Goal: Task Accomplishment & Management: Complete application form

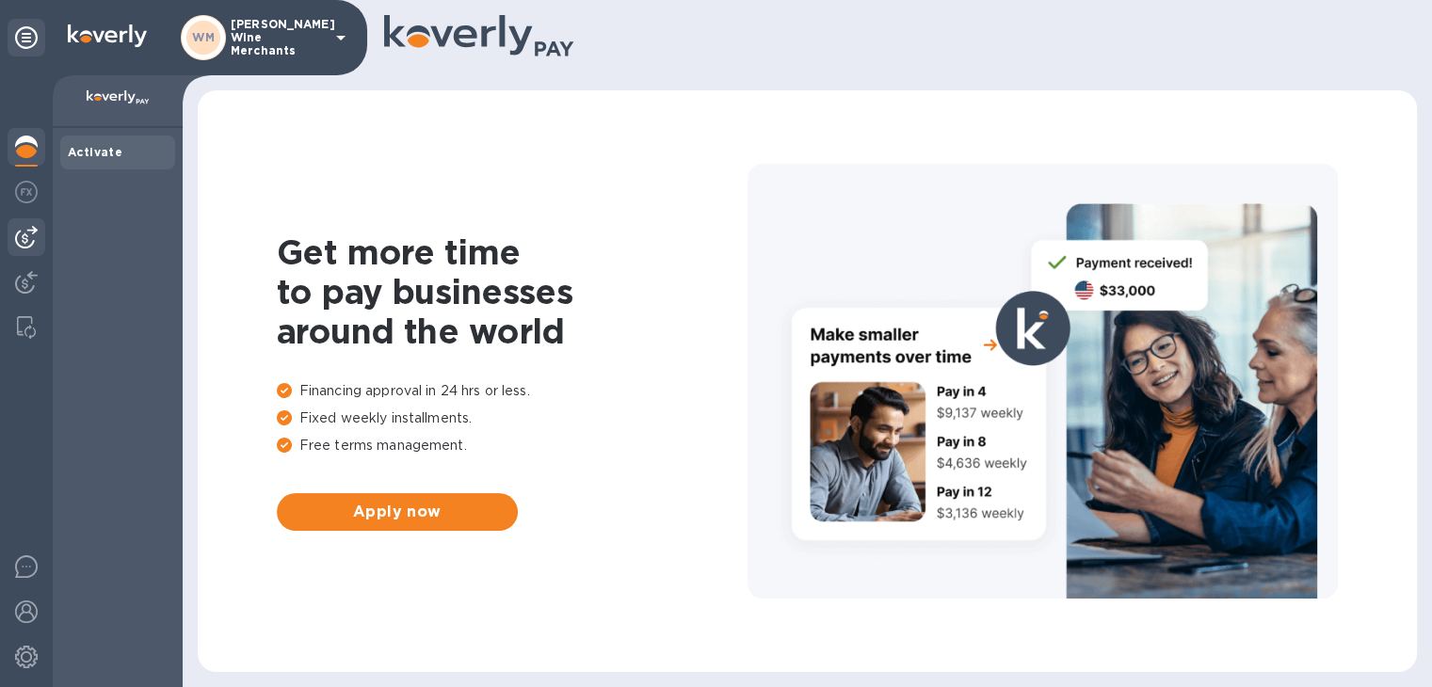
click at [34, 239] on img at bounding box center [26, 237] width 23 height 23
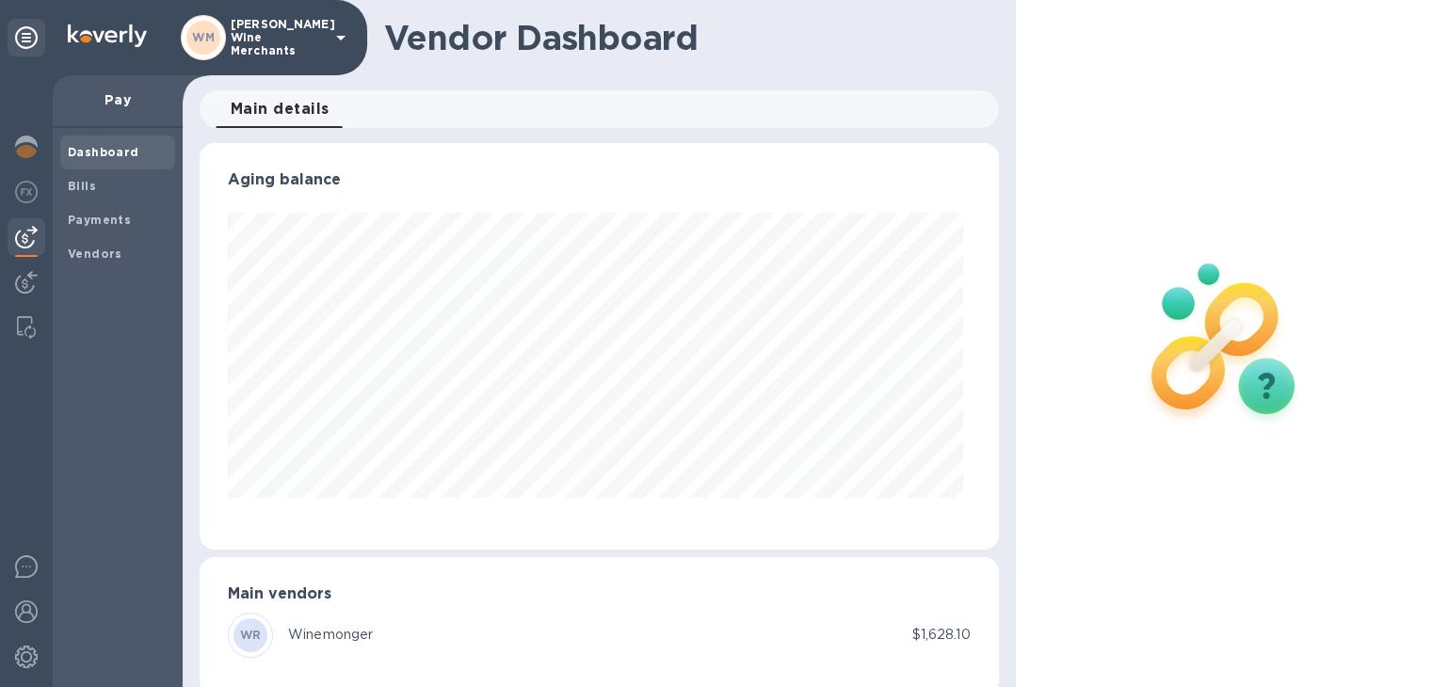
scroll to position [407, 791]
click at [100, 197] on div "Bills" at bounding box center [117, 186] width 115 height 34
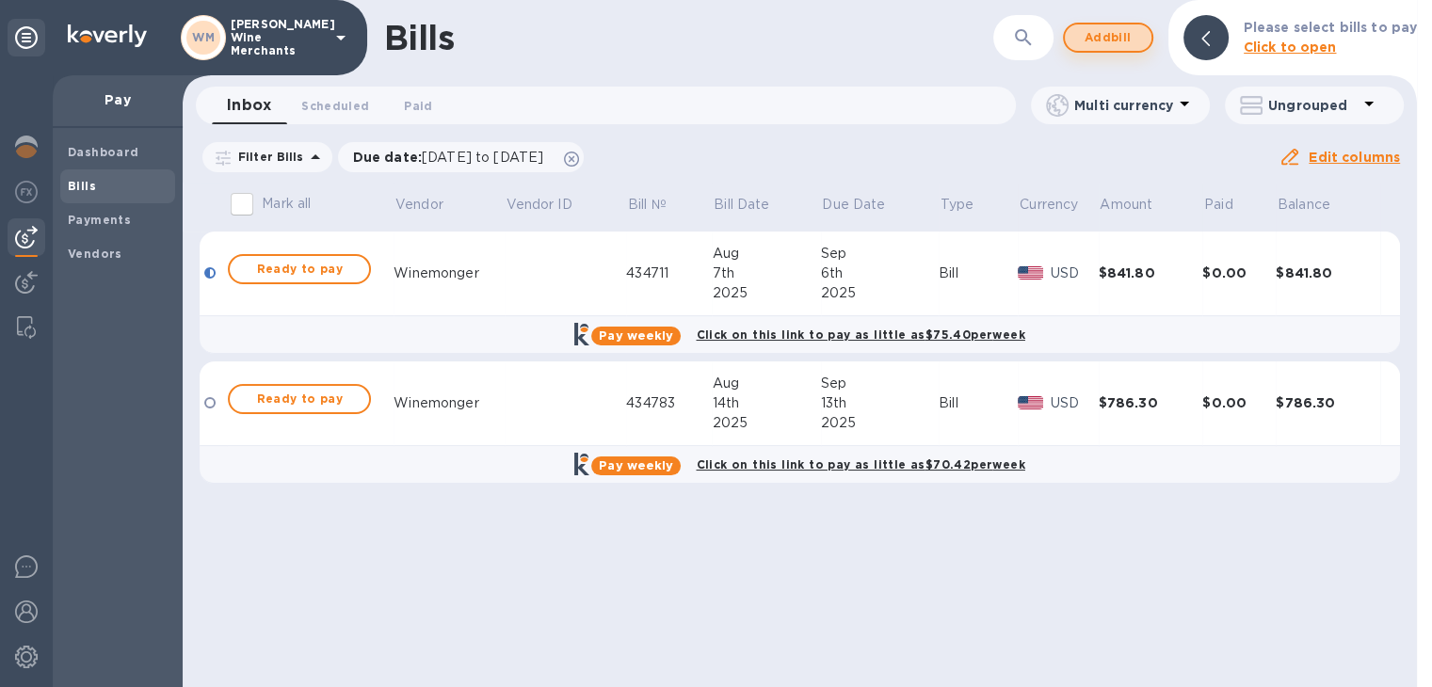
click at [1117, 39] on span "Add bill" at bounding box center [1108, 37] width 56 height 23
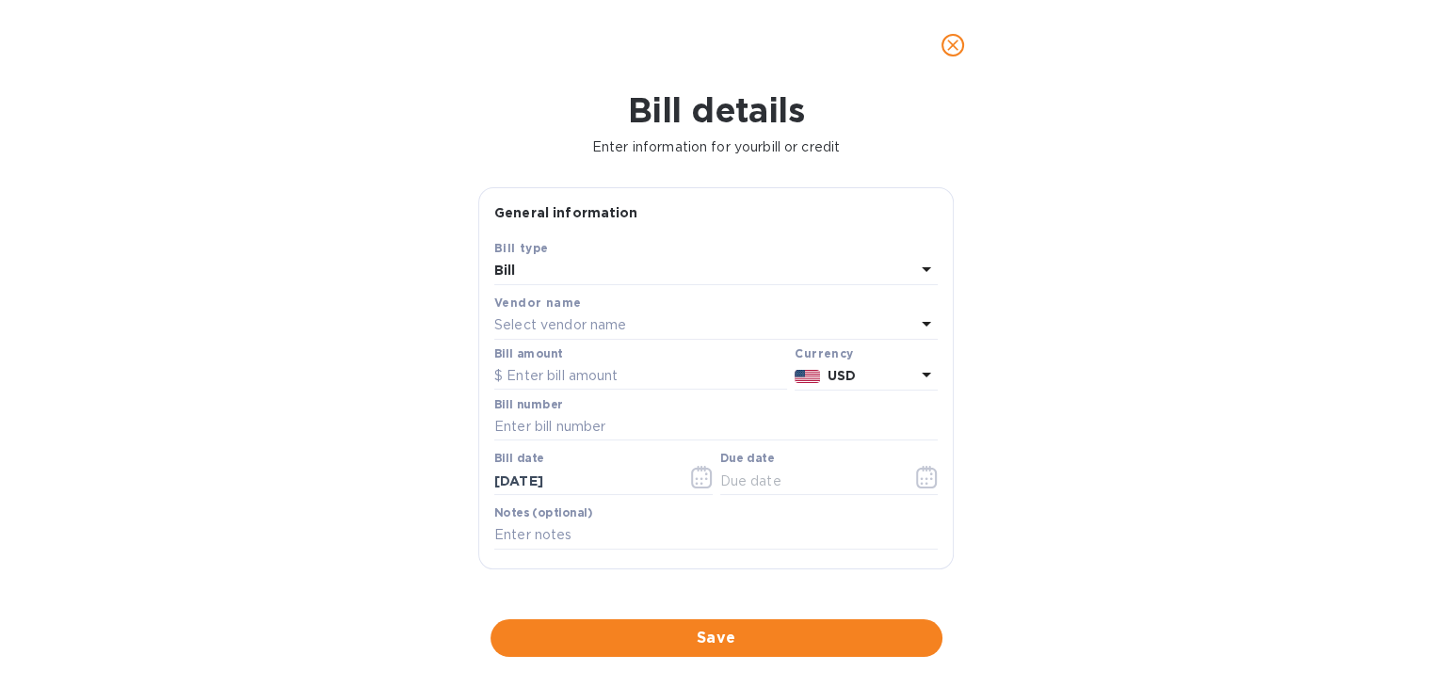
click at [796, 320] on div "Select vendor name" at bounding box center [704, 326] width 421 height 26
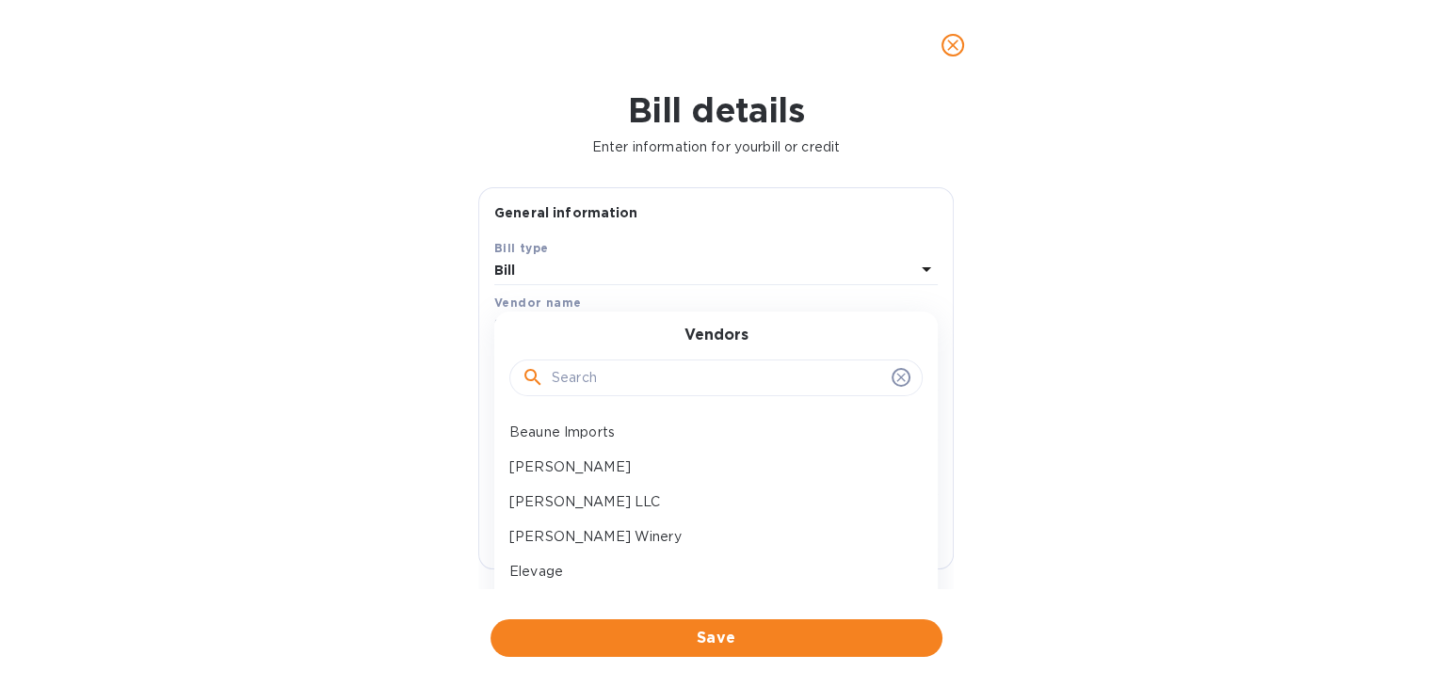
click at [622, 366] on input "text" at bounding box center [718, 378] width 332 height 28
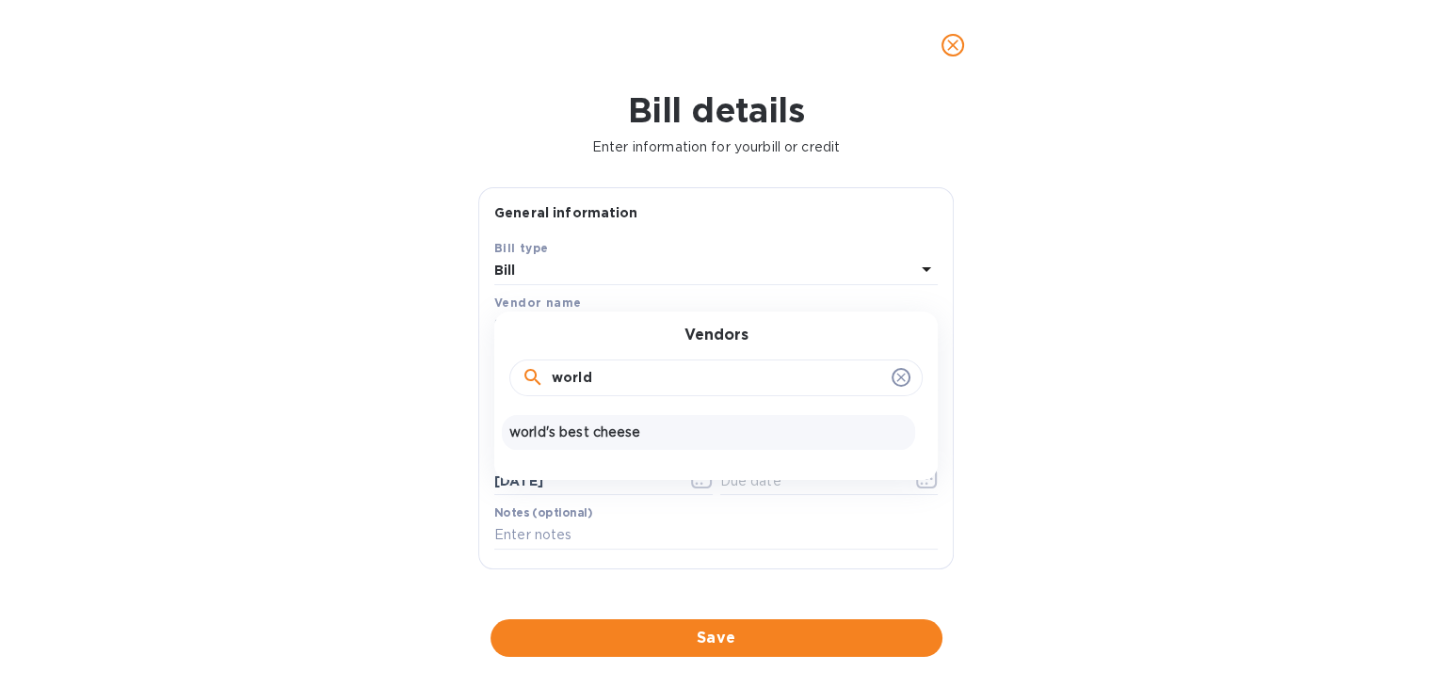
type input "world"
click at [605, 439] on p "world's best cheese" at bounding box center [708, 433] width 398 height 20
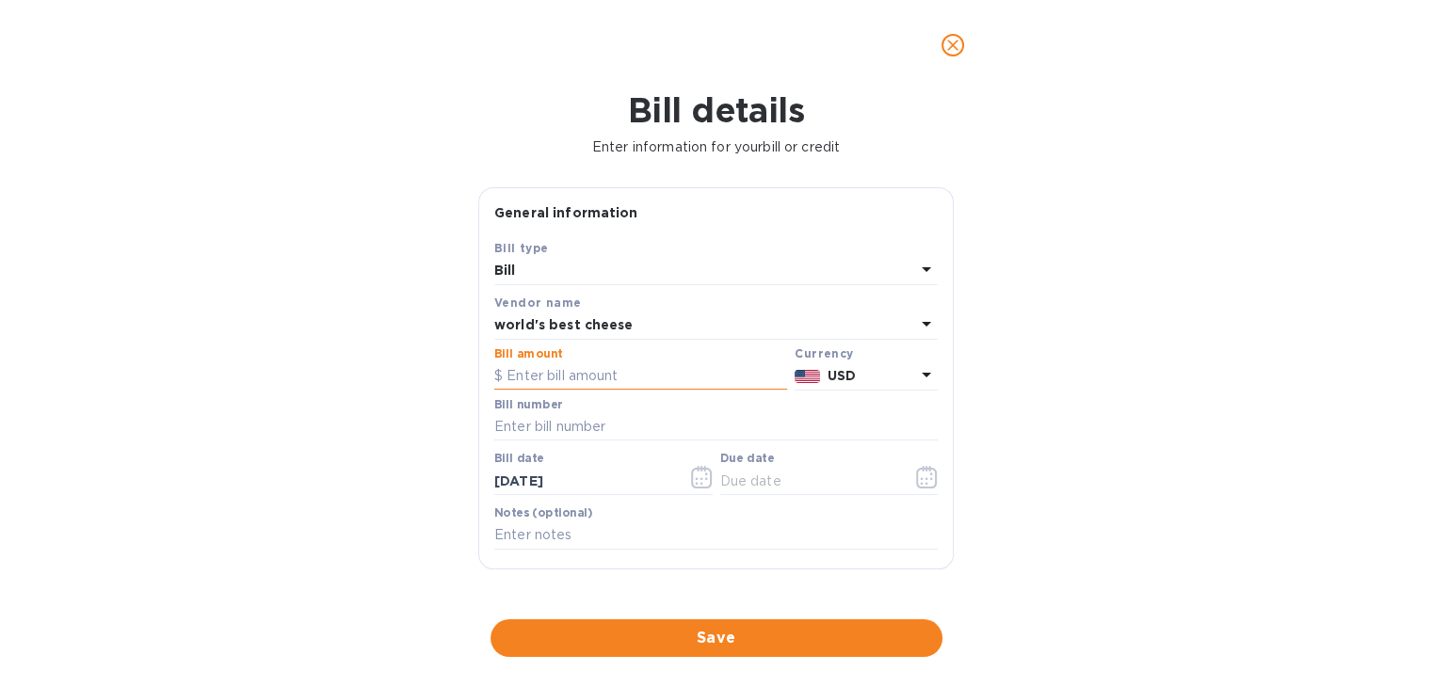
click at [587, 373] on input "text" at bounding box center [640, 376] width 293 height 28
type input "402.15"
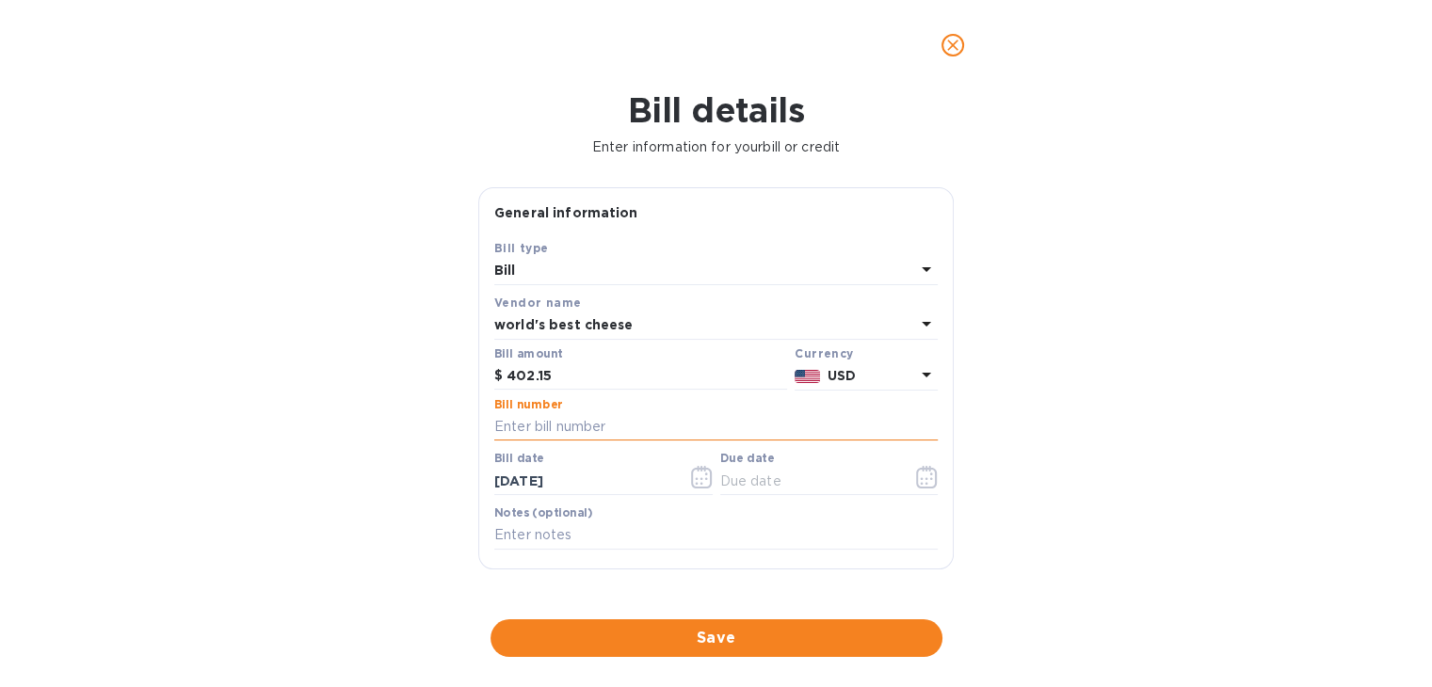
click at [590, 435] on input "text" at bounding box center [715, 427] width 443 height 28
type input "510284"
click at [695, 475] on icon "button" at bounding box center [702, 477] width 22 height 23
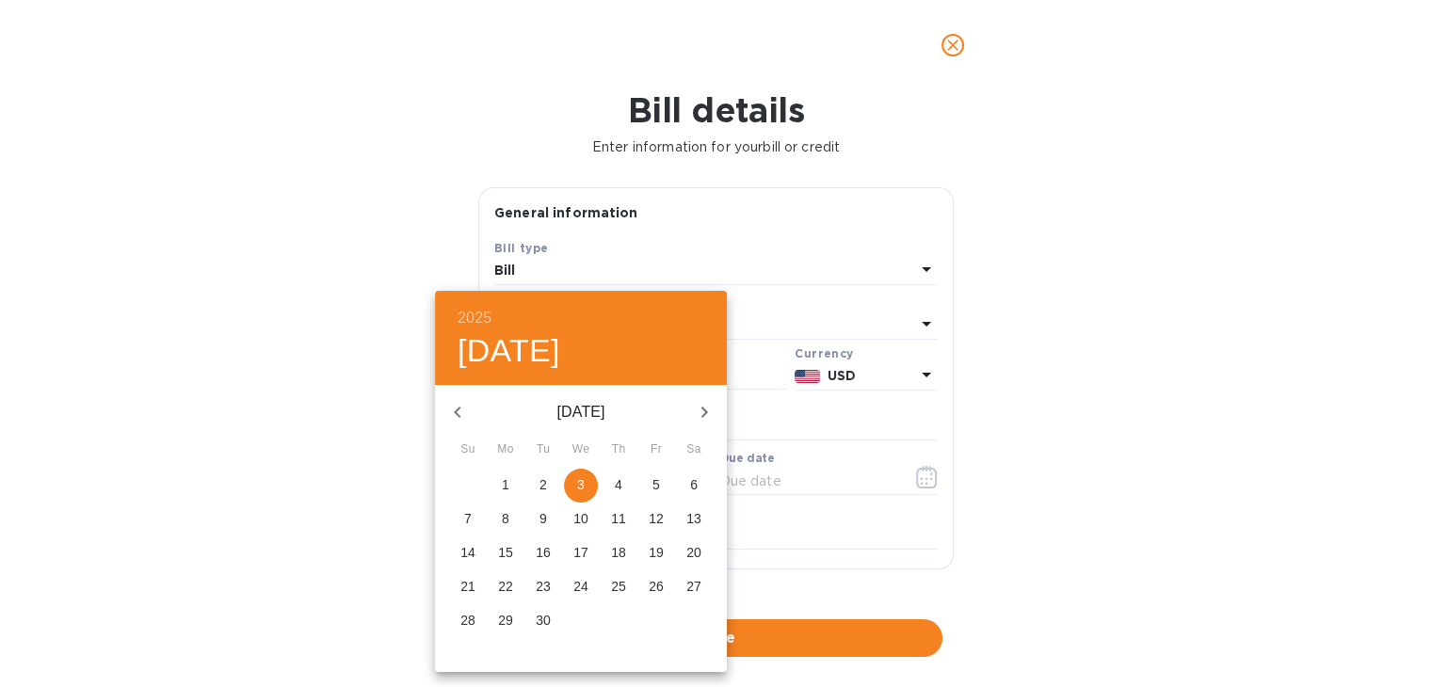
click at [451, 407] on icon "button" at bounding box center [457, 412] width 23 height 23
click at [612, 587] on p "21" at bounding box center [618, 586] width 15 height 19
type input "[DATE]"
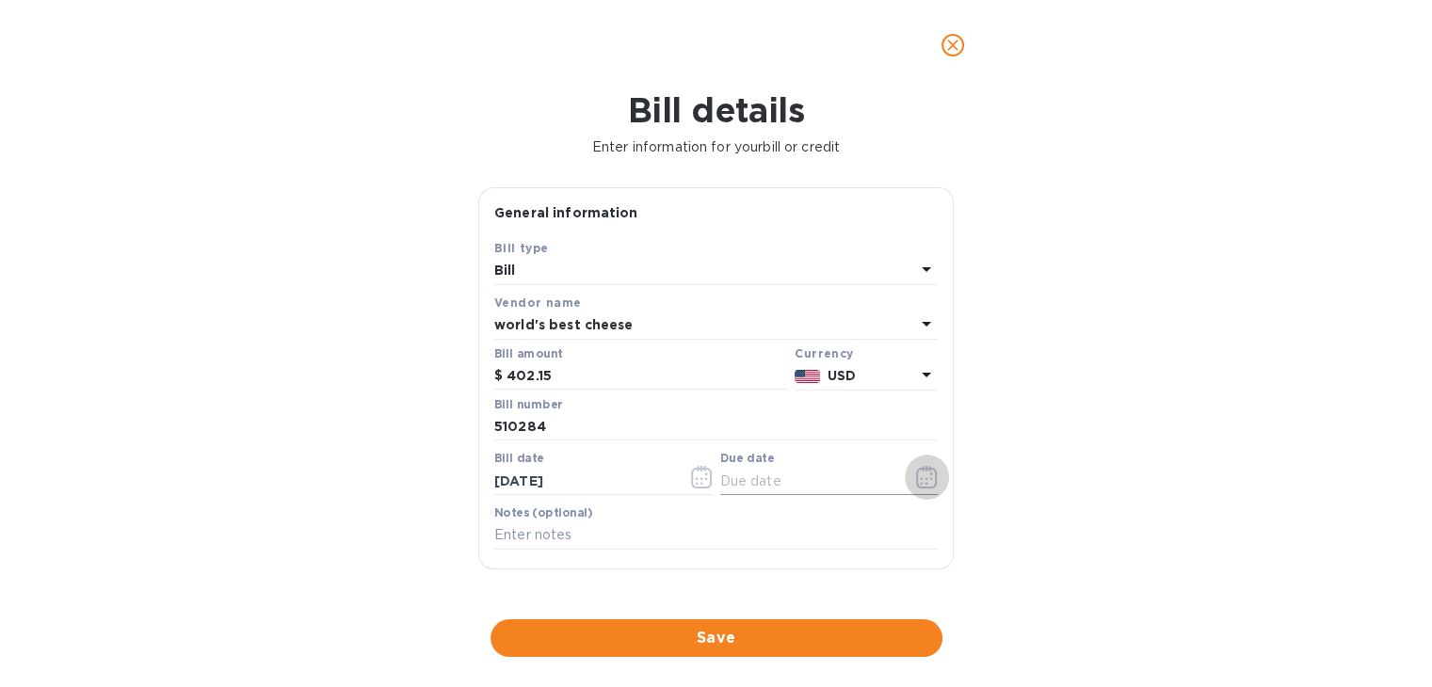
click at [922, 479] on icon "button" at bounding box center [927, 477] width 22 height 23
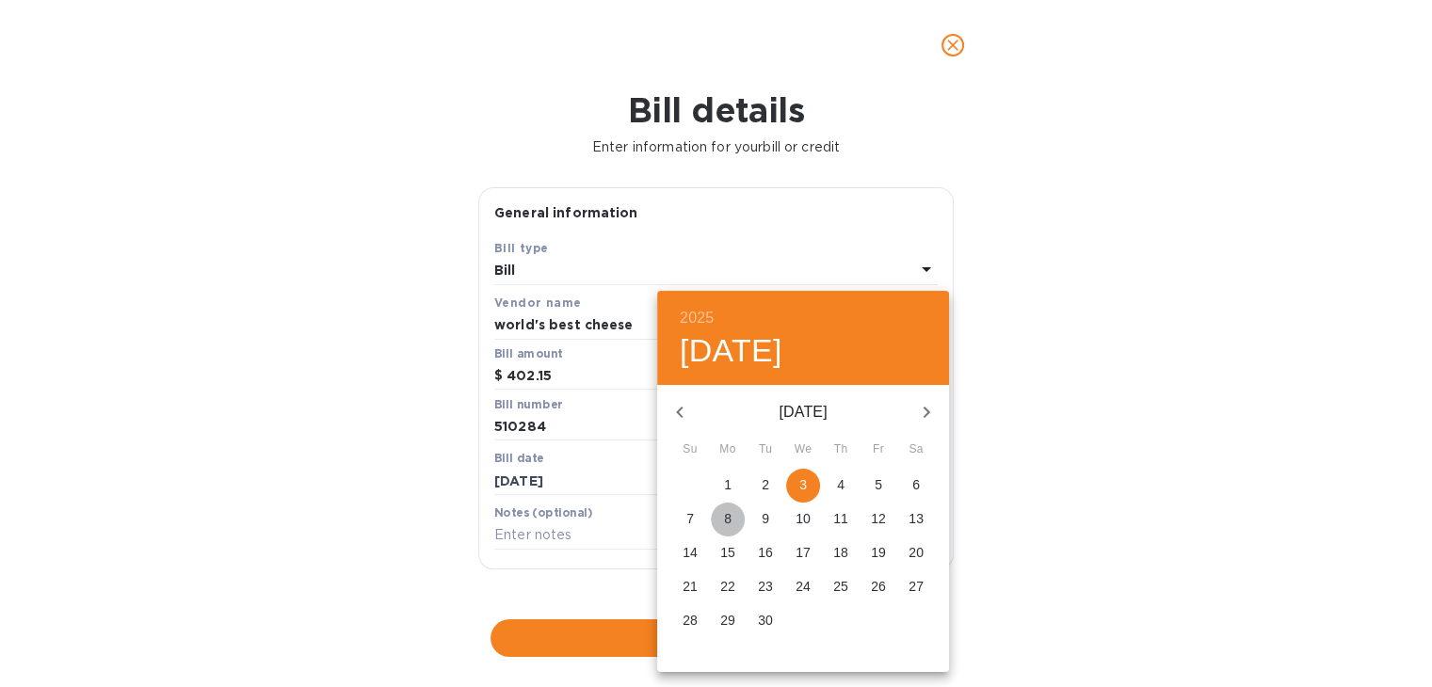
click at [733, 523] on span "8" at bounding box center [728, 518] width 34 height 19
type input "[DATE]"
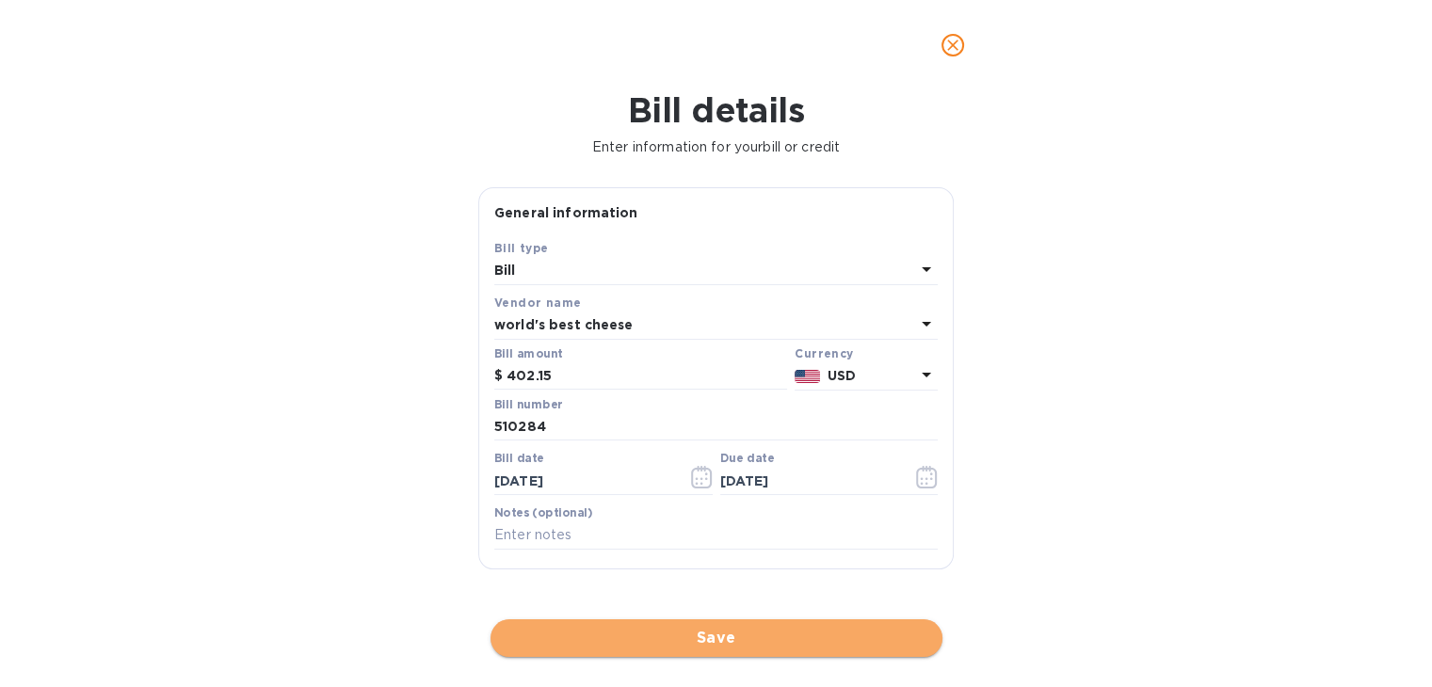
click at [700, 645] on span "Save" at bounding box center [717, 638] width 422 height 23
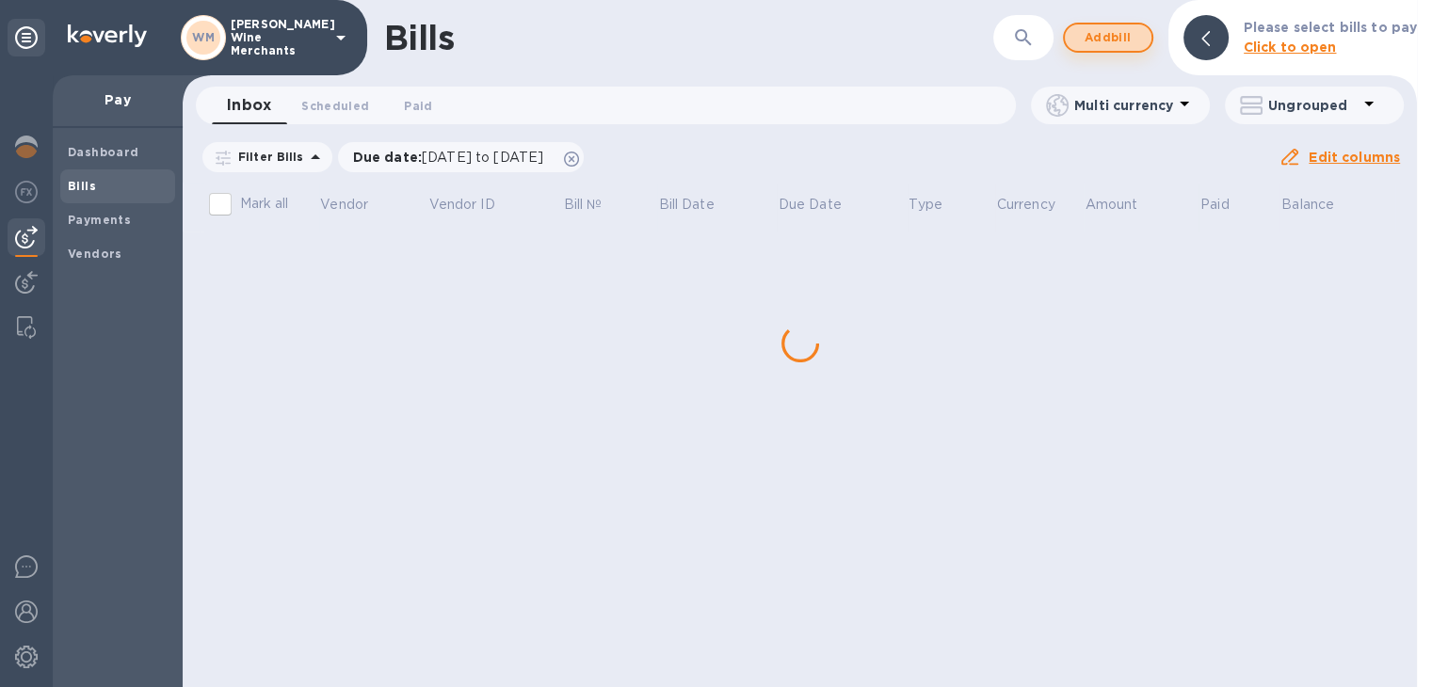
click at [1118, 49] on button "Add bill" at bounding box center [1108, 38] width 90 height 30
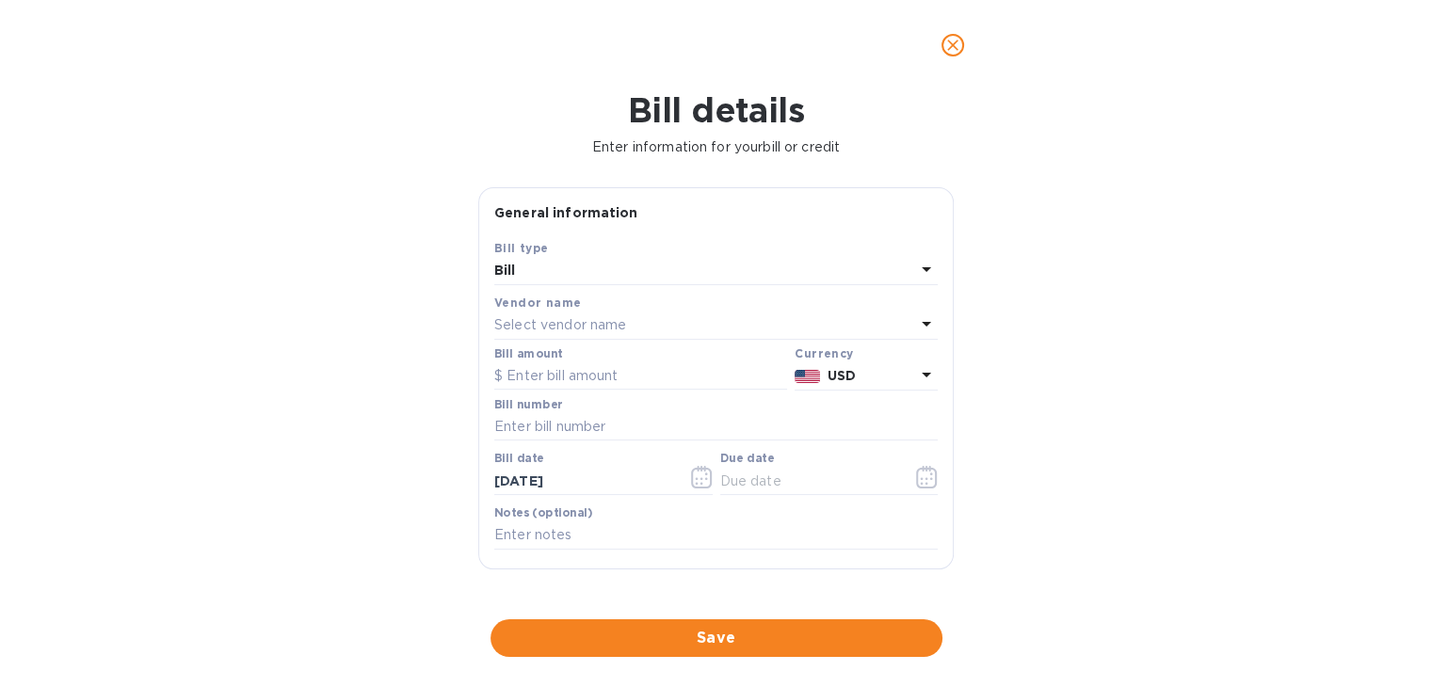
click at [614, 329] on p "Select vendor name" at bounding box center [560, 325] width 132 height 20
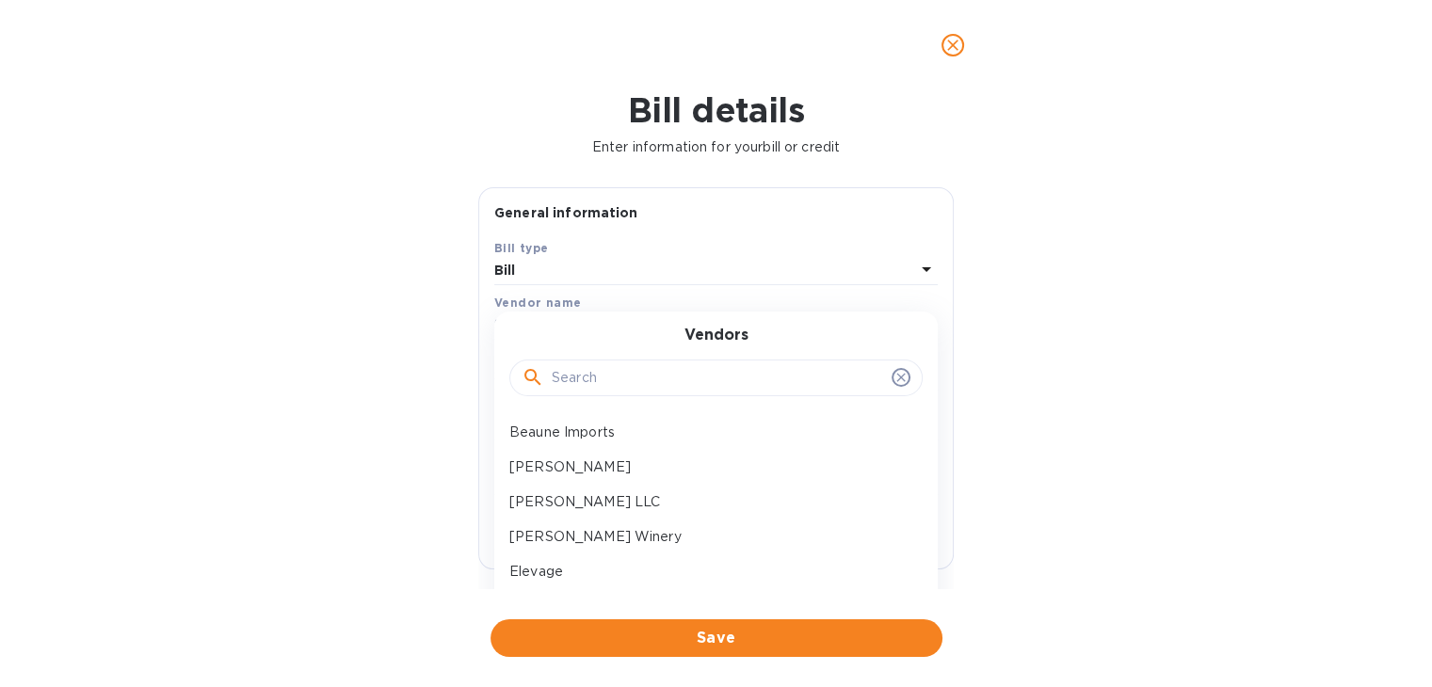
click at [606, 372] on input "text" at bounding box center [718, 378] width 332 height 28
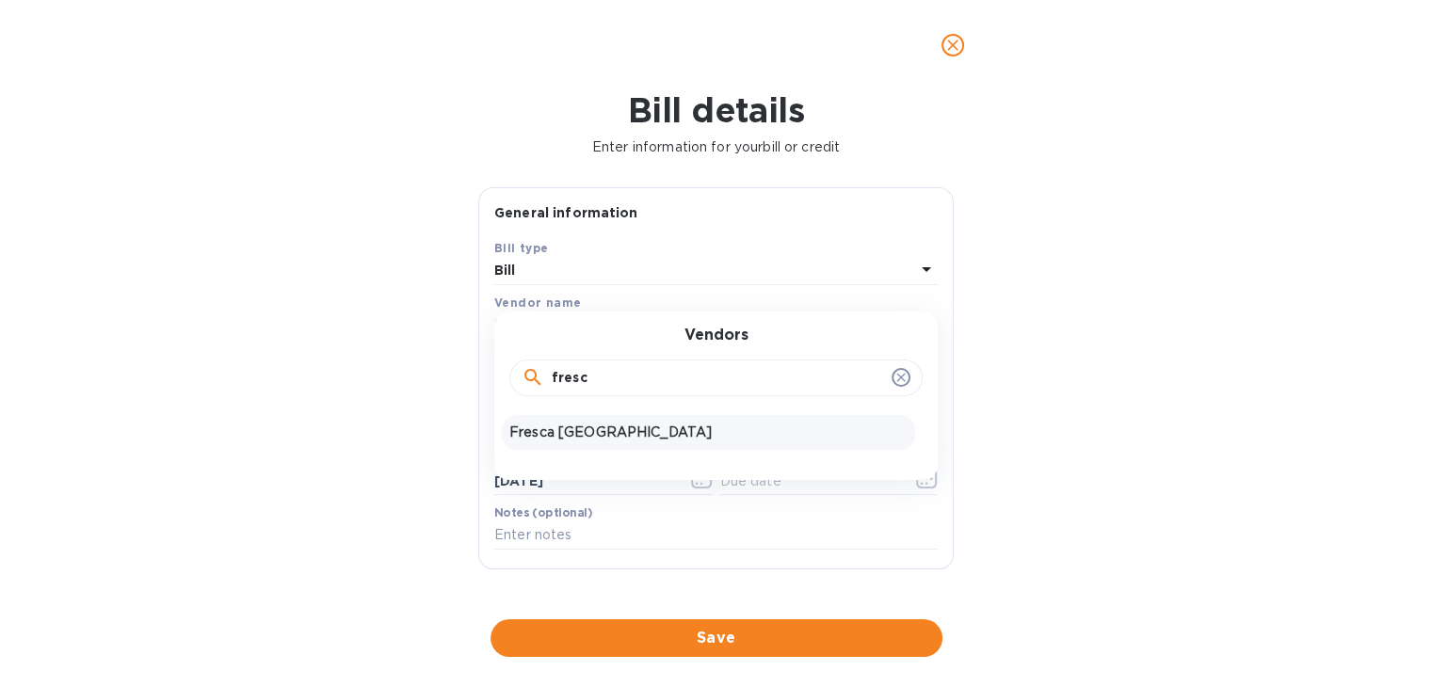
type input "fresc"
click at [580, 426] on p "Fresca [GEOGRAPHIC_DATA]" at bounding box center [708, 433] width 398 height 20
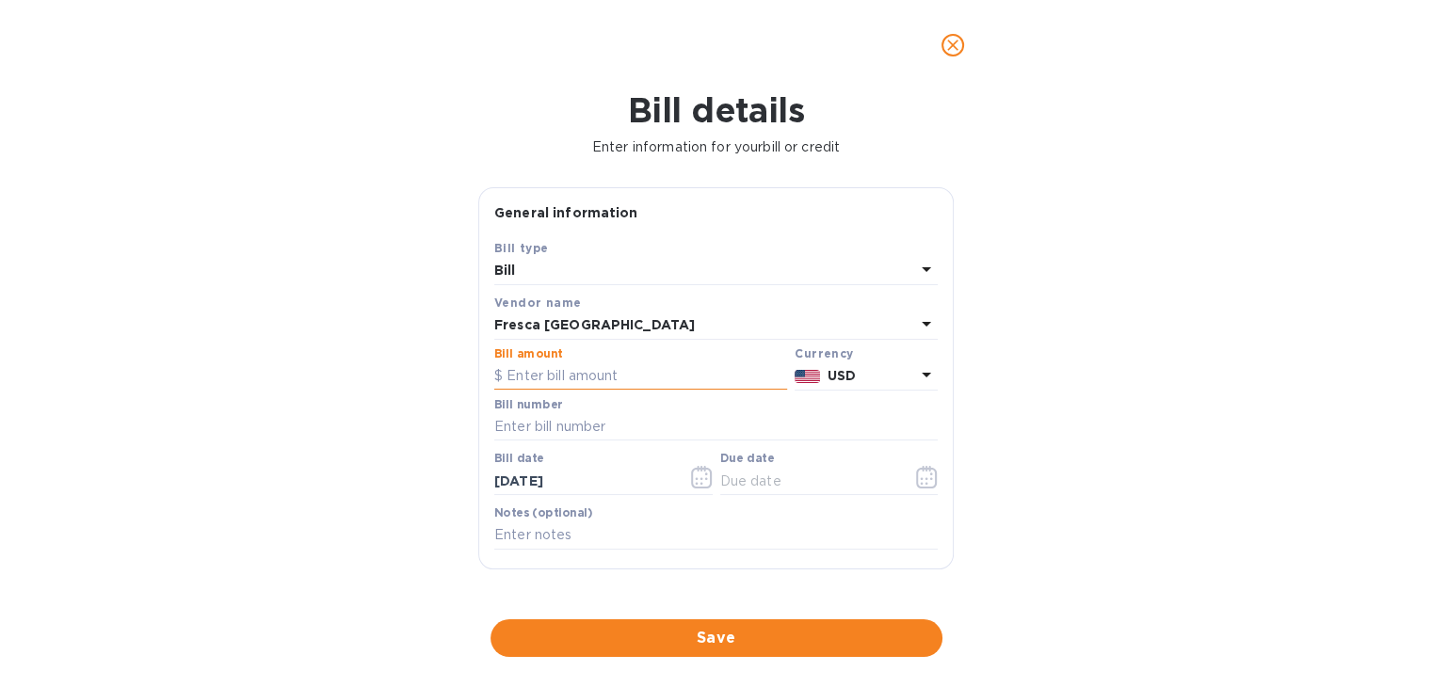
click at [580, 376] on input "text" at bounding box center [640, 376] width 293 height 28
type input "172.35"
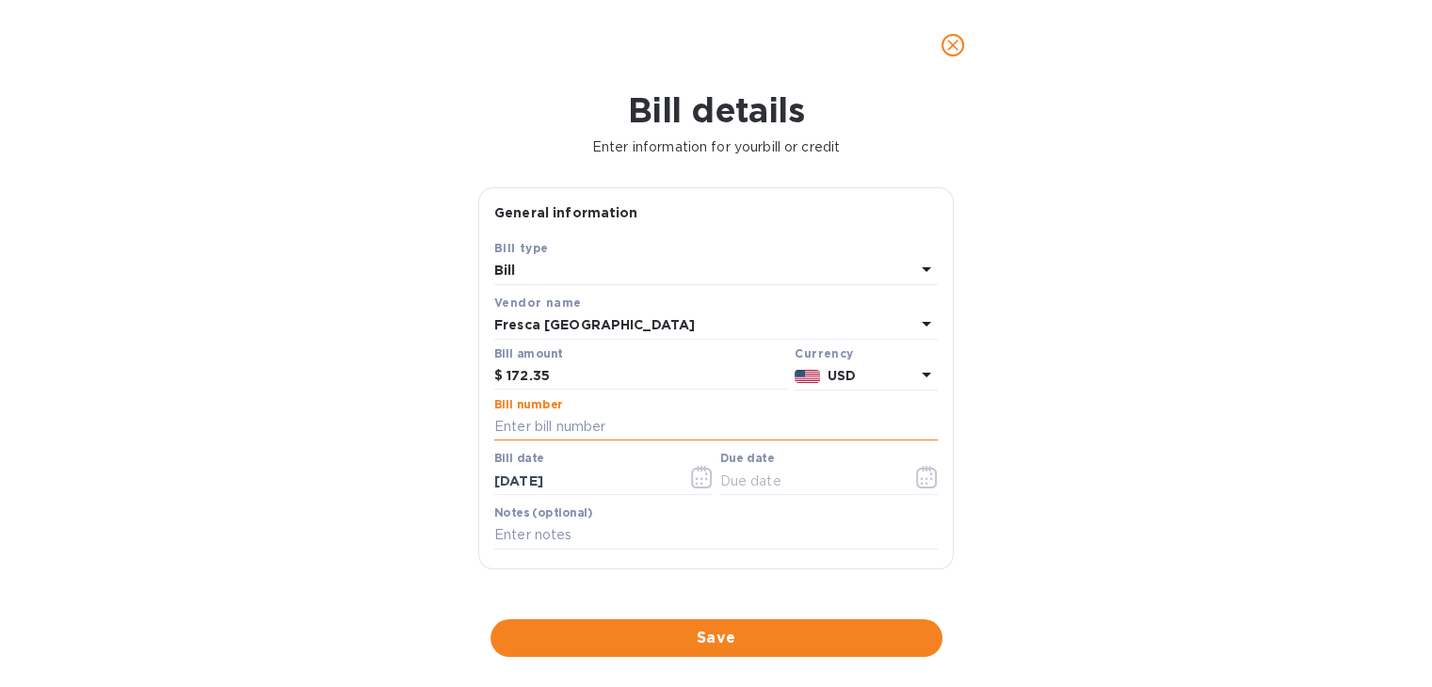
click at [554, 432] on input "text" at bounding box center [715, 427] width 443 height 28
type input "219498"
click at [698, 468] on icon "button" at bounding box center [702, 477] width 22 height 23
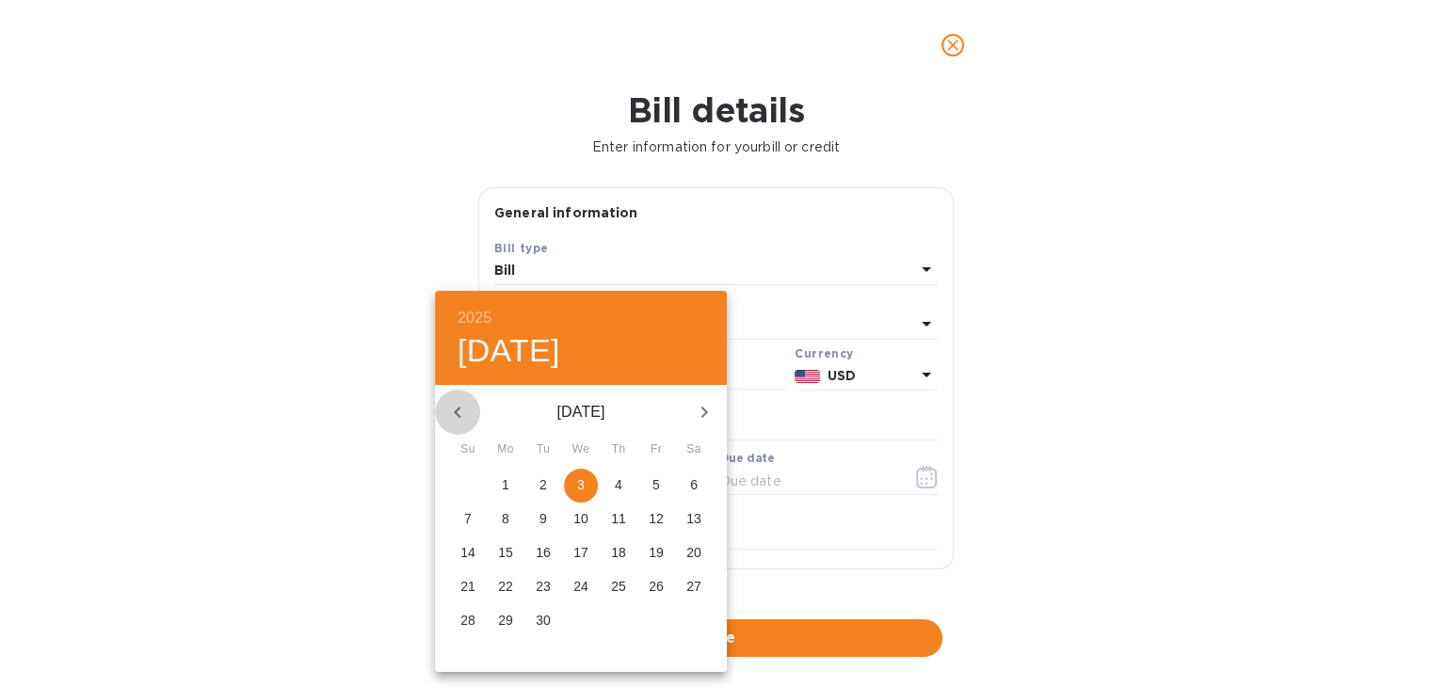
click at [454, 415] on icon "button" at bounding box center [457, 412] width 23 height 23
click at [579, 589] on p "20" at bounding box center [580, 586] width 15 height 19
type input "[DATE]"
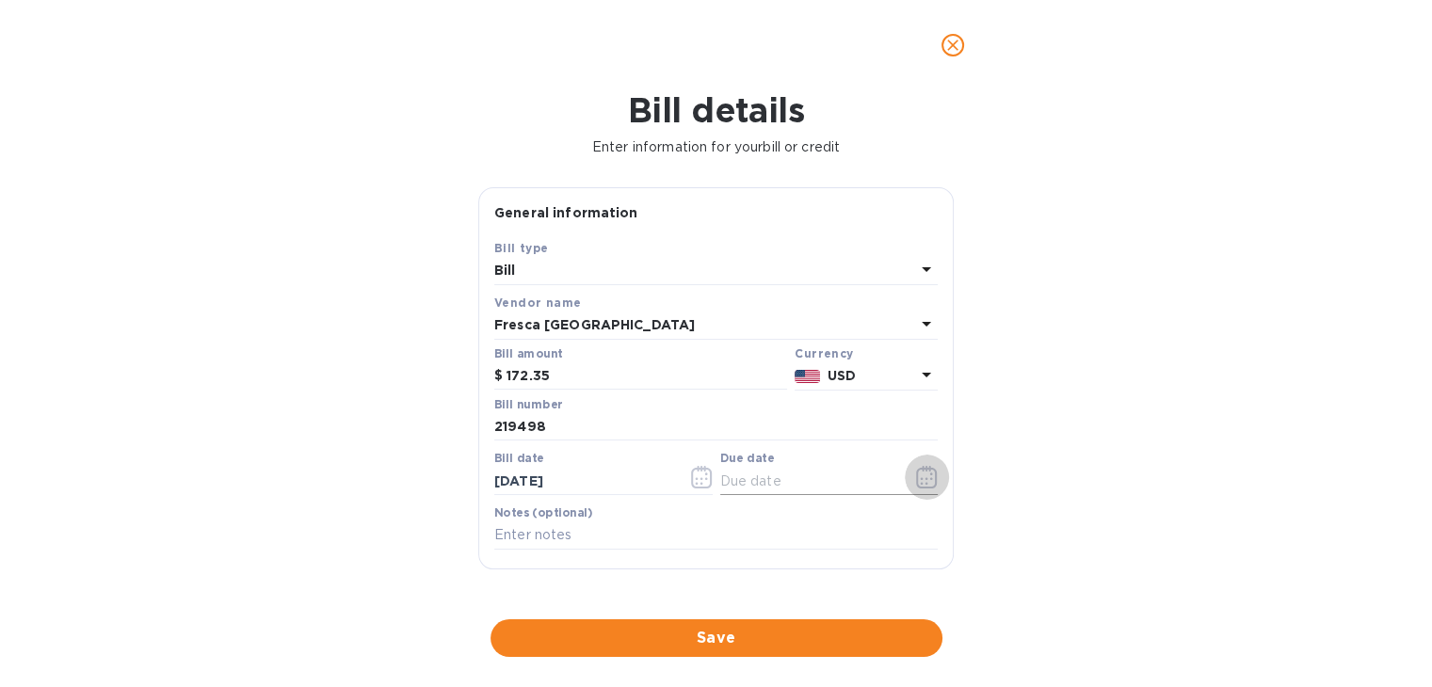
click at [932, 480] on button "button" at bounding box center [927, 477] width 44 height 45
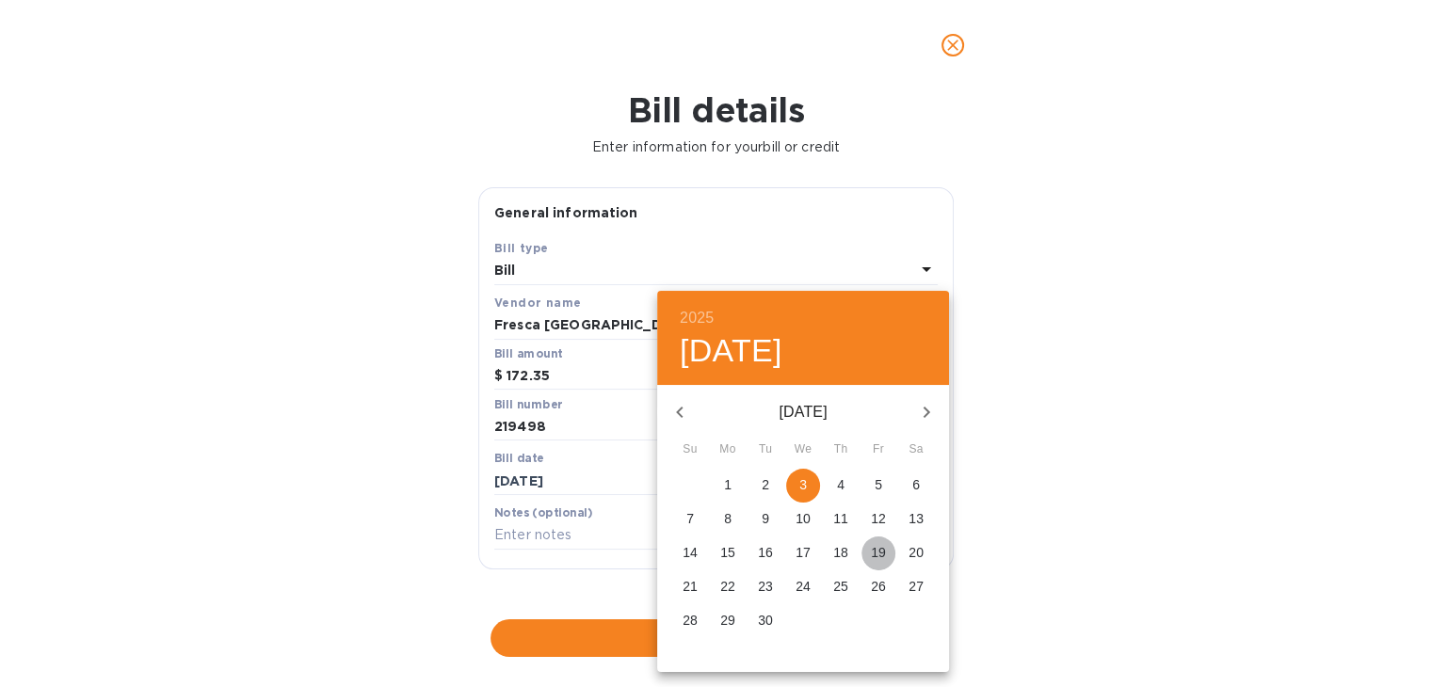
click at [876, 553] on p "19" at bounding box center [878, 552] width 15 height 19
type input "[DATE]"
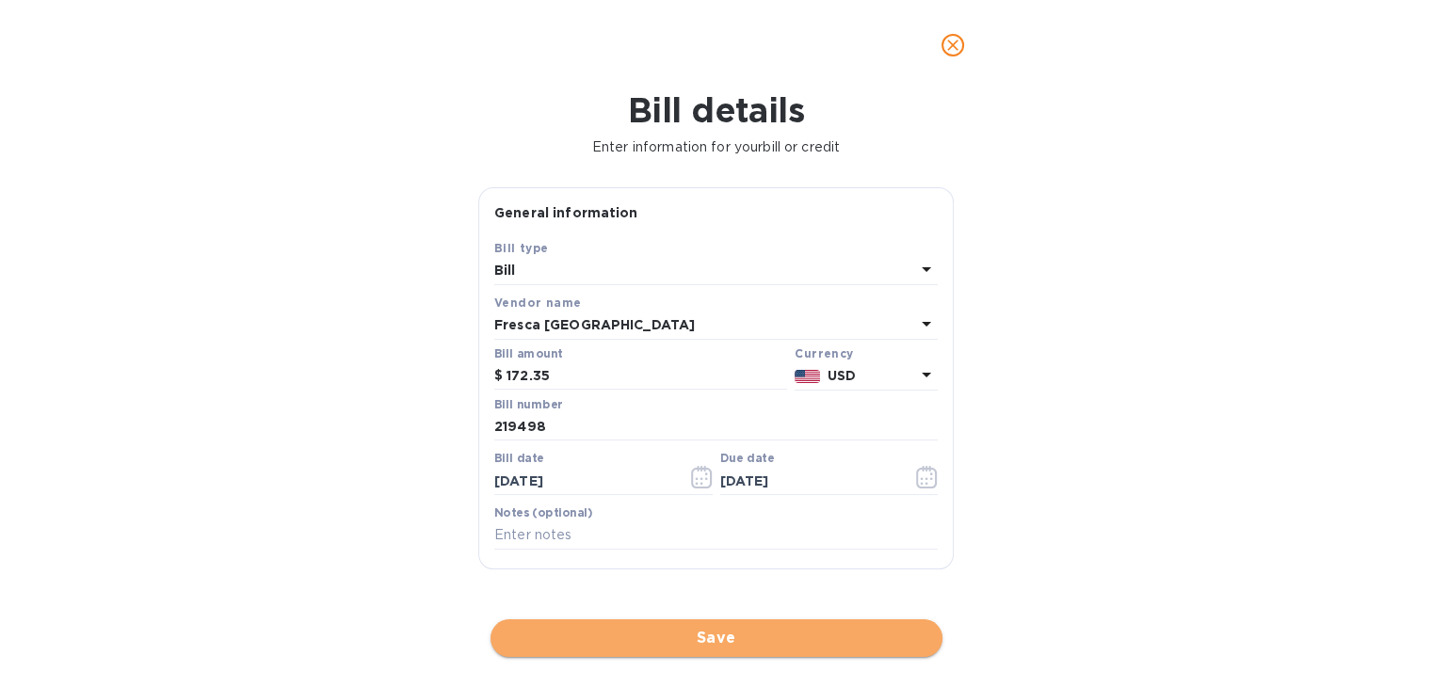
click at [755, 627] on span "Save" at bounding box center [717, 638] width 422 height 23
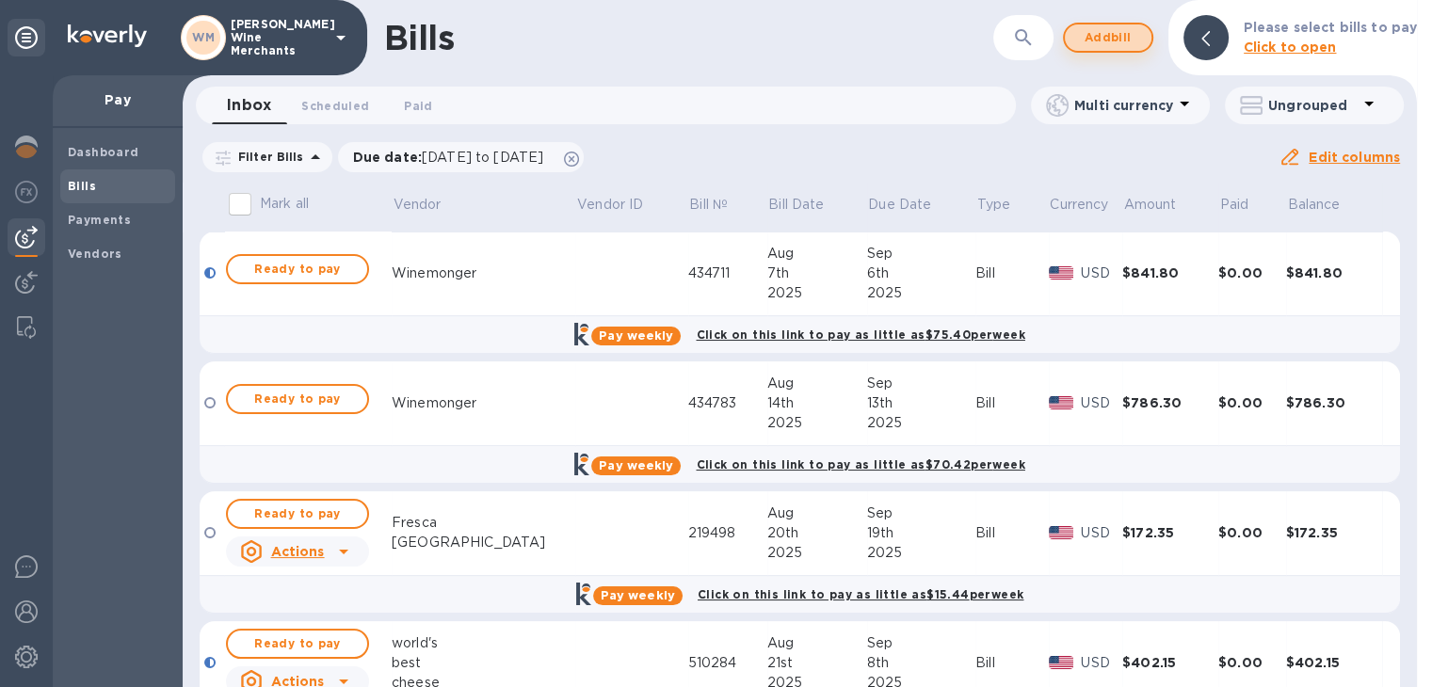
click at [1101, 37] on span "Add bill" at bounding box center [1108, 37] width 56 height 23
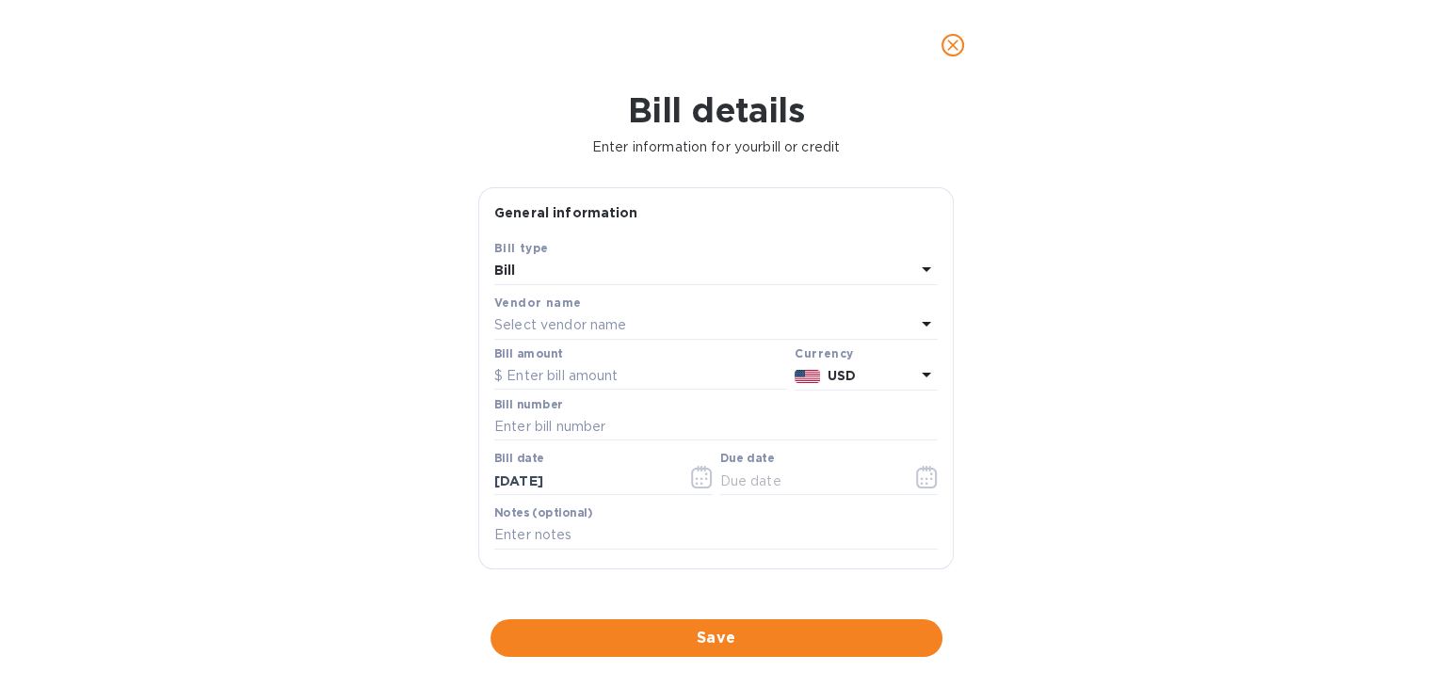
click at [587, 322] on p "Select vendor name" at bounding box center [560, 325] width 132 height 20
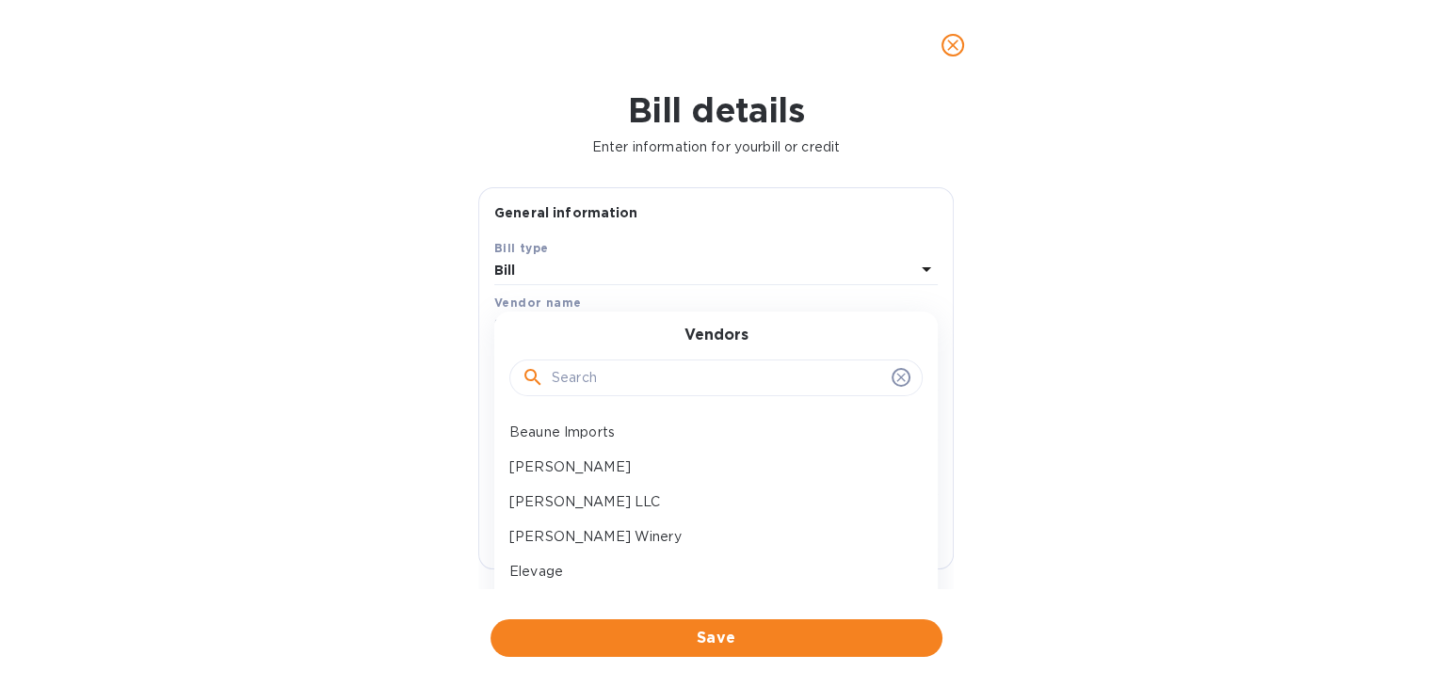
click at [584, 368] on input "text" at bounding box center [718, 378] width 332 height 28
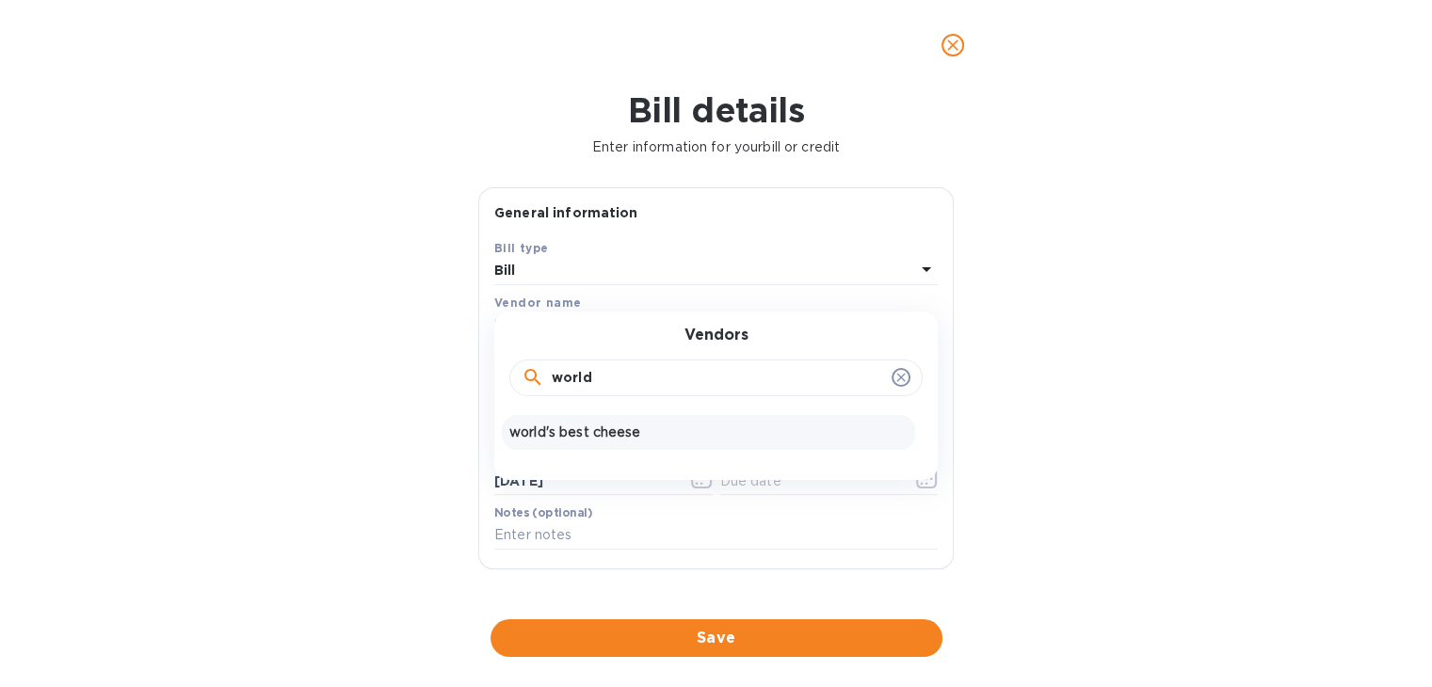
type input "world"
click at [596, 425] on p "world's best cheese" at bounding box center [708, 433] width 398 height 20
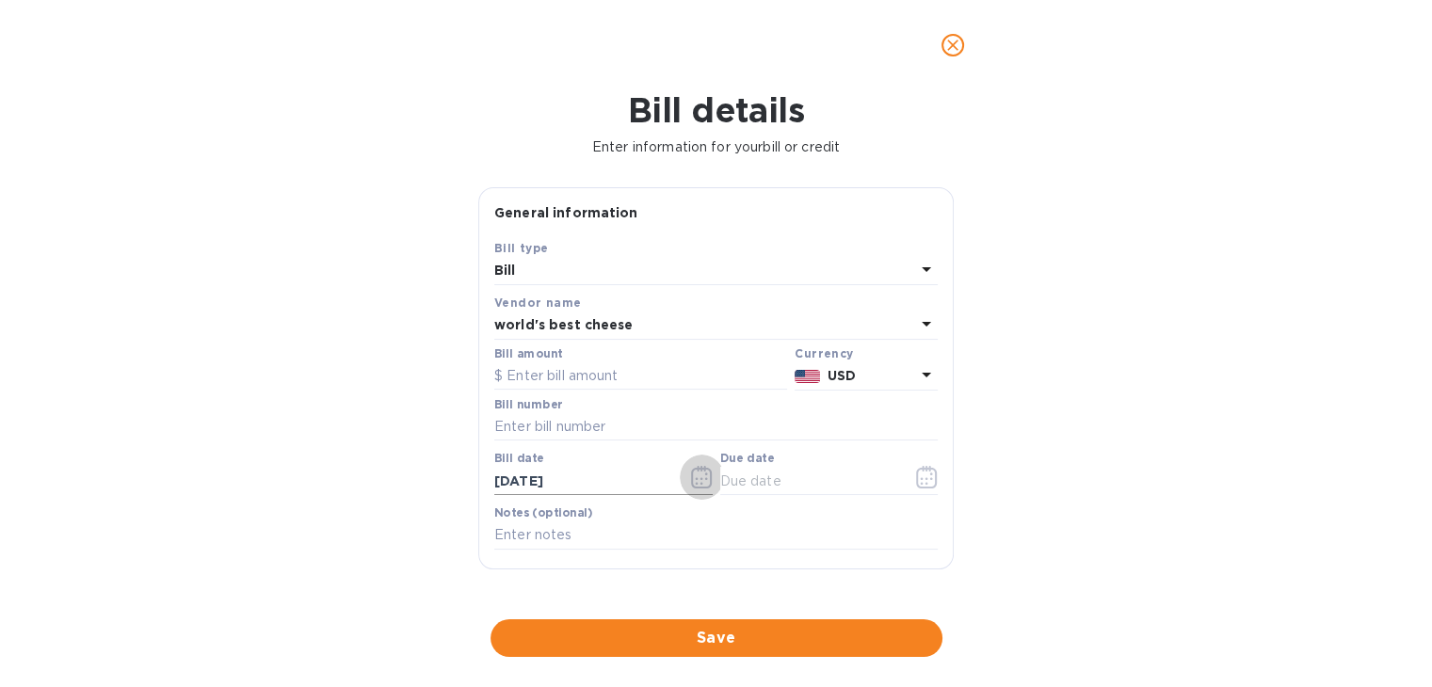
click at [693, 471] on icon "button" at bounding box center [701, 477] width 21 height 23
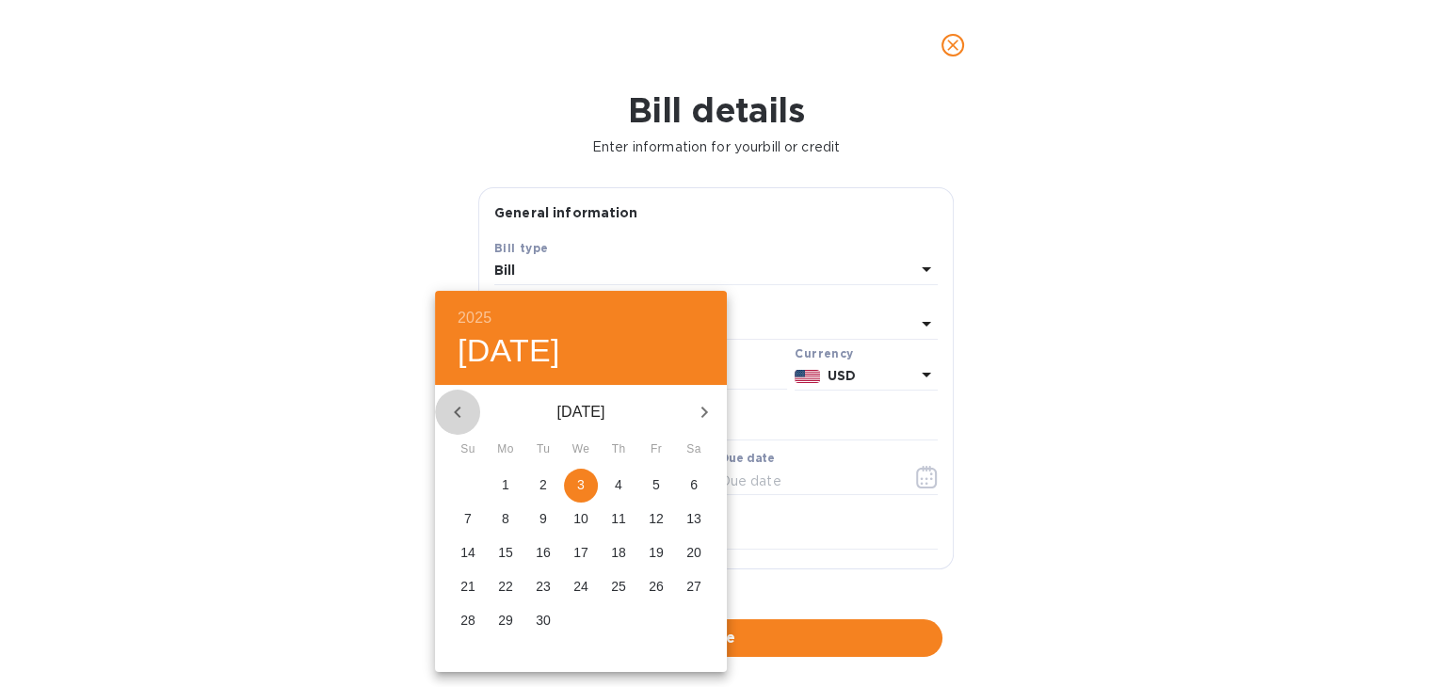
click at [461, 404] on icon "button" at bounding box center [457, 412] width 23 height 23
click at [614, 610] on button "28" at bounding box center [619, 621] width 34 height 34
type input "[DATE]"
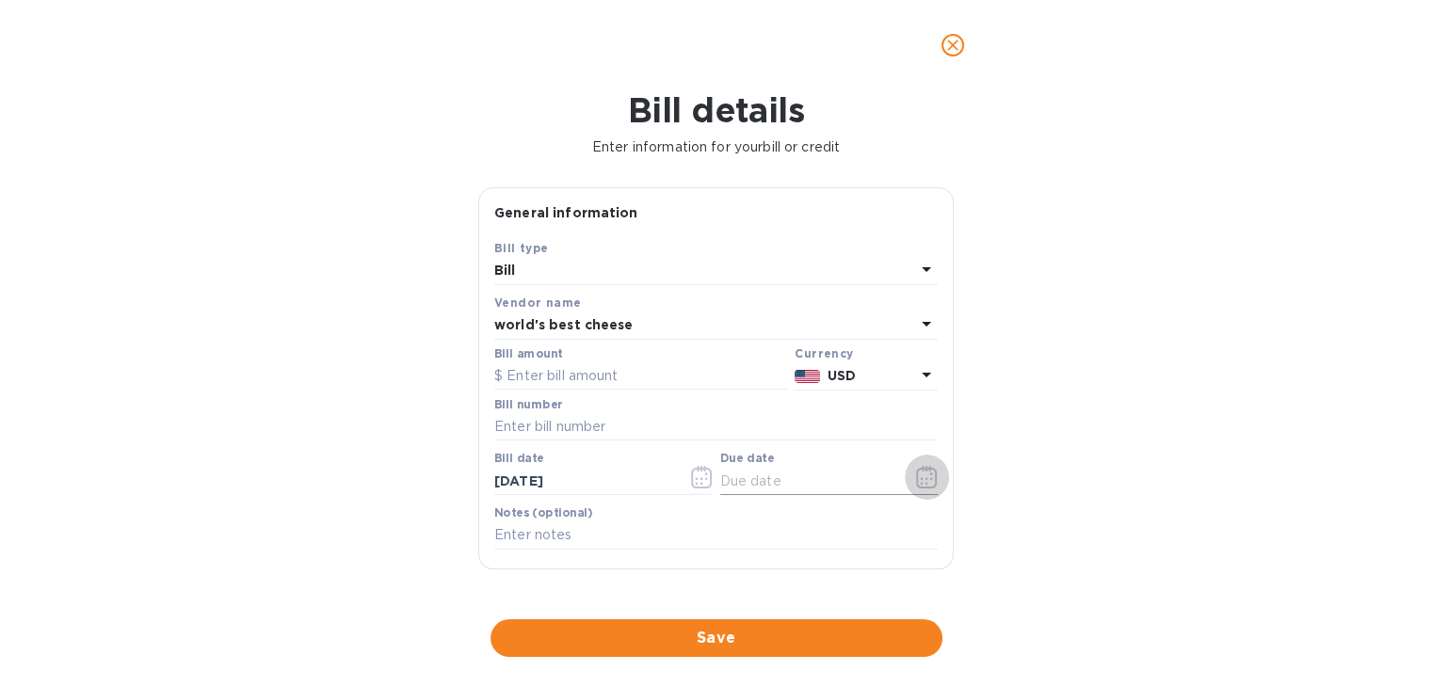
click at [916, 469] on icon "button" at bounding box center [927, 477] width 22 height 23
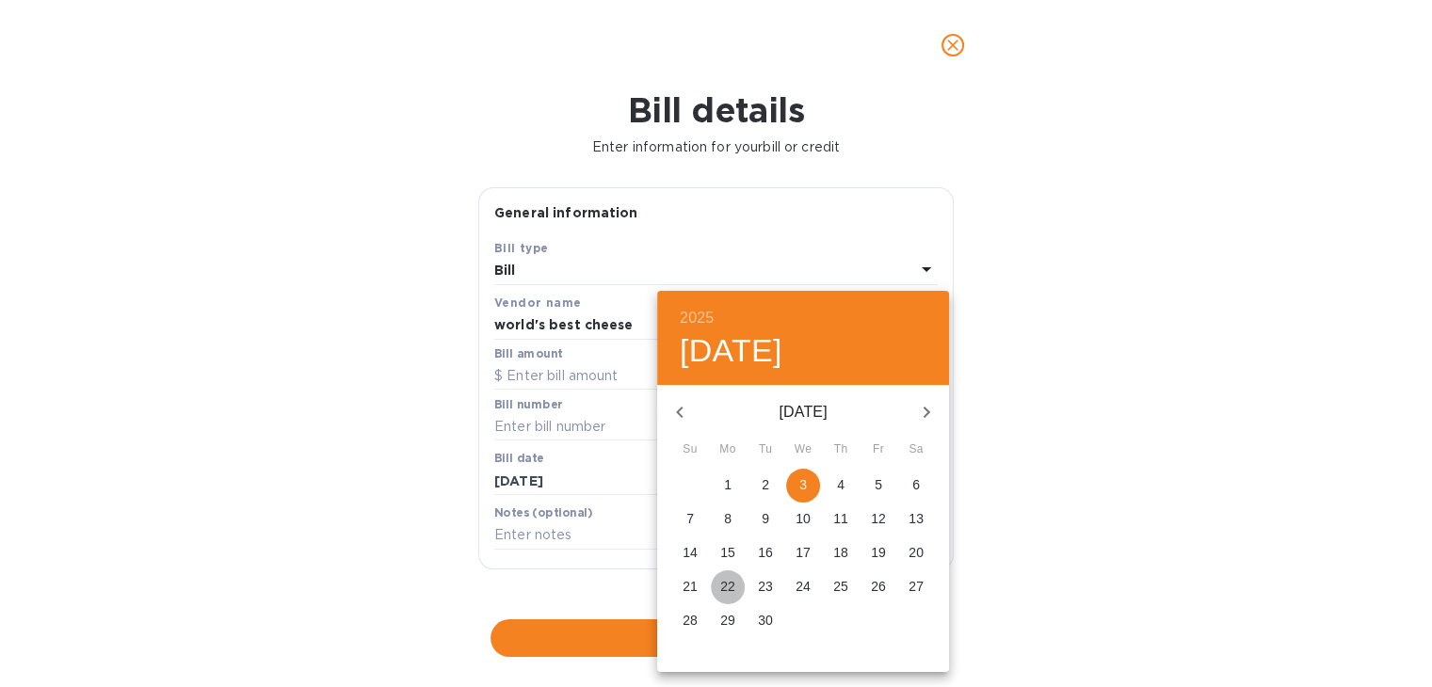
click at [731, 583] on p "22" at bounding box center [727, 586] width 15 height 19
type input "[DATE]"
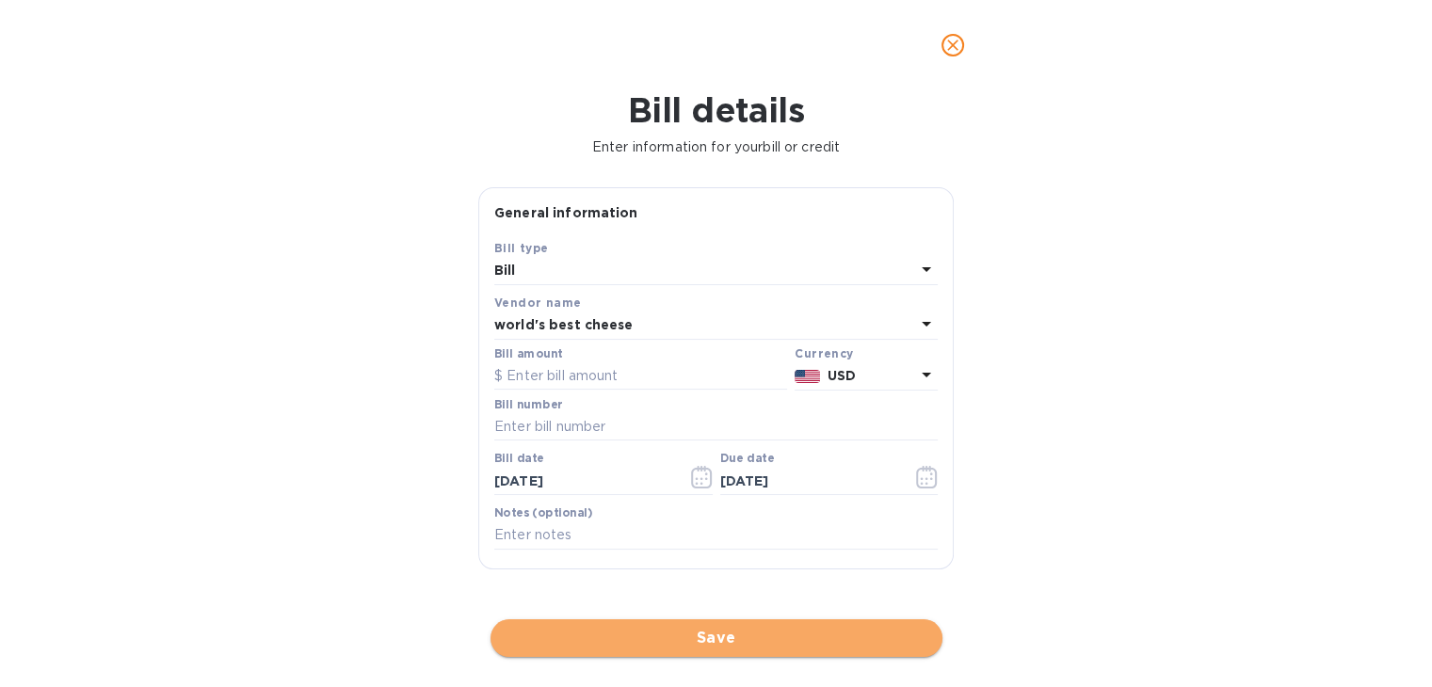
click at [682, 627] on span "Save" at bounding box center [717, 638] width 422 height 23
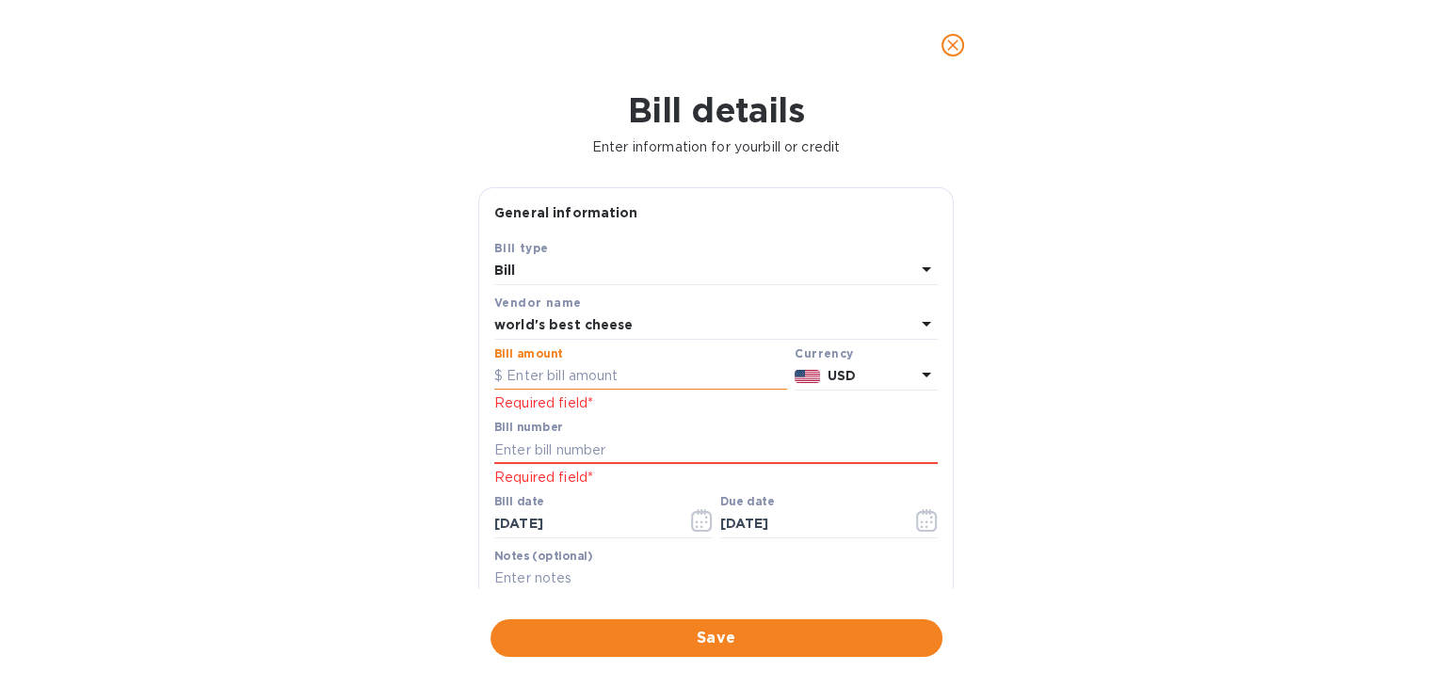
click at [553, 389] on input "text" at bounding box center [640, 376] width 293 height 28
type input "377.38"
click at [544, 457] on input "text" at bounding box center [715, 450] width 443 height 28
type input "511563"
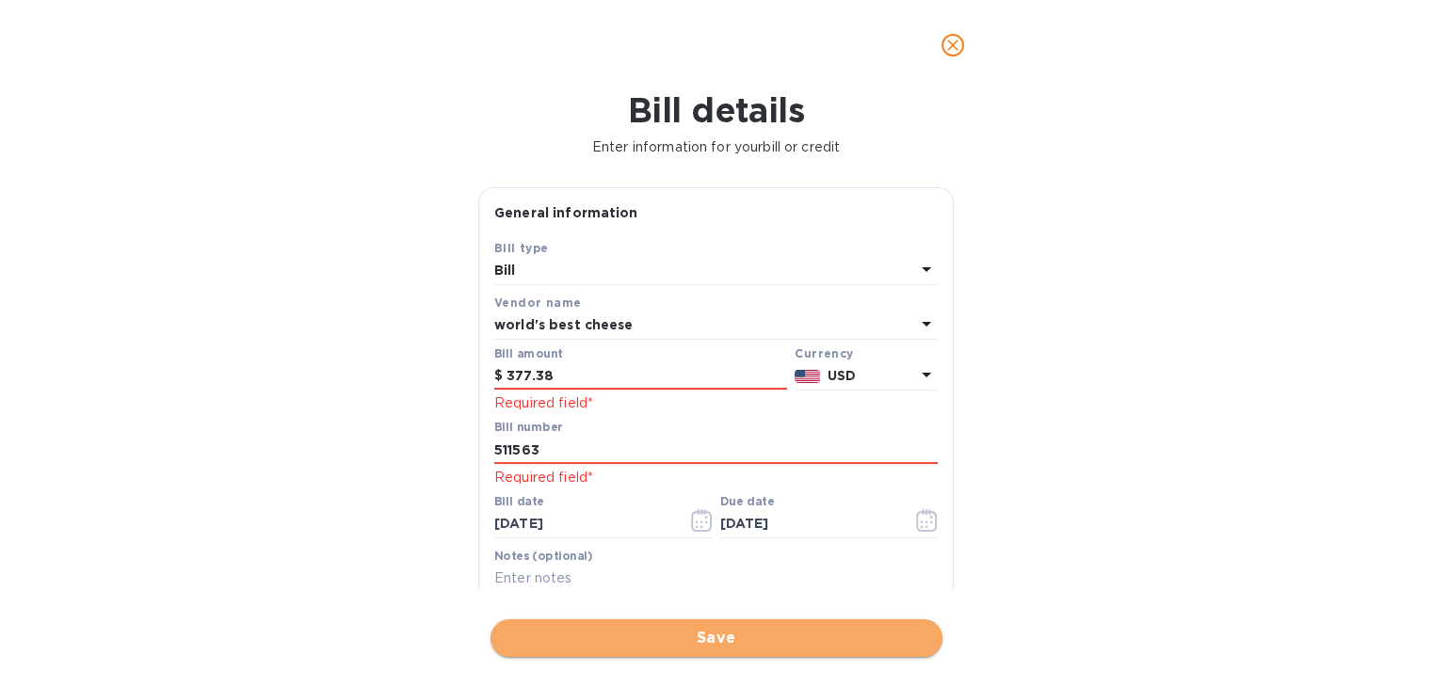
click at [844, 648] on span "Save" at bounding box center [717, 638] width 422 height 23
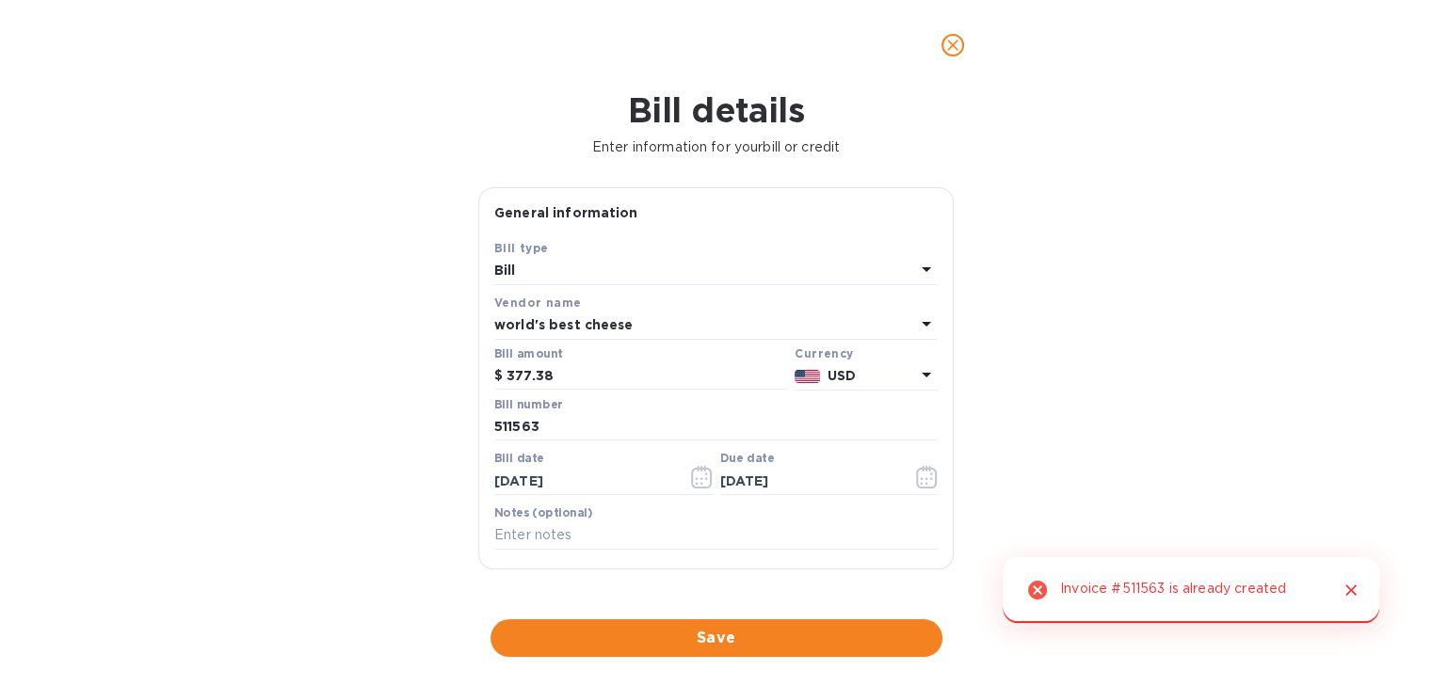
click at [628, 323] on b "world's best cheese" at bounding box center [563, 324] width 139 height 15
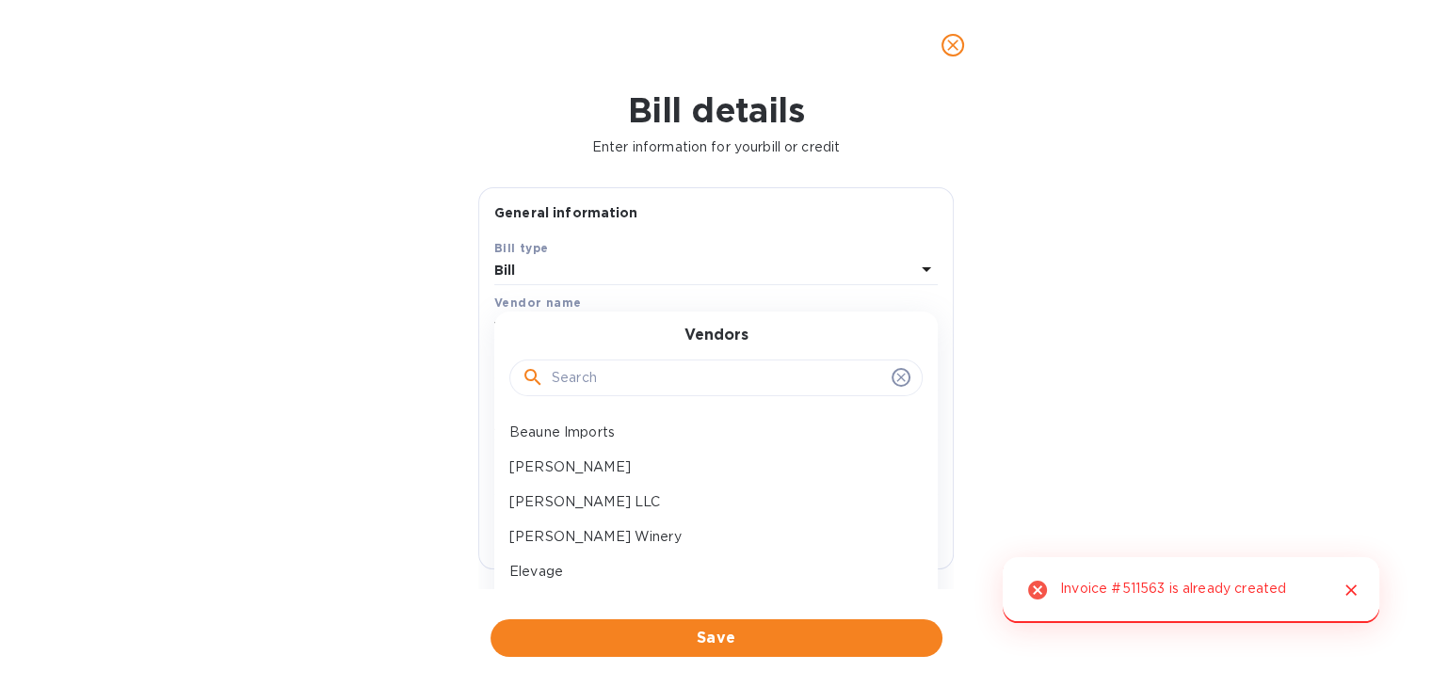
click at [601, 376] on input "text" at bounding box center [718, 378] width 332 height 28
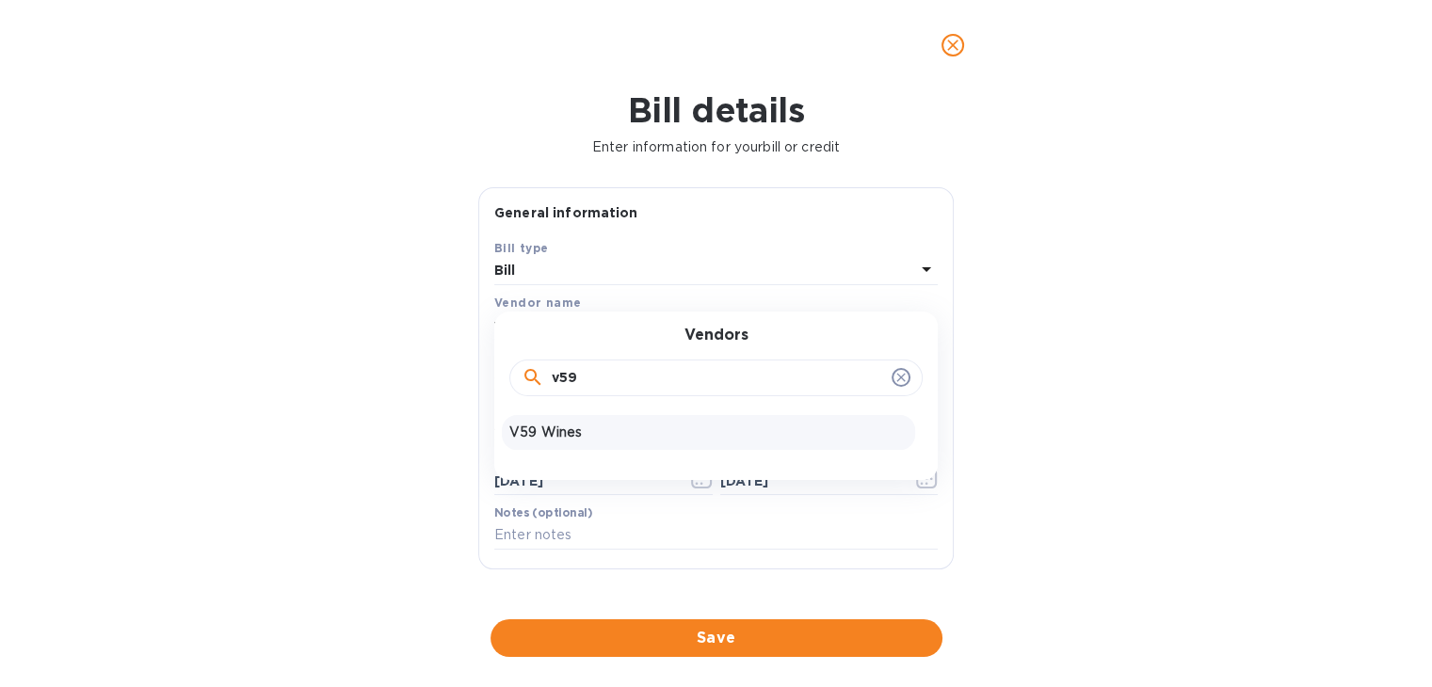
type input "v59"
click at [566, 422] on div "V59 Wines" at bounding box center [708, 432] width 413 height 35
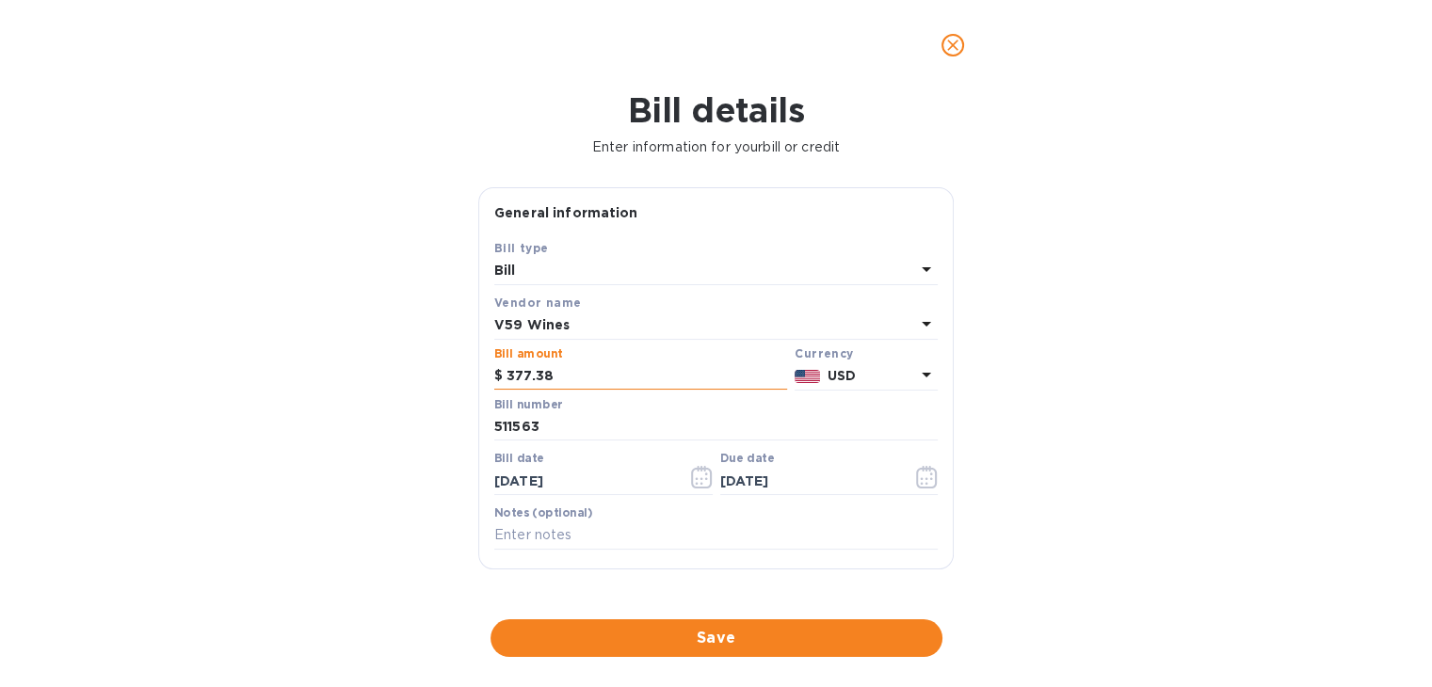
click at [587, 374] on input "377.38" at bounding box center [647, 376] width 281 height 28
type input "605.80"
click at [585, 419] on input "511563" at bounding box center [715, 427] width 443 height 28
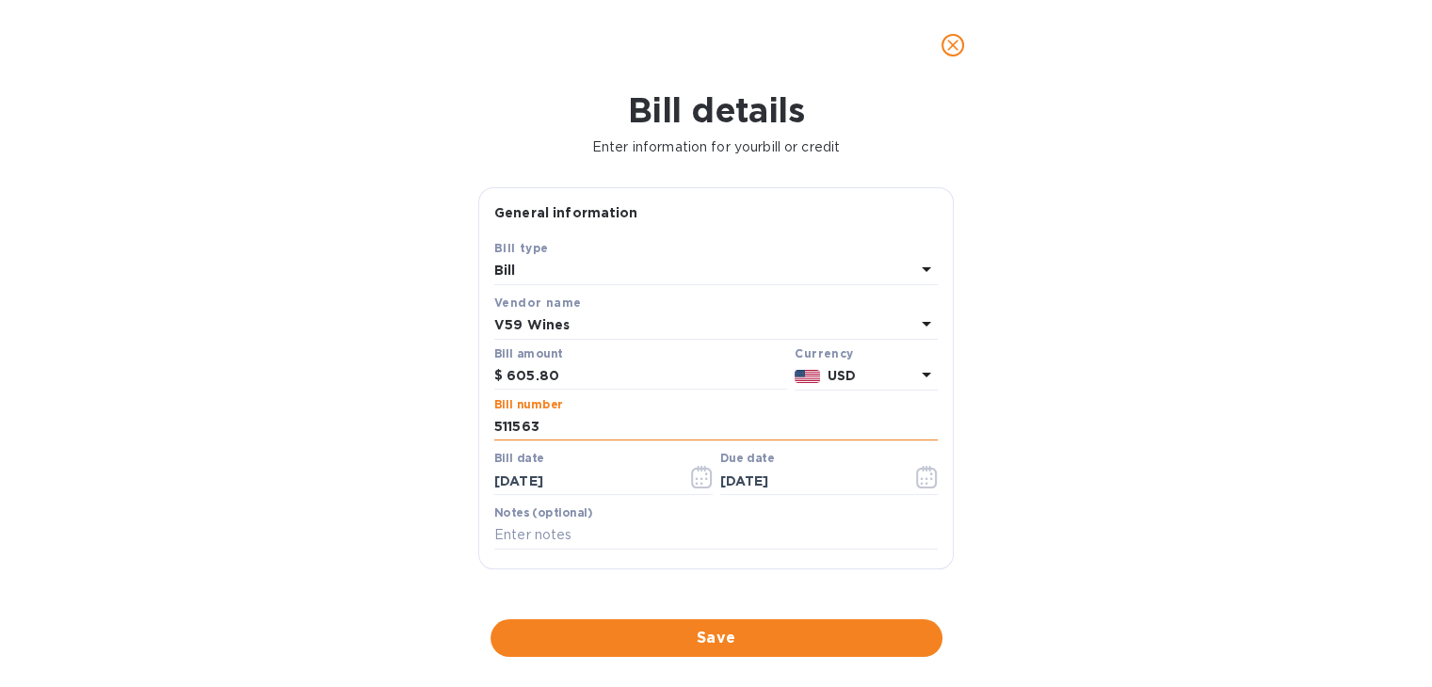
click at [585, 419] on input "511563" at bounding box center [715, 427] width 443 height 28
type input "33577"
click at [704, 476] on icon "button" at bounding box center [702, 477] width 22 height 23
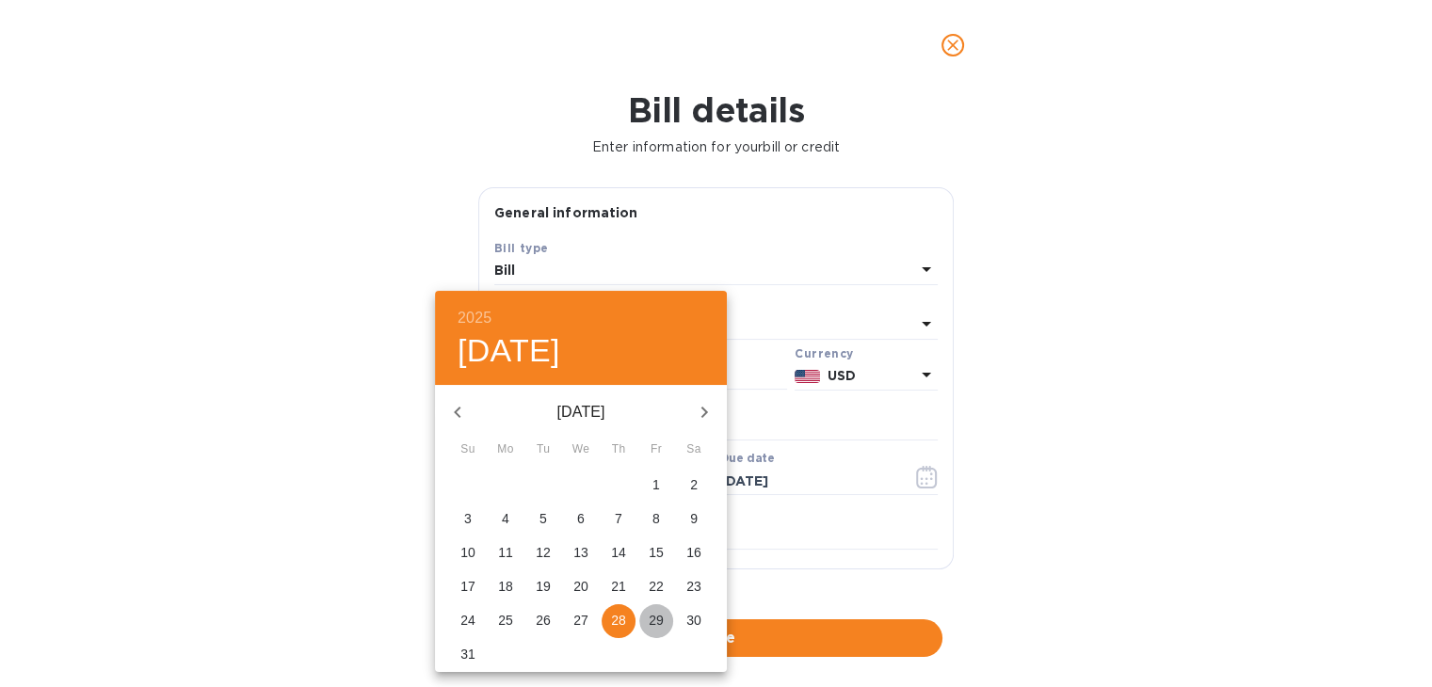
click at [654, 618] on p "29" at bounding box center [656, 620] width 15 height 19
type input "[DATE]"
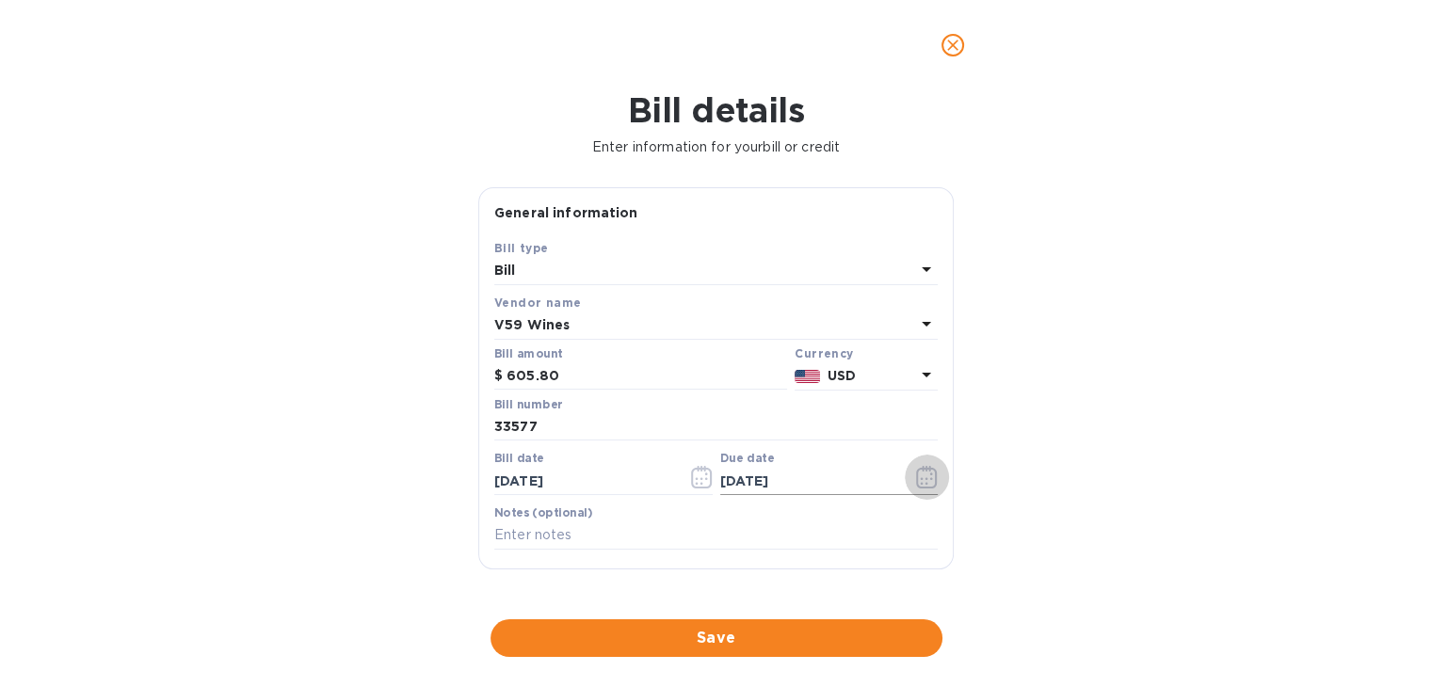
click at [923, 475] on icon "button" at bounding box center [927, 477] width 22 height 23
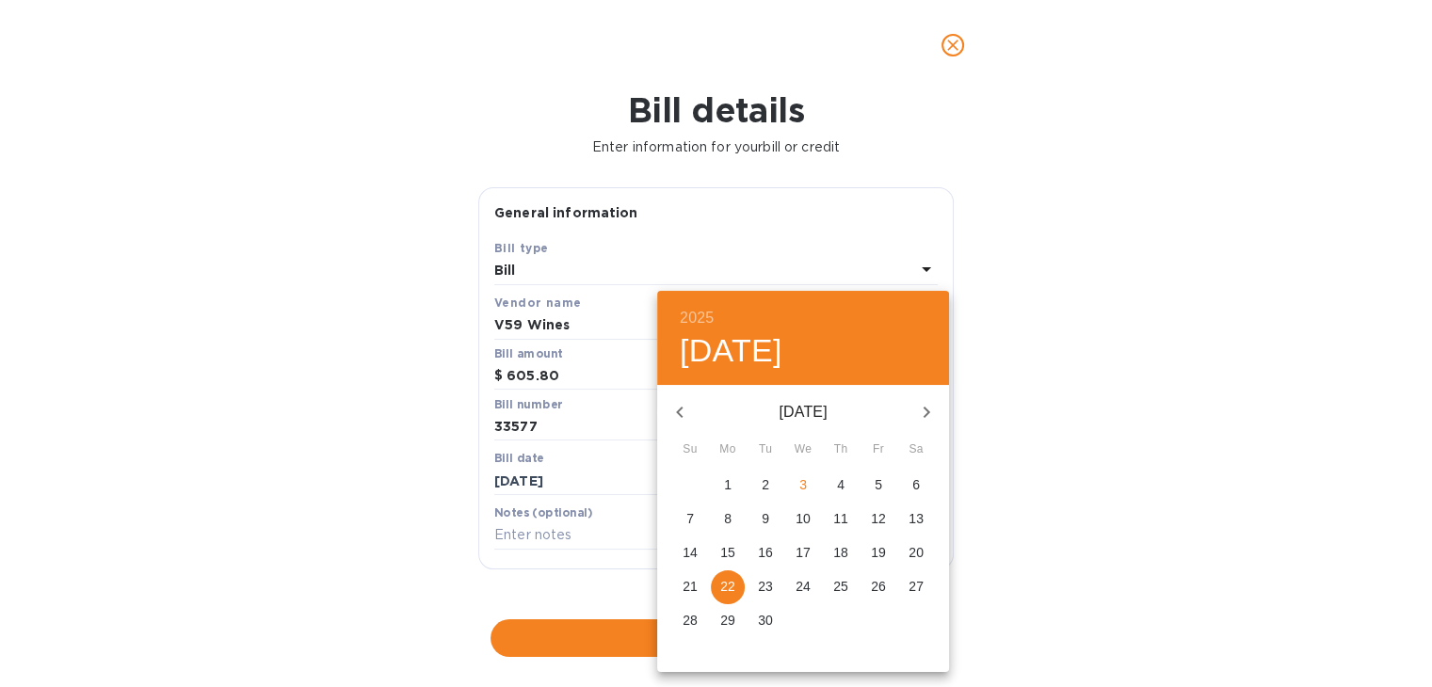
click at [923, 403] on icon "button" at bounding box center [926, 412] width 23 height 23
click at [874, 562] on button "17" at bounding box center [878, 554] width 34 height 34
type input "[DATE]"
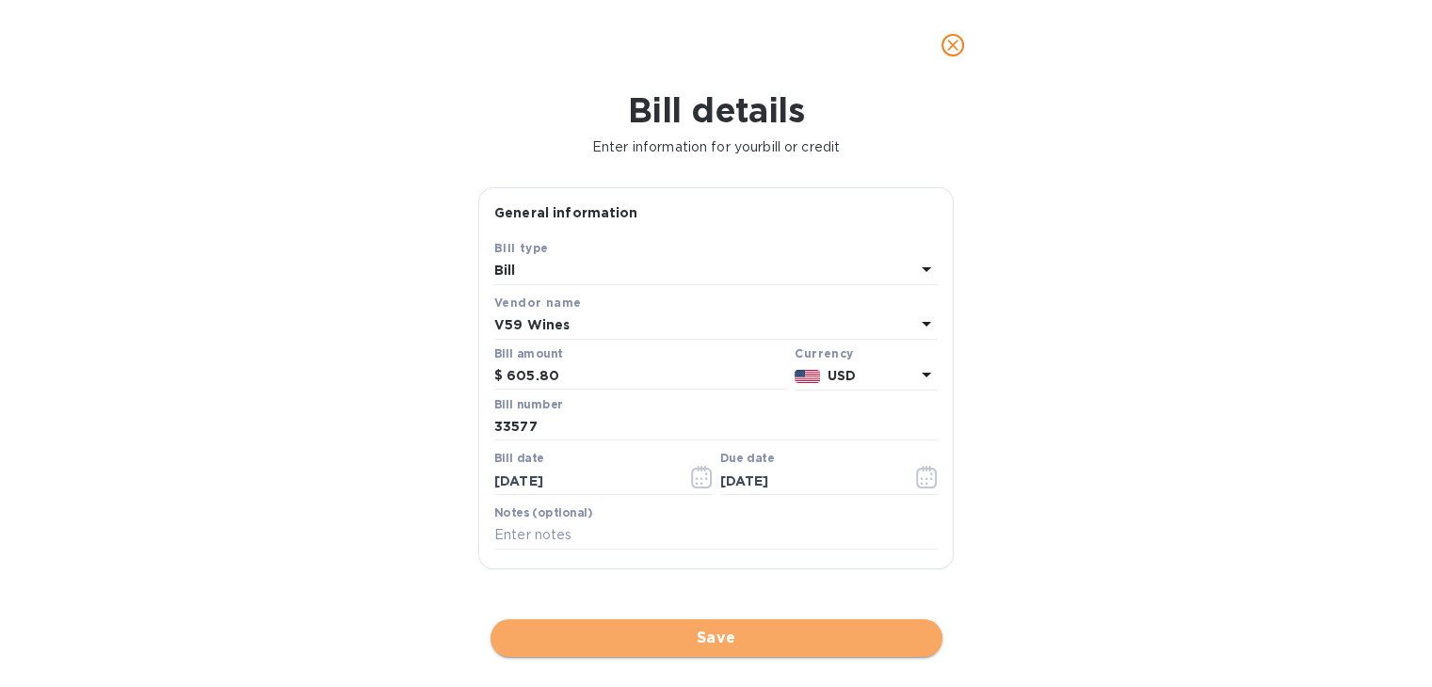
click at [760, 646] on span "Save" at bounding box center [717, 638] width 422 height 23
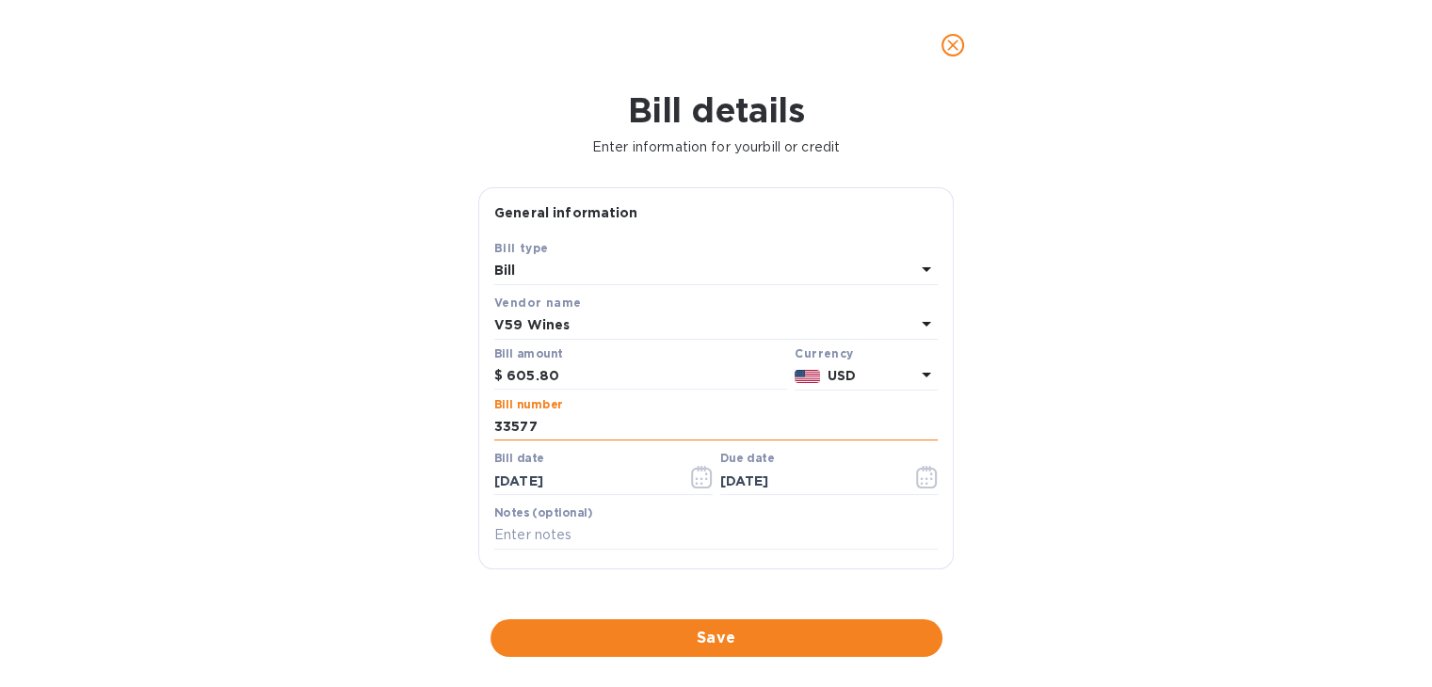
click at [572, 426] on input "33577" at bounding box center [715, 427] width 443 height 28
type input "53444"
click at [575, 381] on input "605.80" at bounding box center [647, 376] width 281 height 28
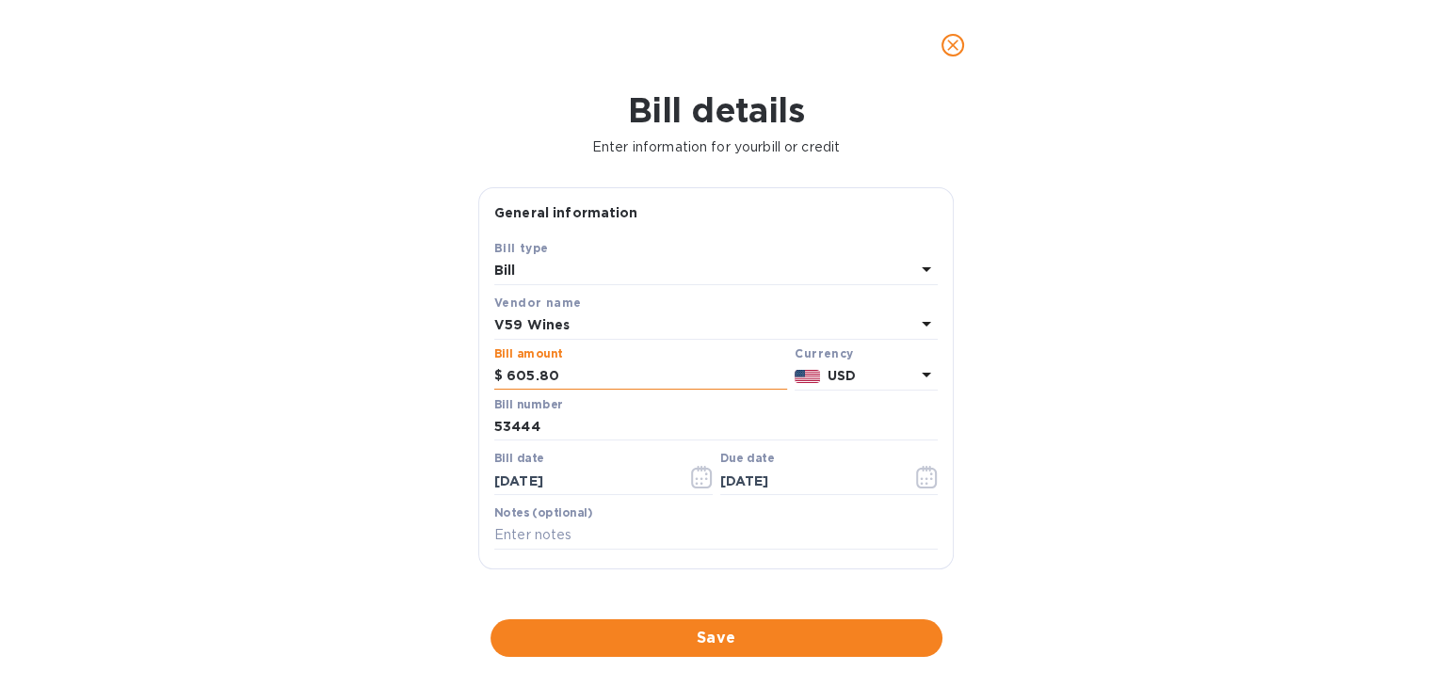
click at [575, 381] on input "605.80" at bounding box center [647, 376] width 281 height 28
type input "1,991.20"
click at [571, 329] on div "V59 Wines" at bounding box center [704, 326] width 421 height 26
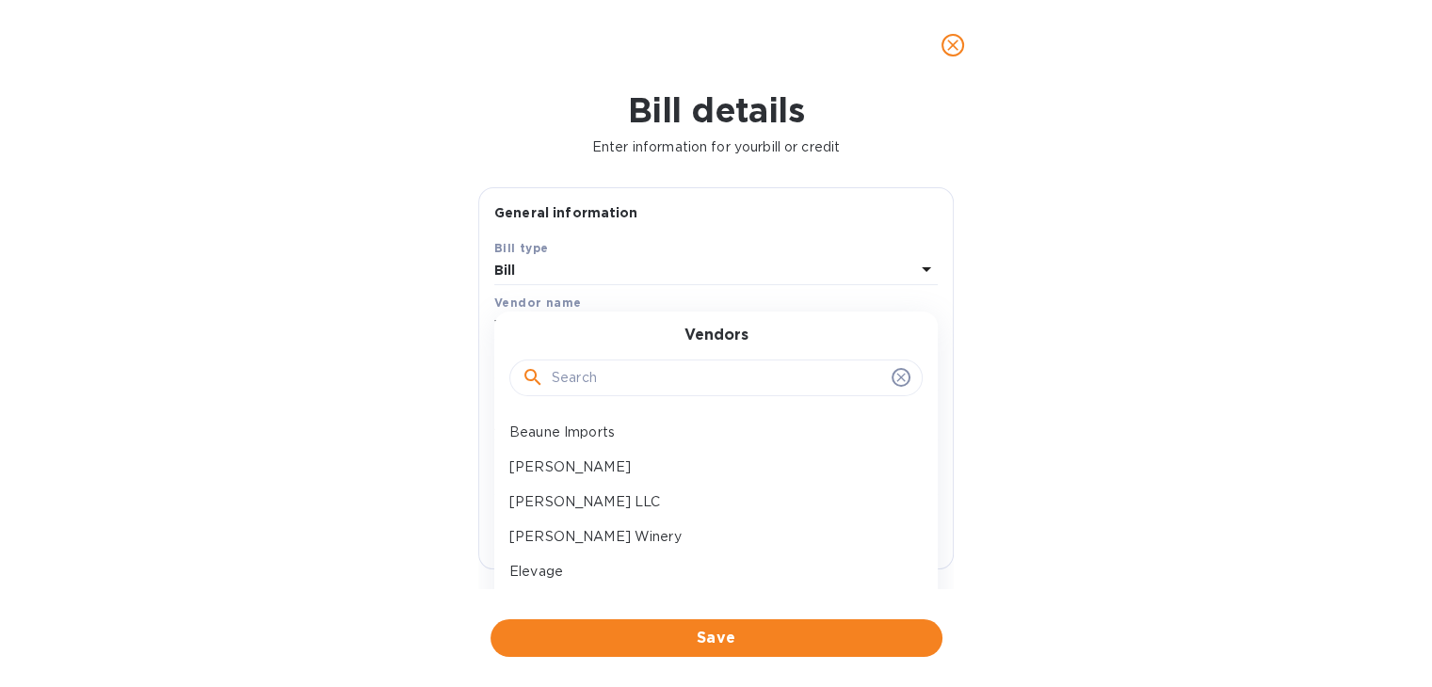
click at [580, 368] on input "text" at bounding box center [718, 378] width 332 height 28
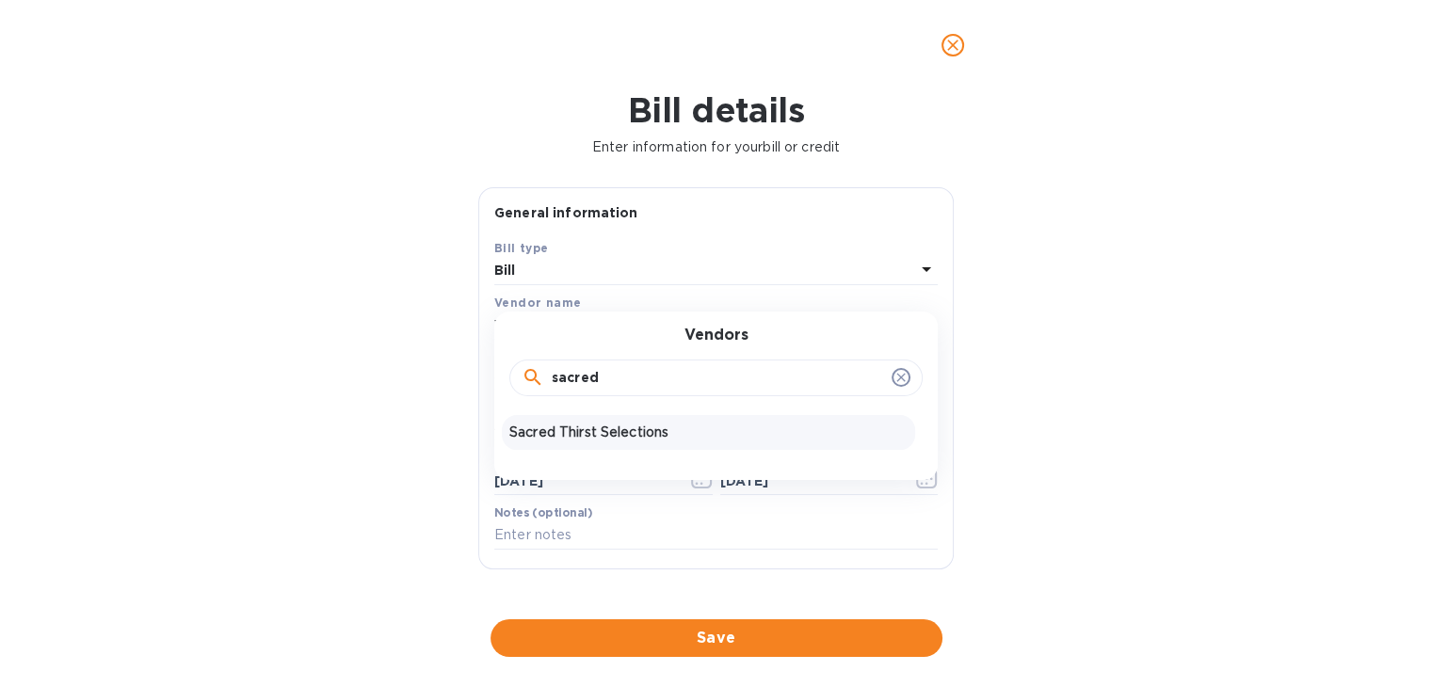
type input "sacred"
click at [570, 431] on p "Sacred Thirst Selections" at bounding box center [708, 433] width 398 height 20
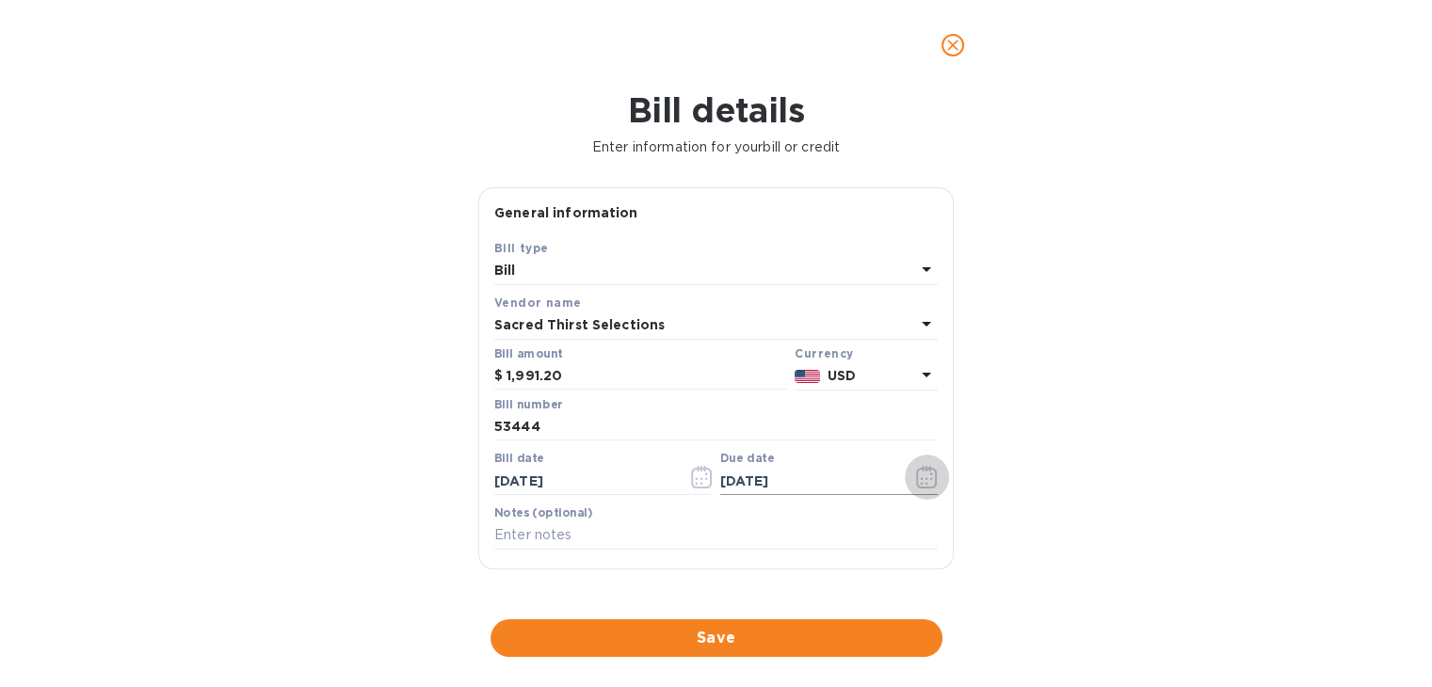
click at [917, 475] on icon "button" at bounding box center [927, 477] width 22 height 23
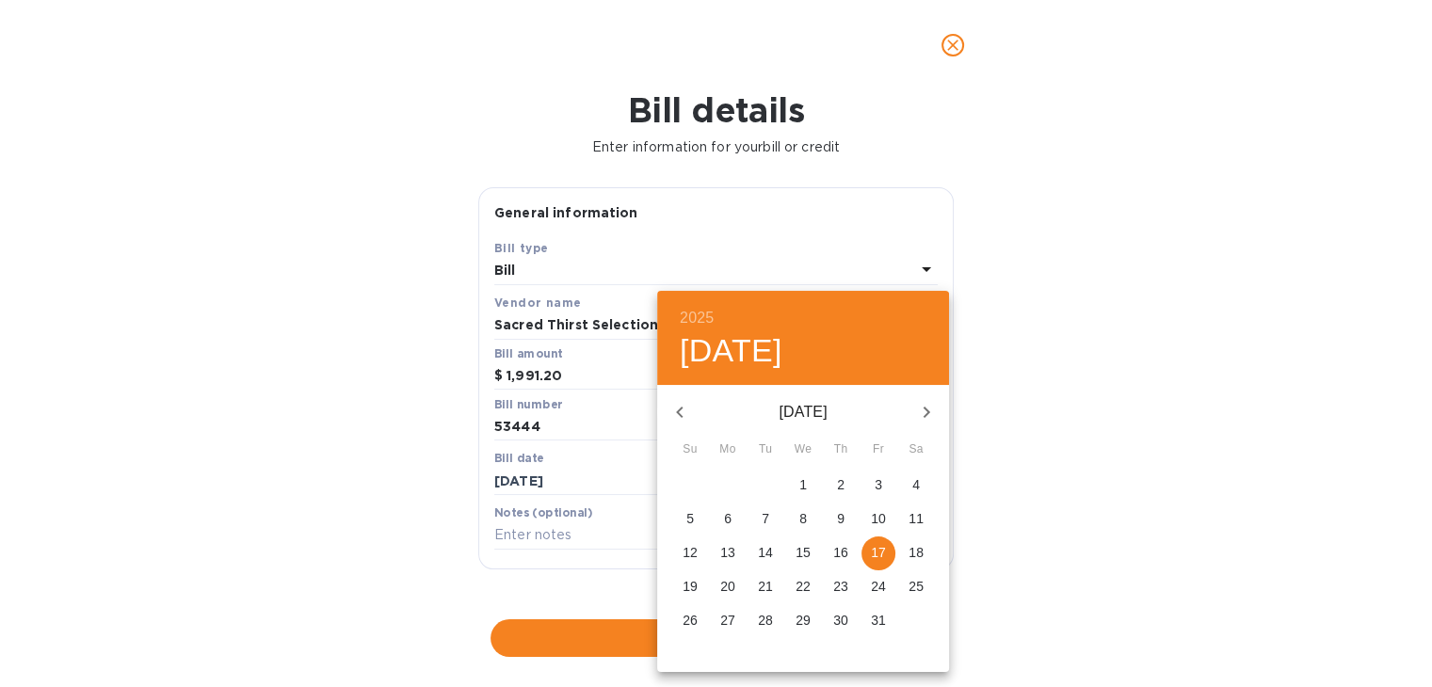
click at [285, 531] on div at bounding box center [716, 343] width 1432 height 687
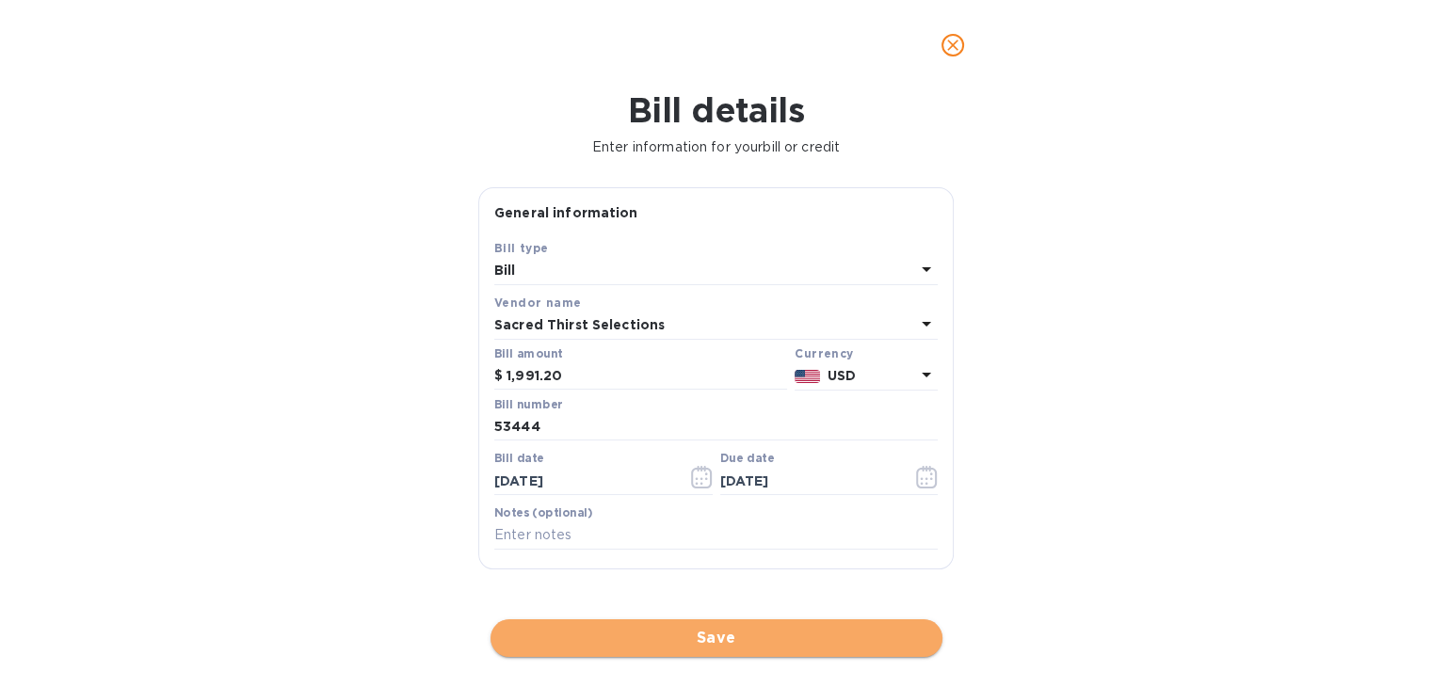
click at [705, 633] on span "Save" at bounding box center [717, 638] width 422 height 23
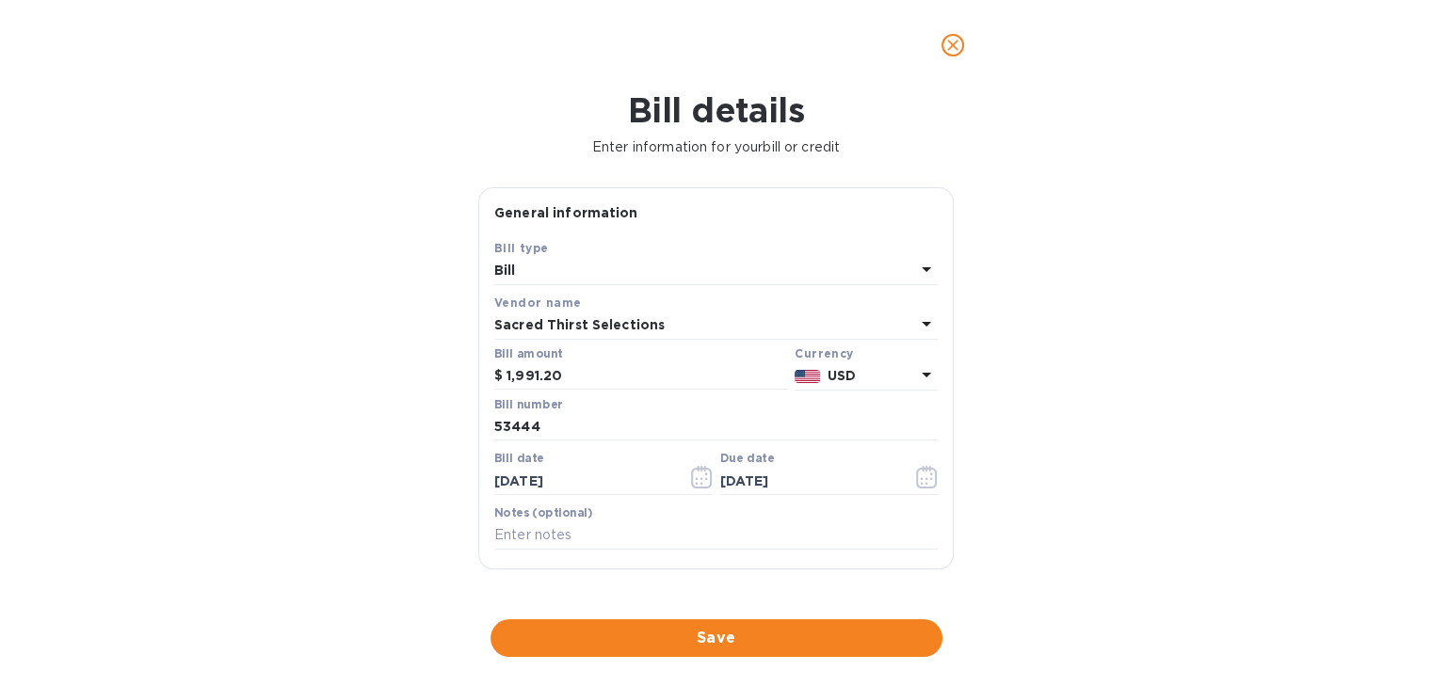
click at [596, 335] on p "Sacred Thirst Selections" at bounding box center [579, 325] width 170 height 20
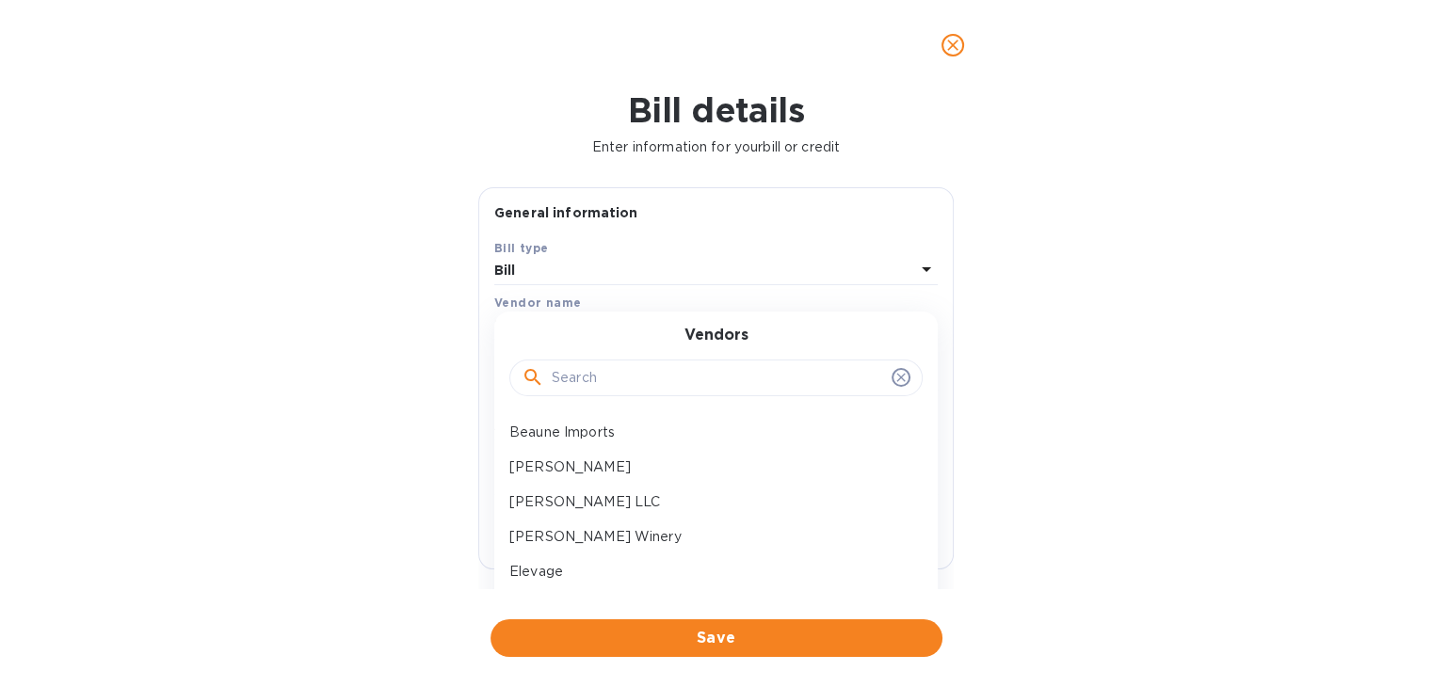
click at [608, 385] on input "text" at bounding box center [718, 378] width 332 height 28
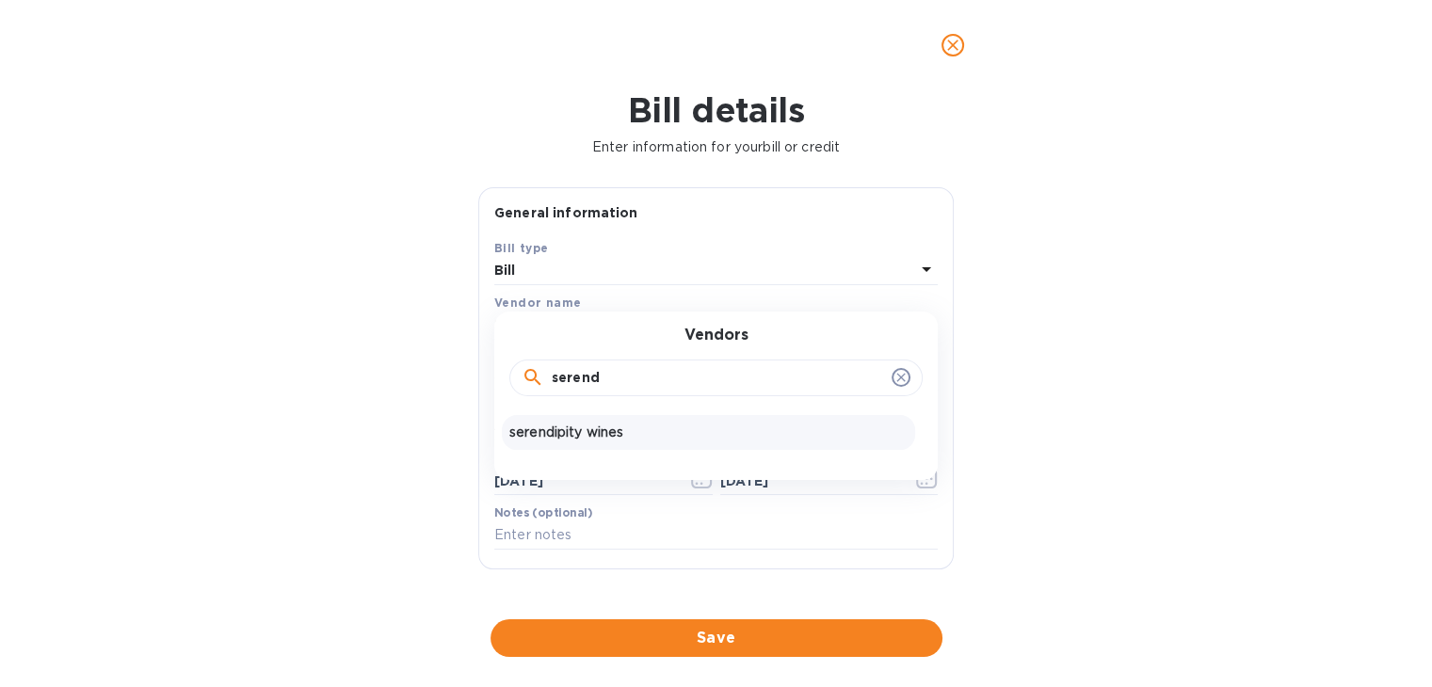
type input "serend"
click at [597, 448] on div "serendipity wines" at bounding box center [708, 432] width 413 height 35
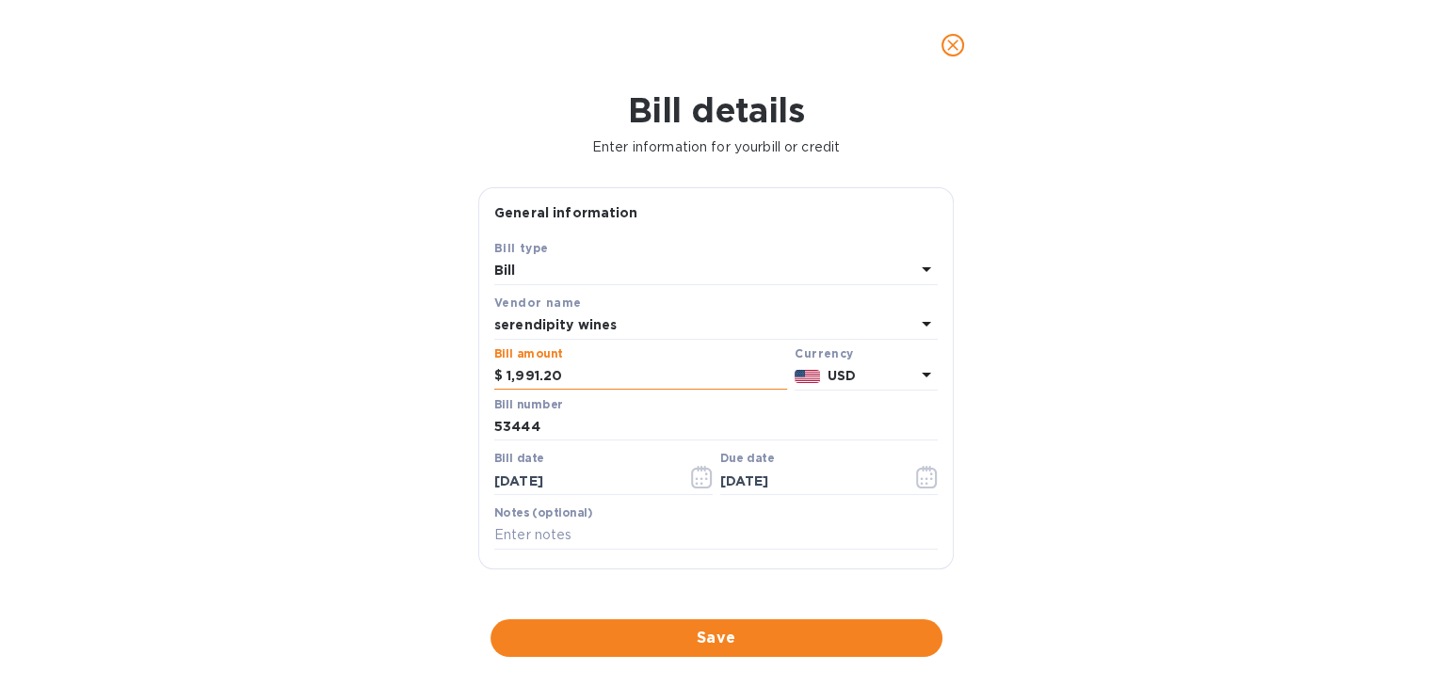
click at [586, 381] on input "1,991.20" at bounding box center [647, 376] width 281 height 28
type input "847.5"
click at [589, 434] on input "53444" at bounding box center [715, 427] width 443 height 28
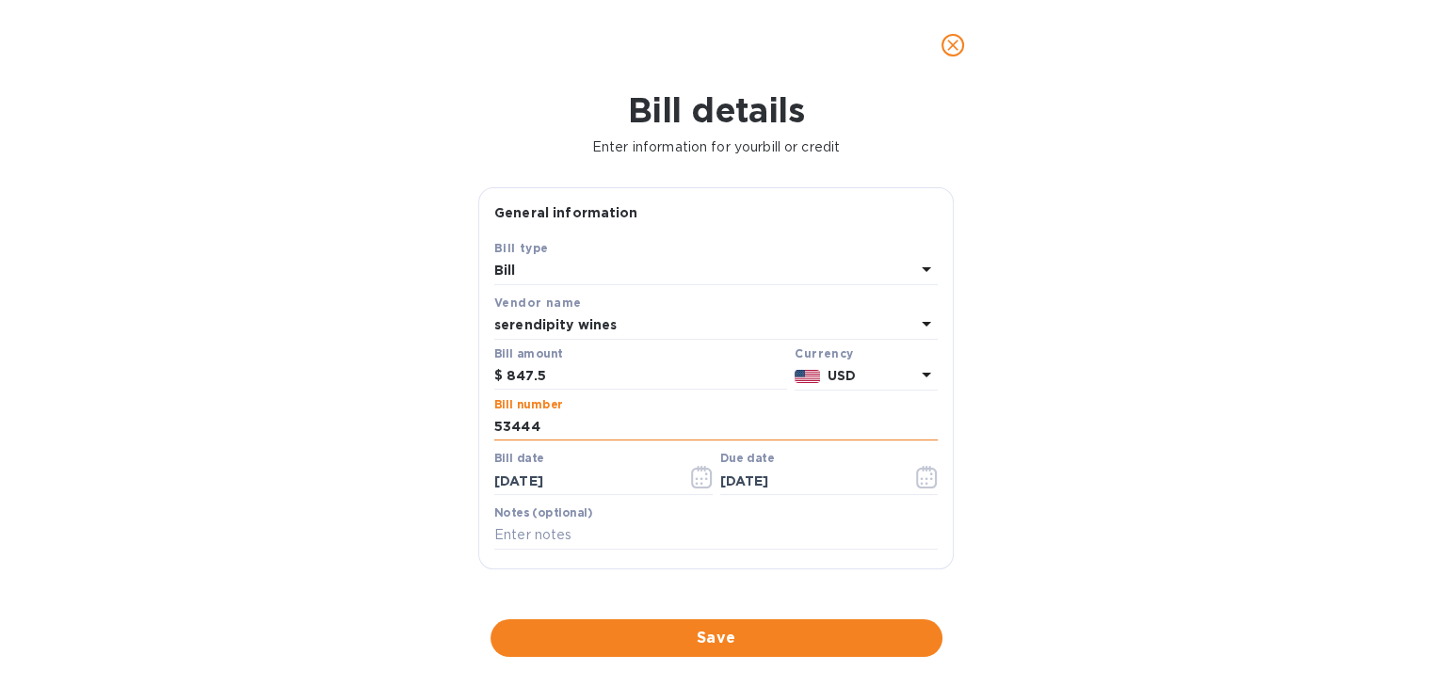
click at [589, 434] on input "53444" at bounding box center [715, 427] width 443 height 28
type input "968950"
click at [701, 472] on icon "button" at bounding box center [702, 477] width 22 height 23
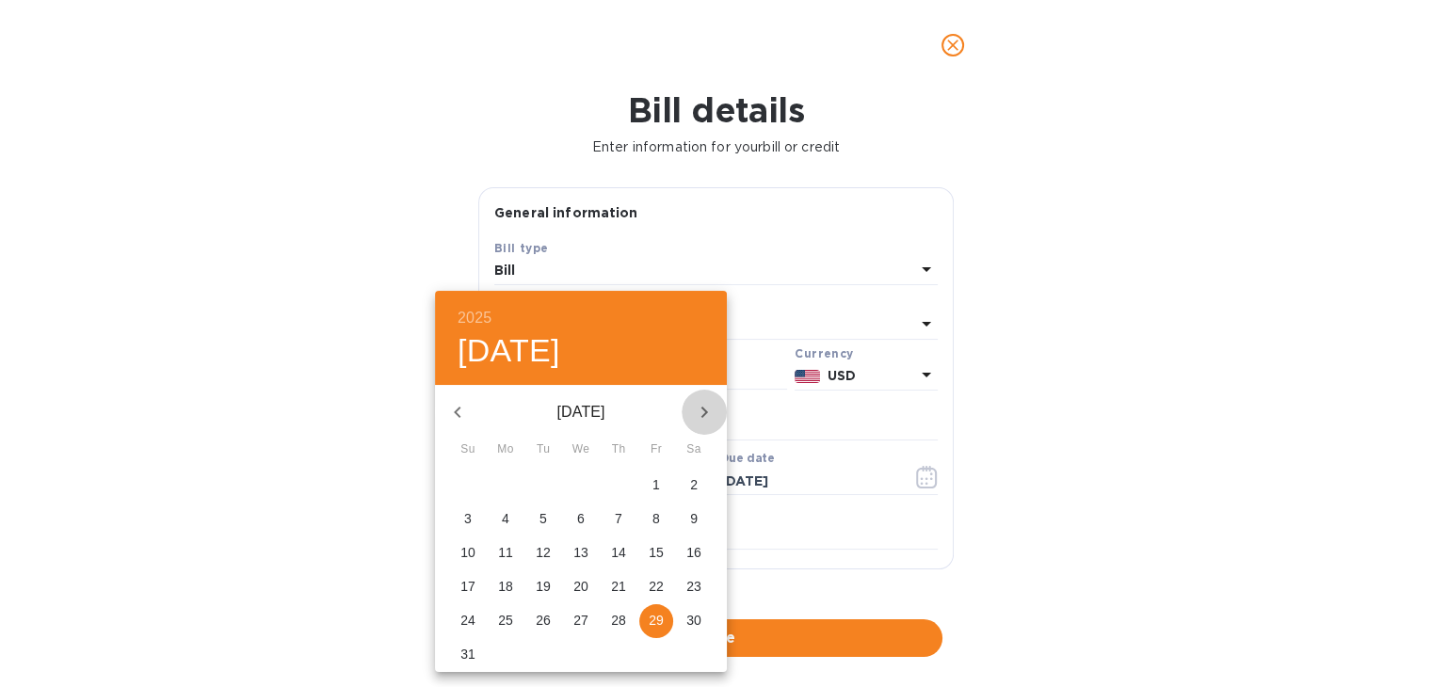
click at [705, 415] on icon "button" at bounding box center [704, 412] width 23 height 23
click at [555, 487] on span "2" at bounding box center [543, 484] width 34 height 19
type input "[DATE]"
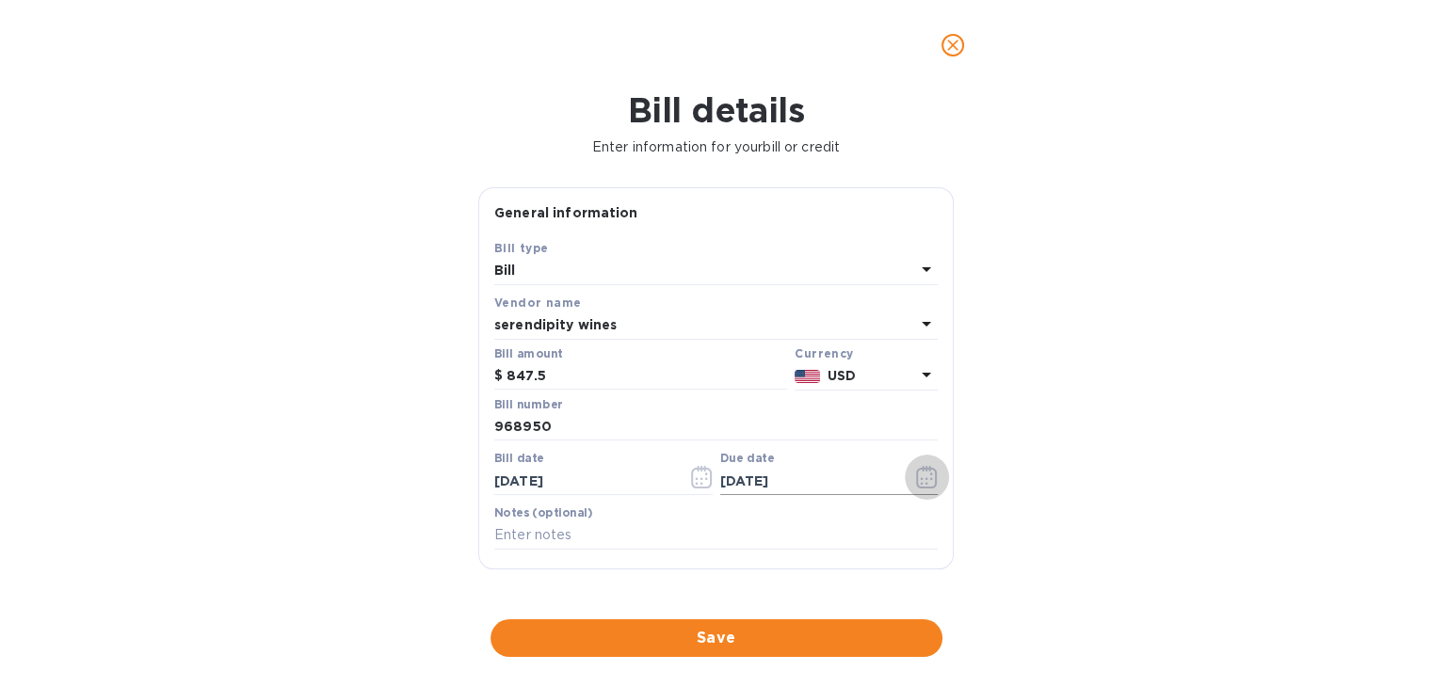
click at [923, 479] on icon "button" at bounding box center [927, 477] width 22 height 23
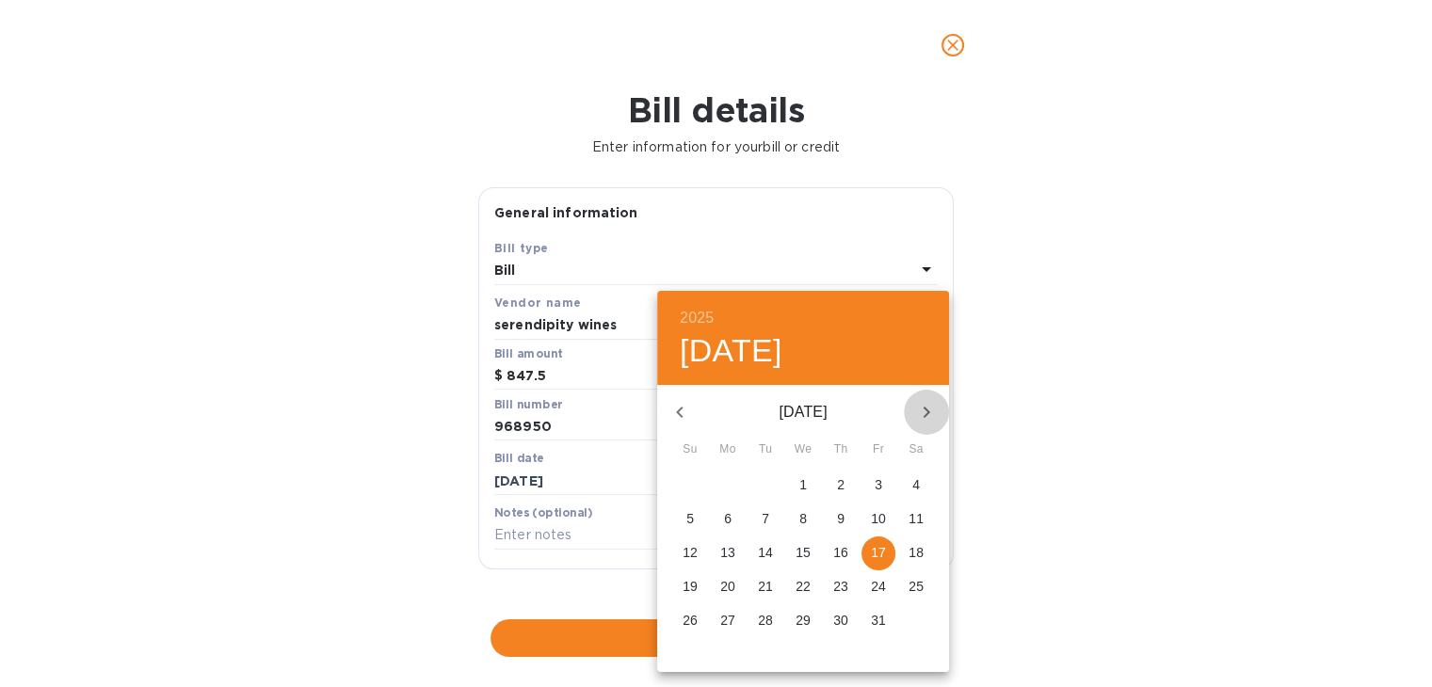
click at [925, 410] on icon "button" at bounding box center [926, 412] width 23 height 23
click at [678, 419] on icon "button" at bounding box center [679, 412] width 23 height 23
click at [729, 544] on p "13" at bounding box center [727, 552] width 15 height 19
type input "[DATE]"
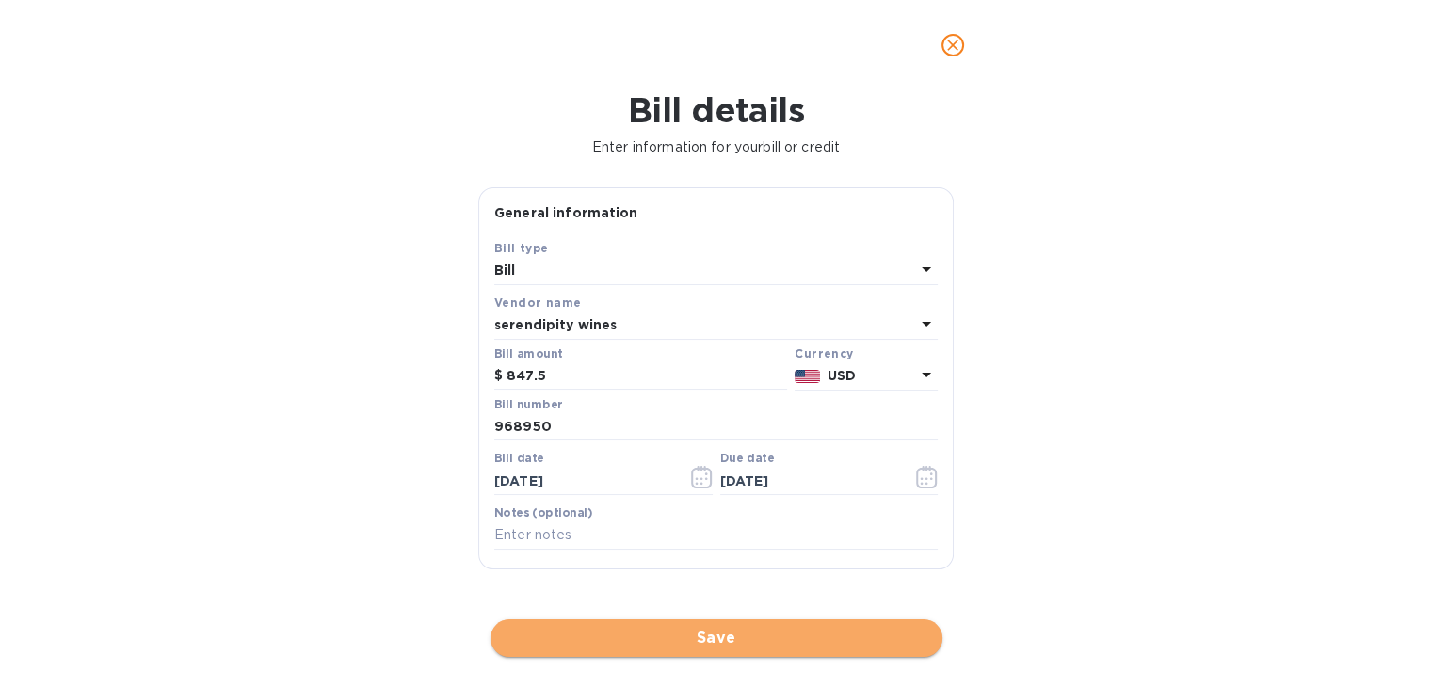
click at [700, 634] on span "Save" at bounding box center [717, 638] width 422 height 23
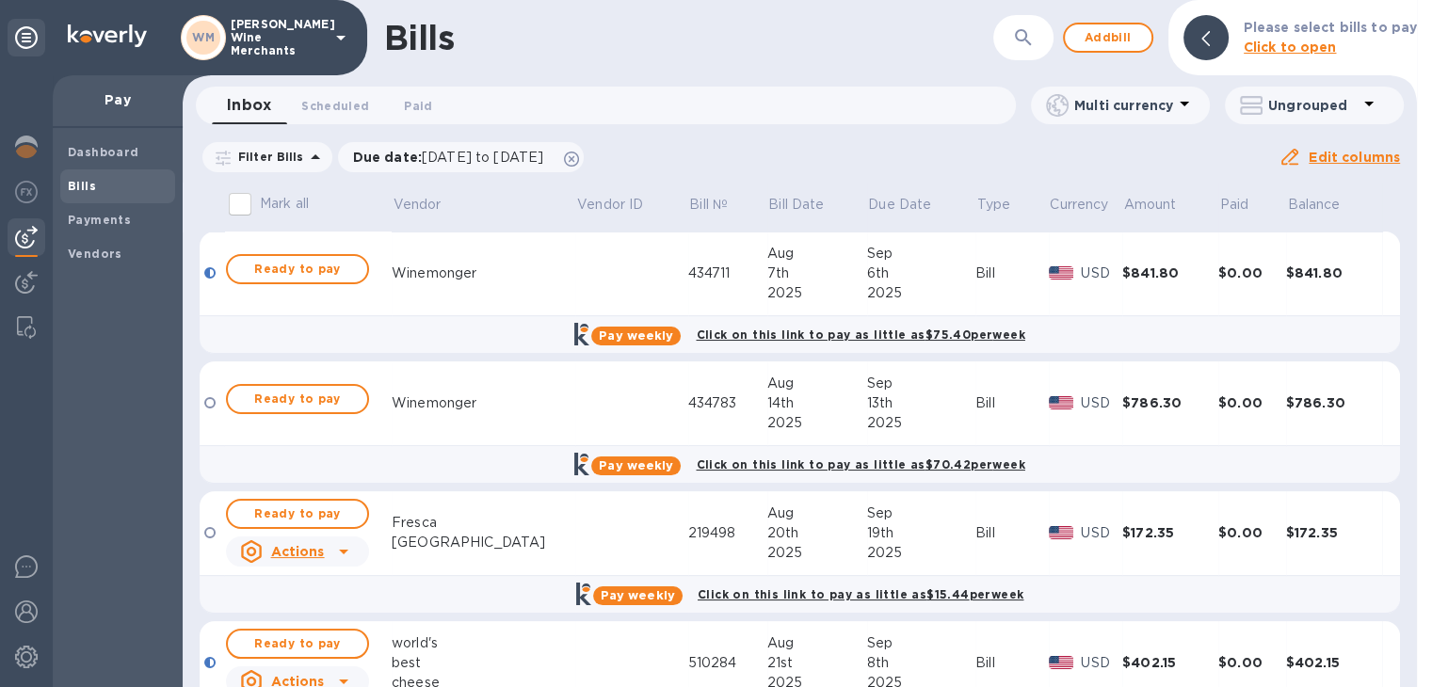
scroll to position [210, 0]
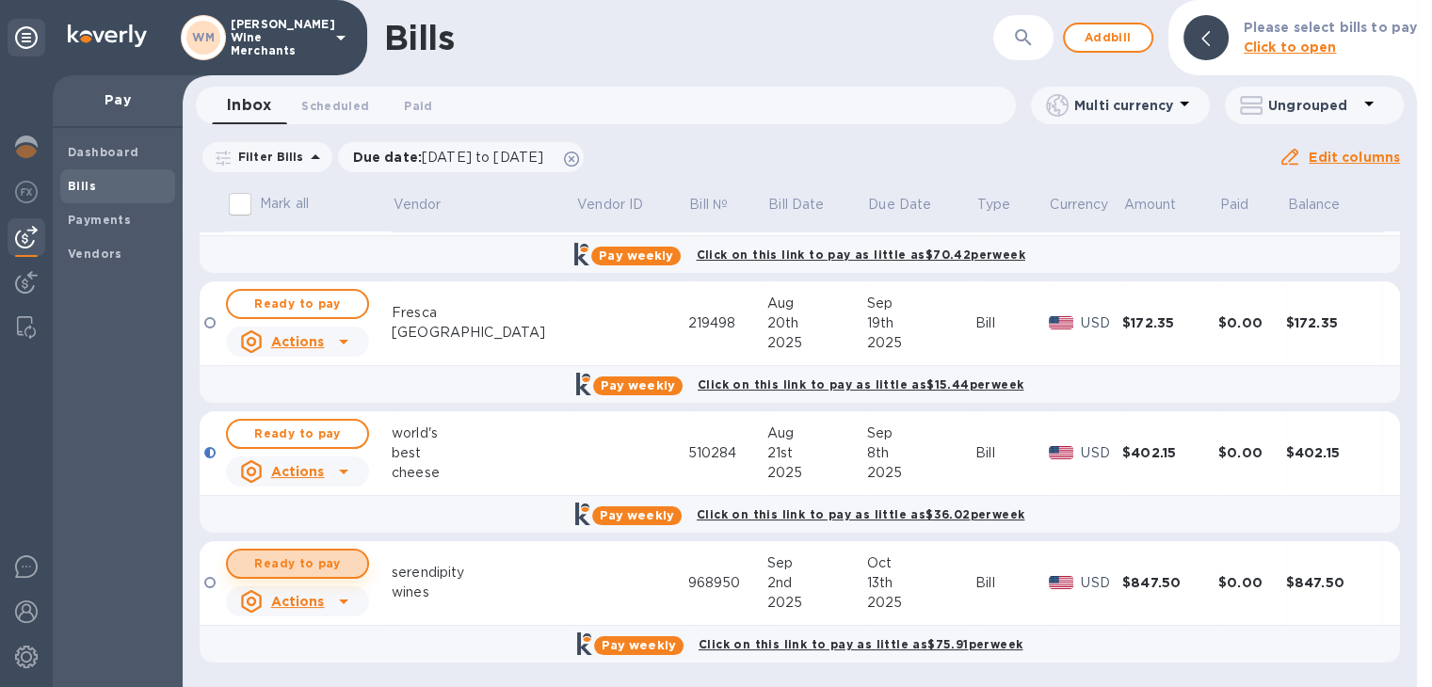
click at [335, 564] on span "Ready to pay" at bounding box center [297, 564] width 109 height 23
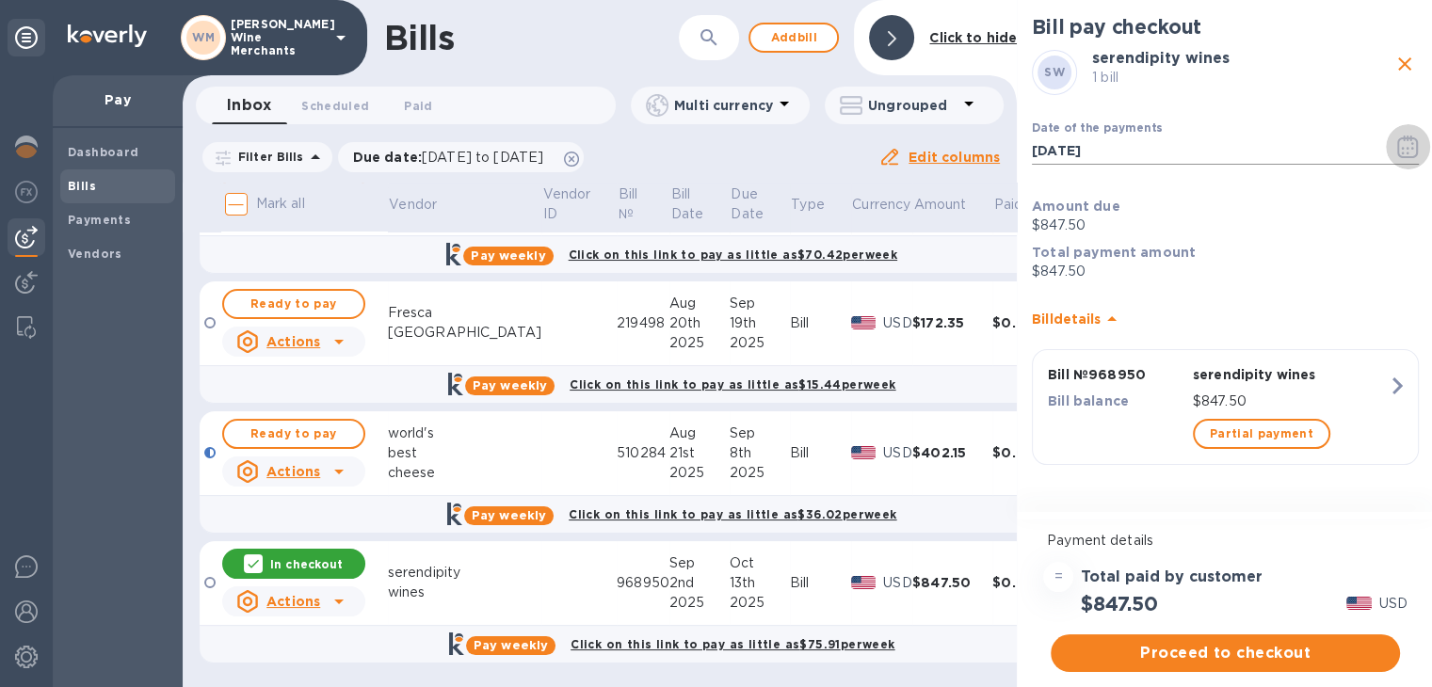
click at [1397, 136] on icon "button" at bounding box center [1408, 147] width 22 height 23
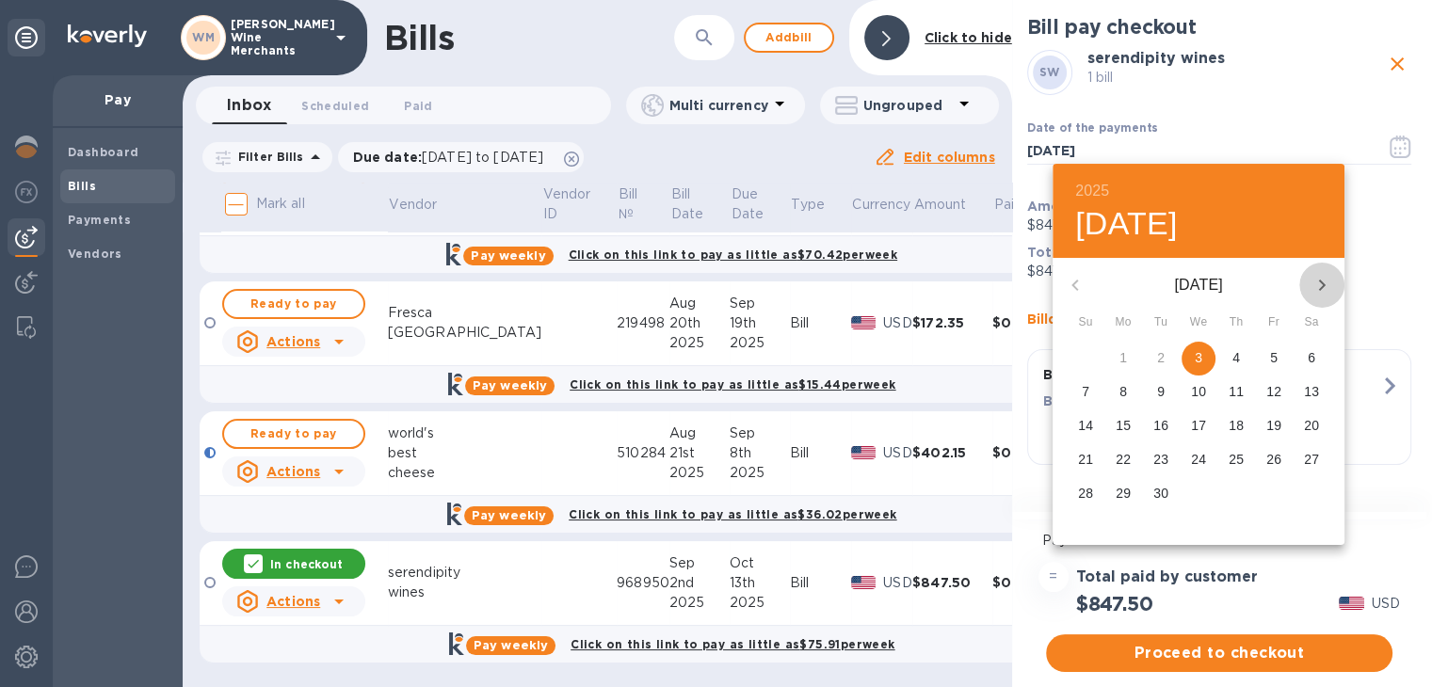
click at [1327, 277] on icon "button" at bounding box center [1322, 285] width 23 height 23
click at [1269, 393] on p "10" at bounding box center [1273, 391] width 15 height 19
type input "[DATE]"
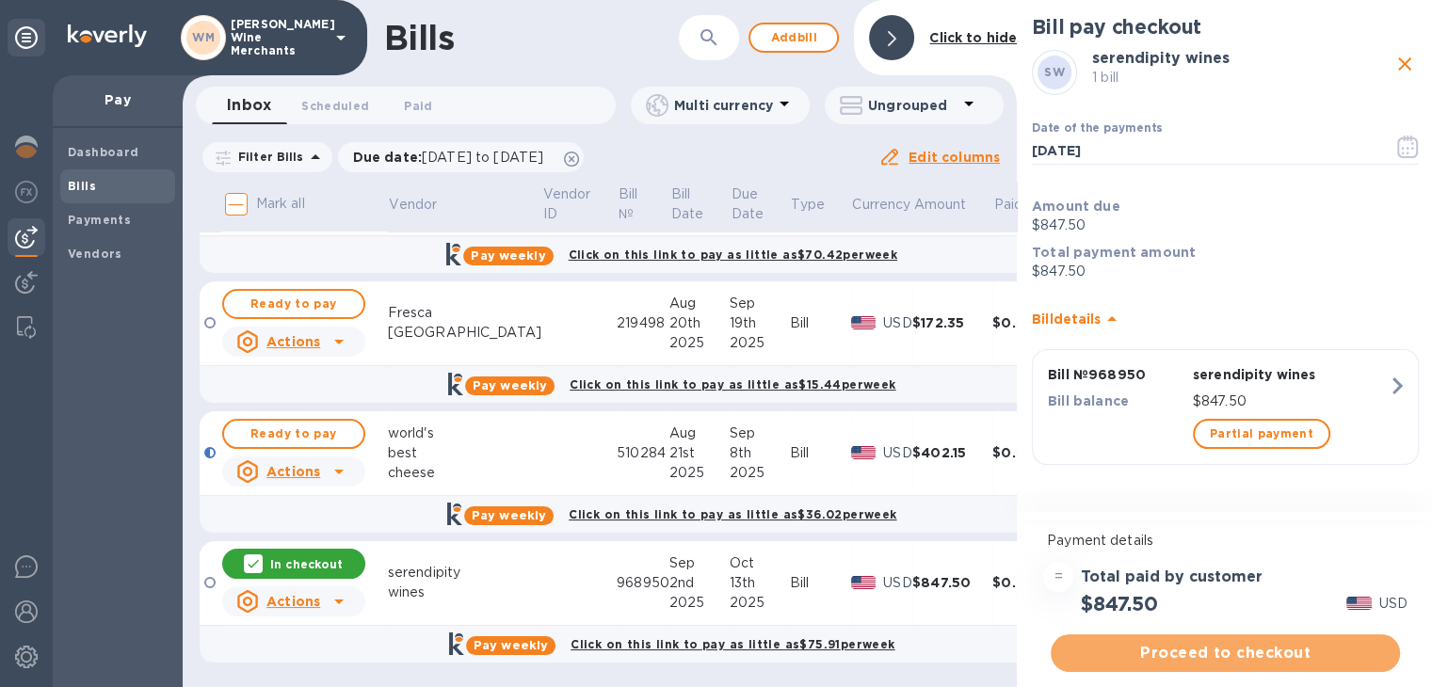
click at [1251, 664] on span "Proceed to checkout" at bounding box center [1225, 653] width 319 height 23
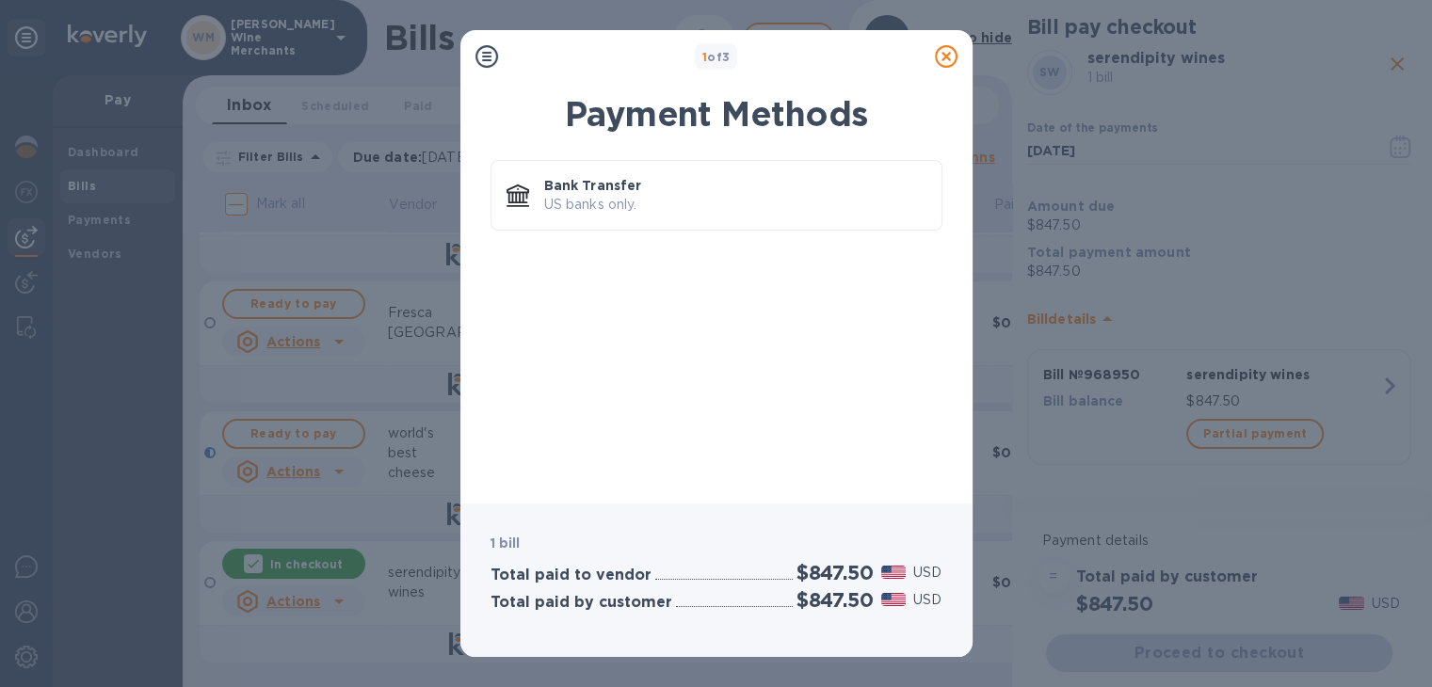
click at [633, 261] on div "Bank Transfer US banks only." at bounding box center [716, 319] width 482 height 340
click at [627, 215] on div "Bank Transfer US banks only." at bounding box center [735, 196] width 397 height 54
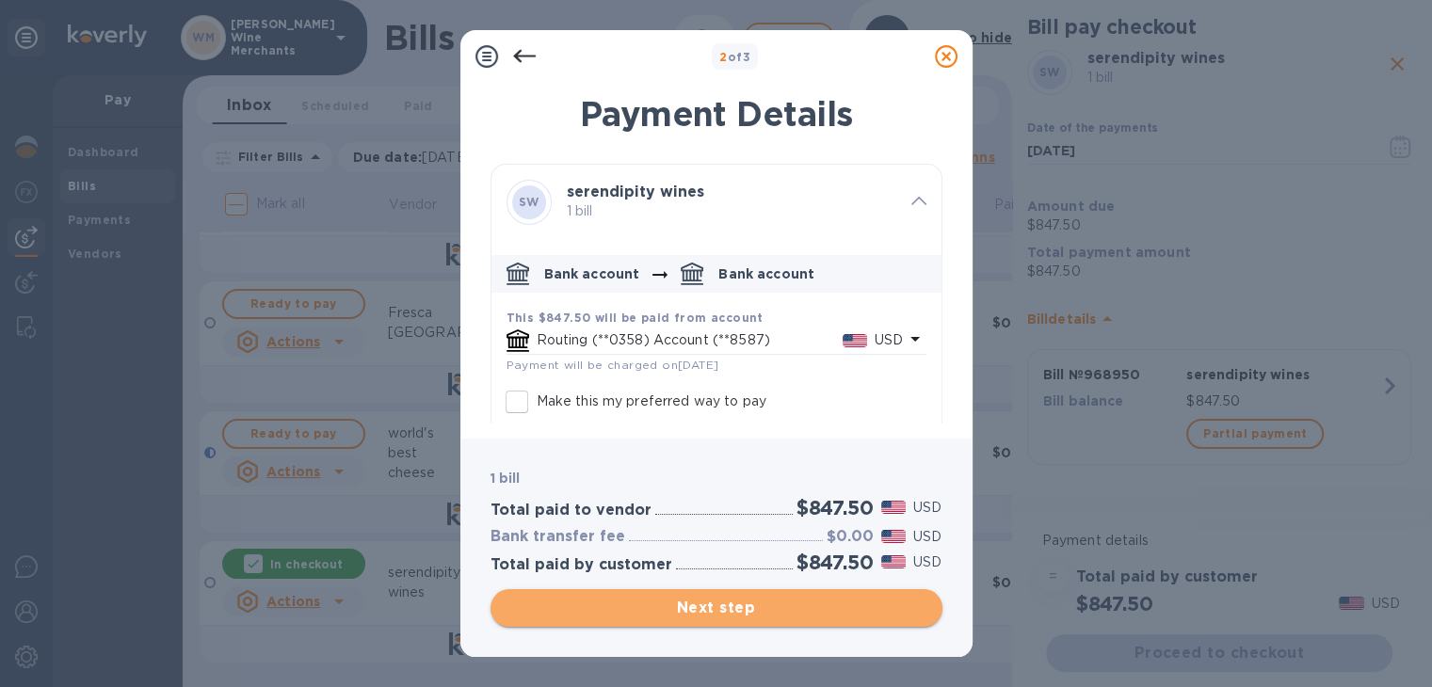
click at [718, 604] on span "Next step" at bounding box center [717, 608] width 422 height 23
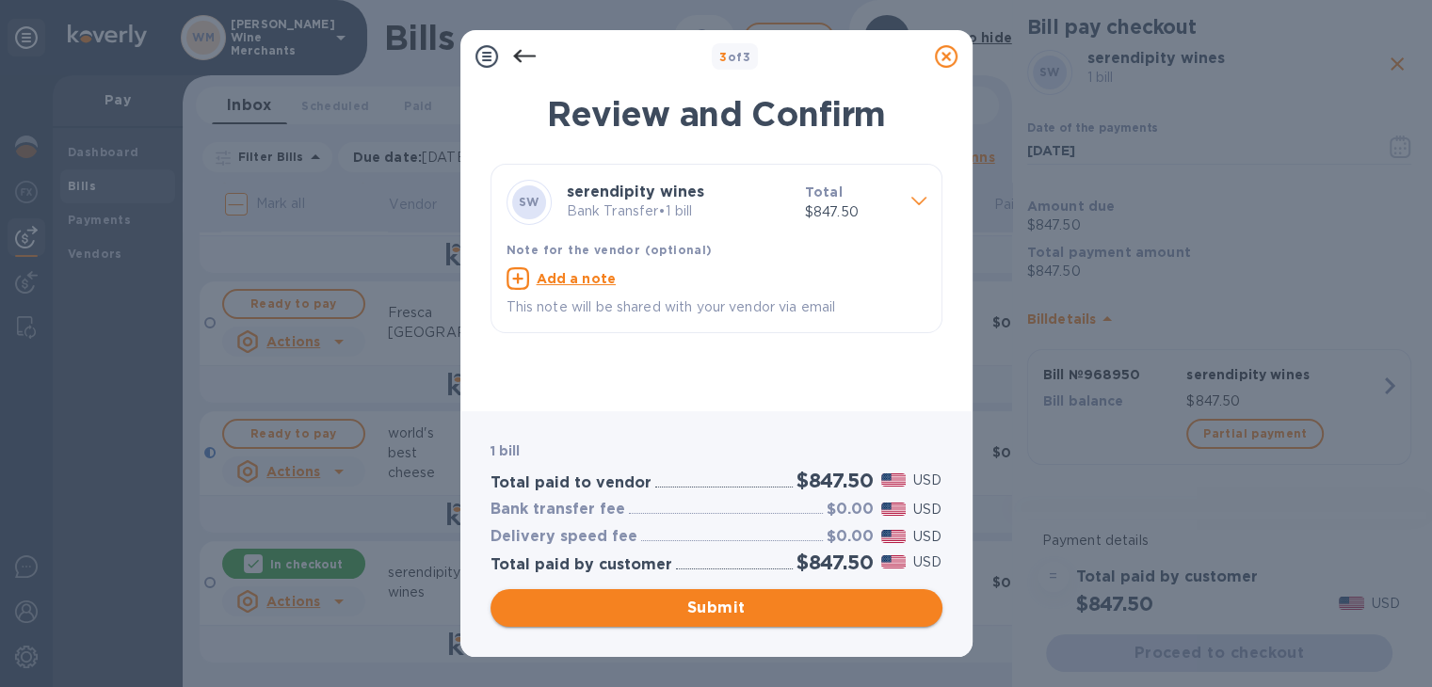
click at [718, 604] on span "Submit" at bounding box center [717, 608] width 422 height 23
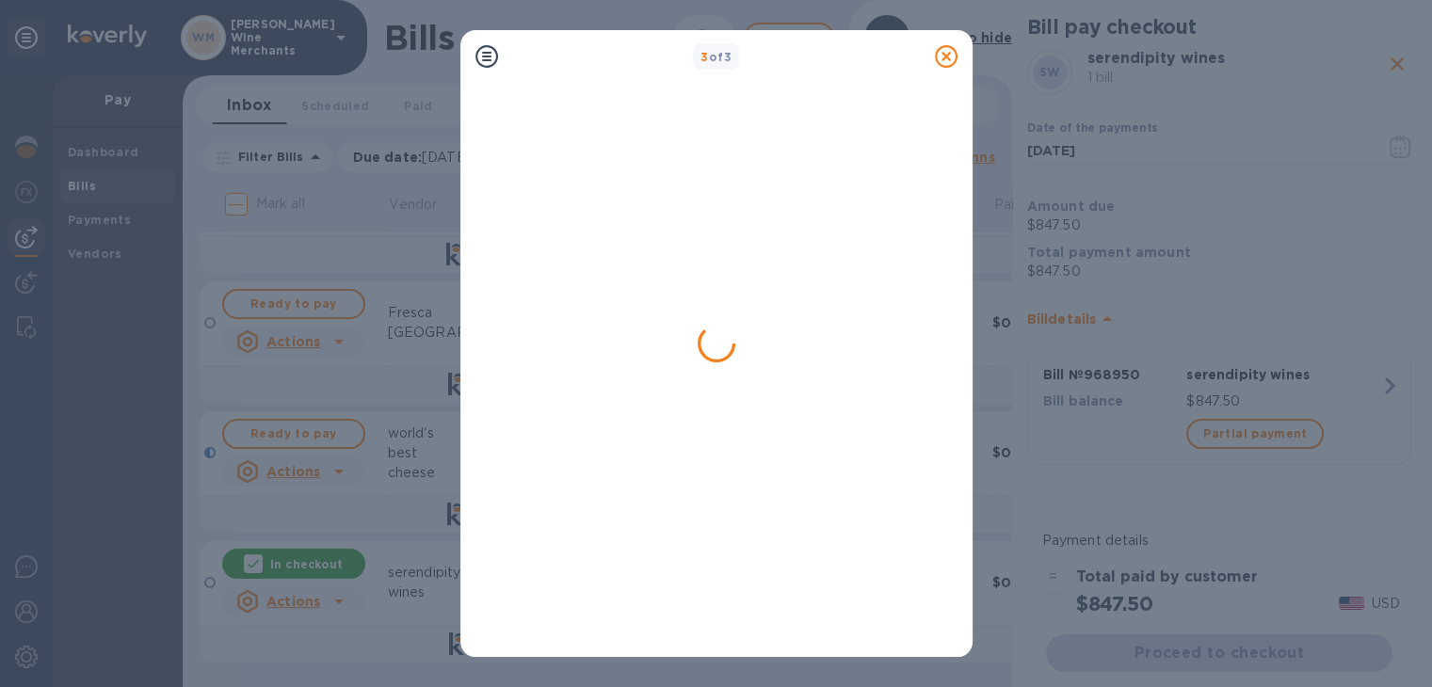
scroll to position [0, 0]
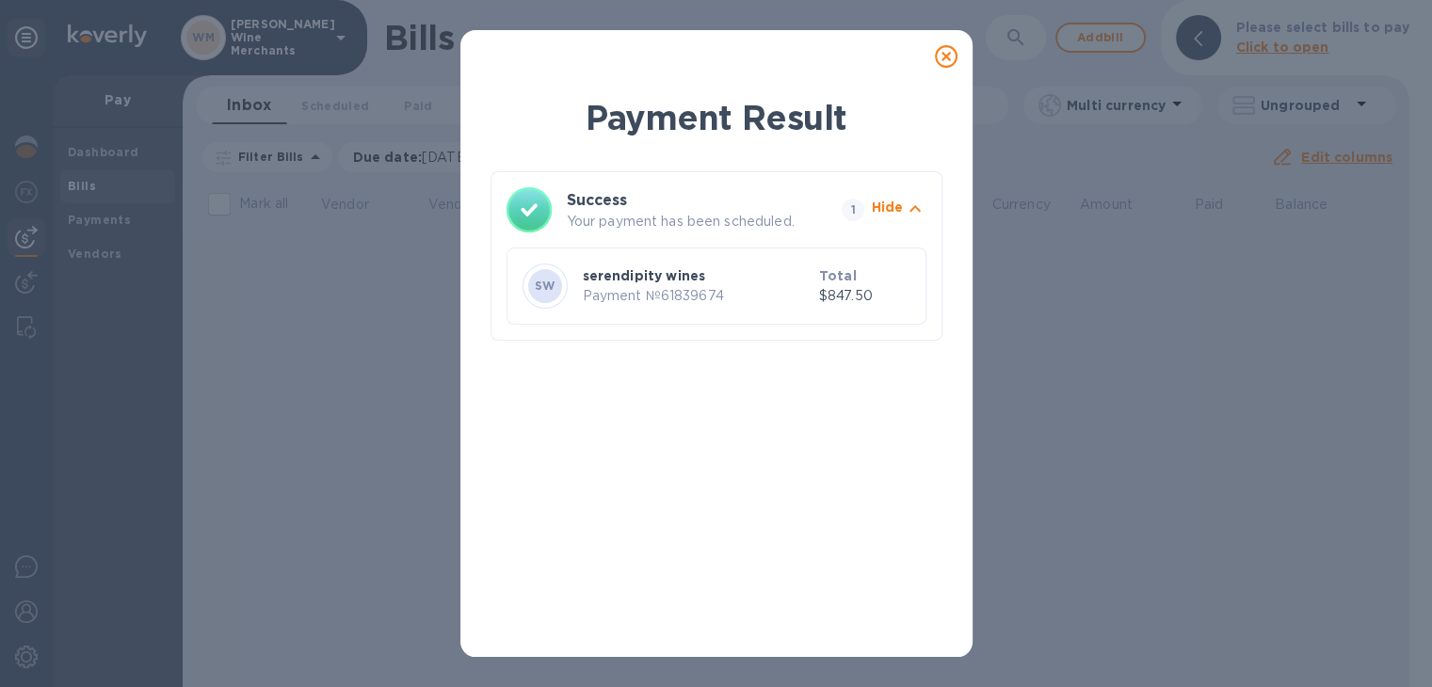
click at [951, 67] on icon at bounding box center [946, 56] width 23 height 23
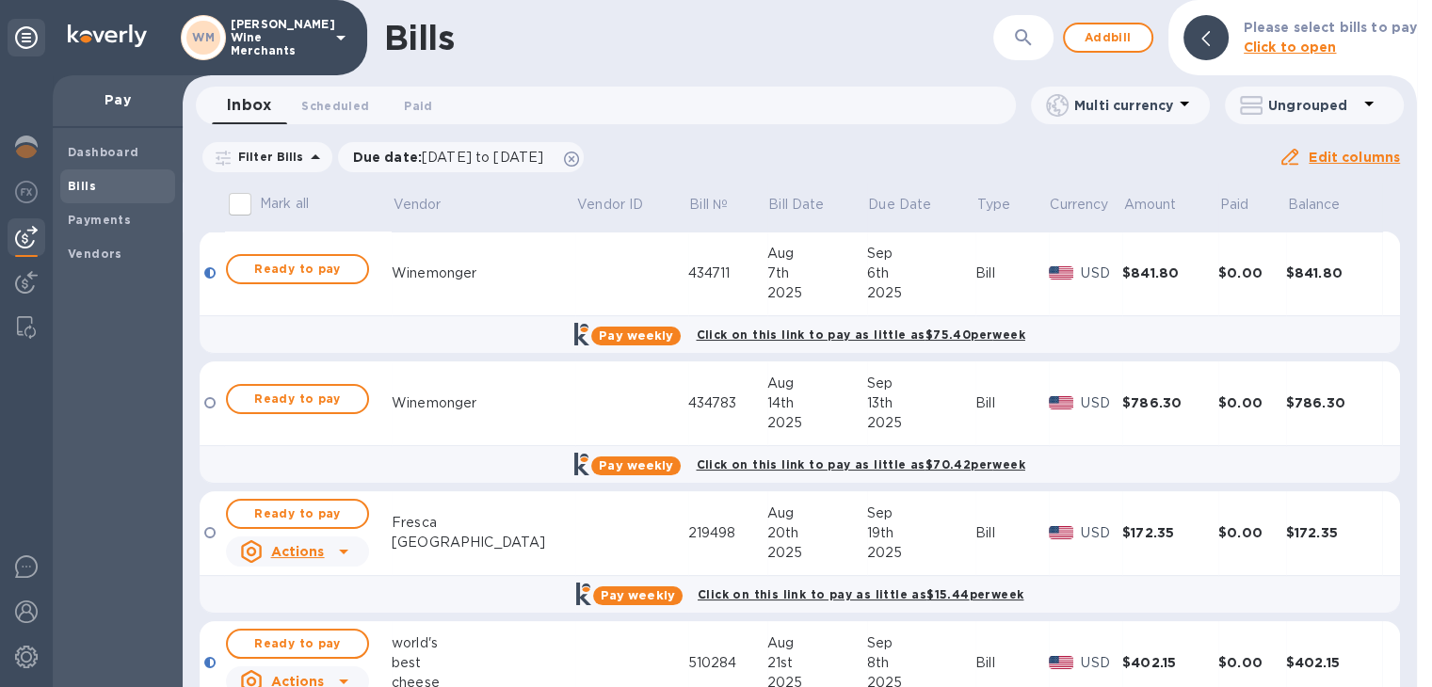
scroll to position [80, 0]
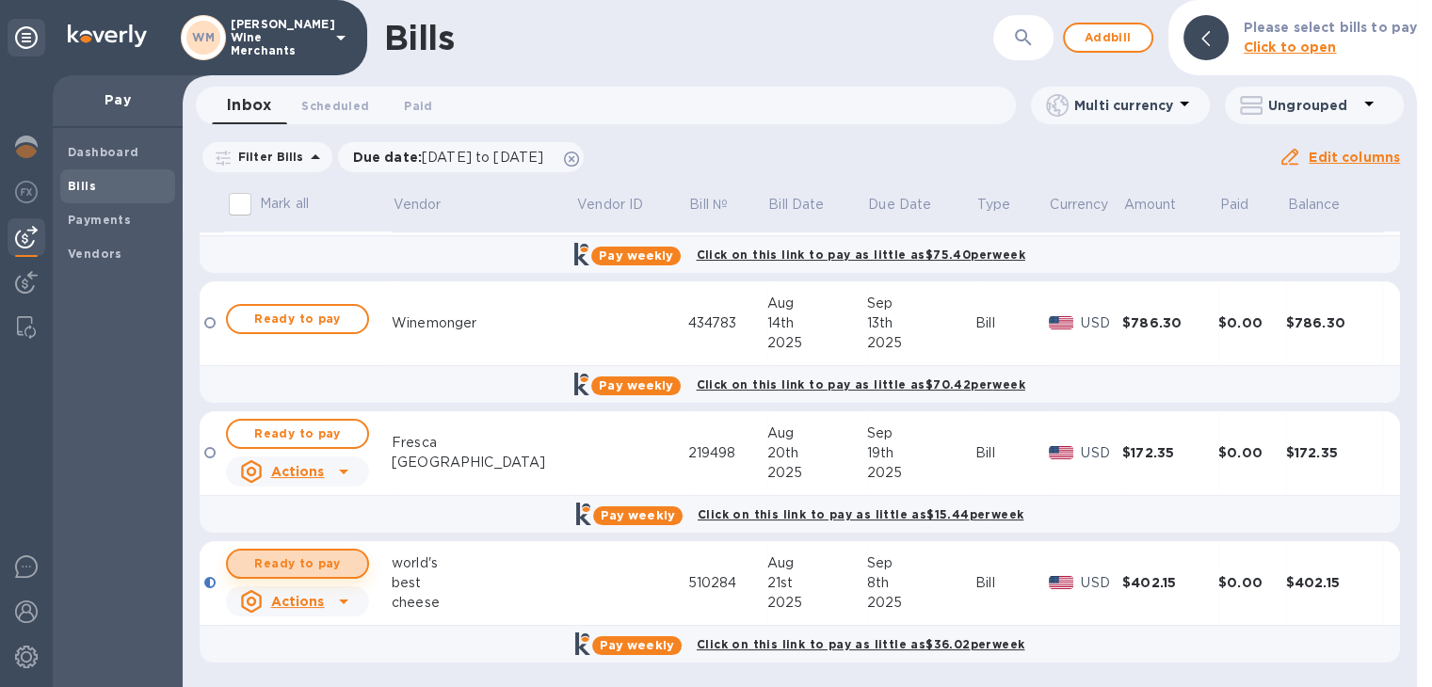
click at [309, 562] on span "Ready to pay" at bounding box center [297, 564] width 109 height 23
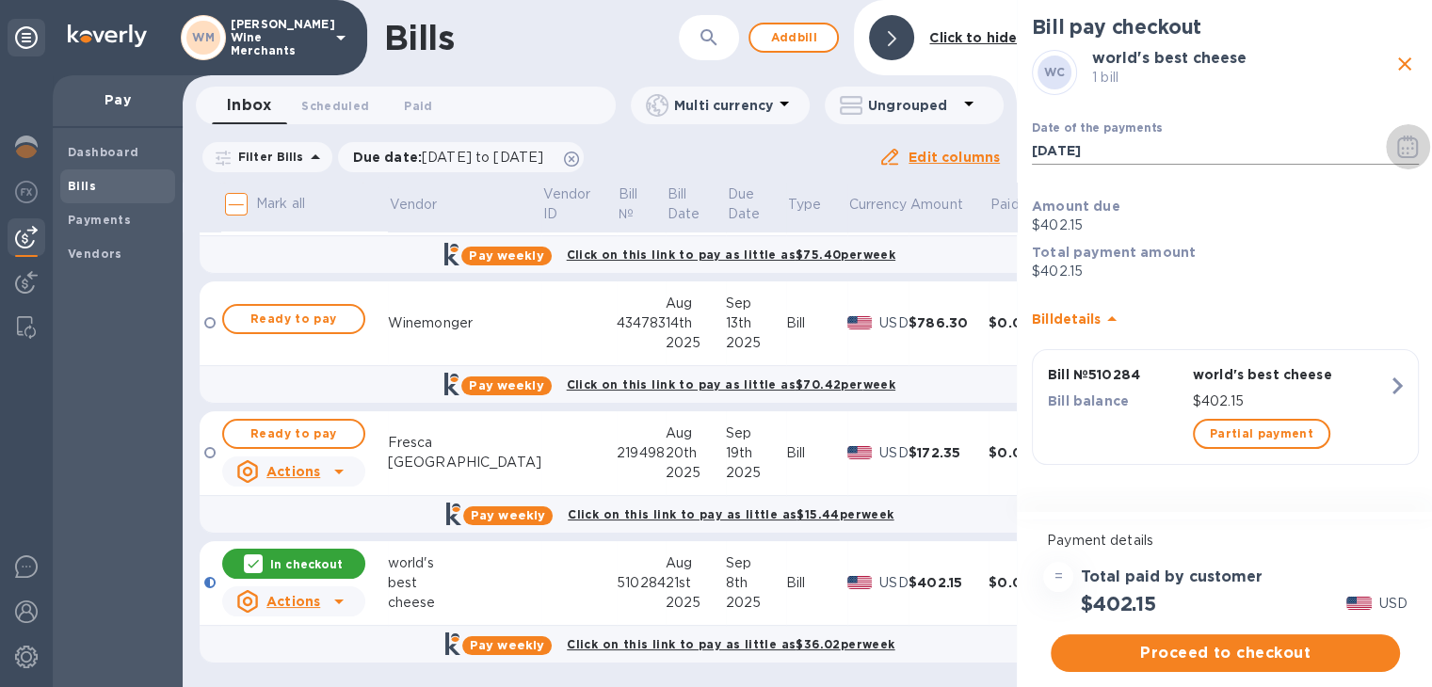
click at [1408, 140] on icon "button" at bounding box center [1407, 147] width 21 height 23
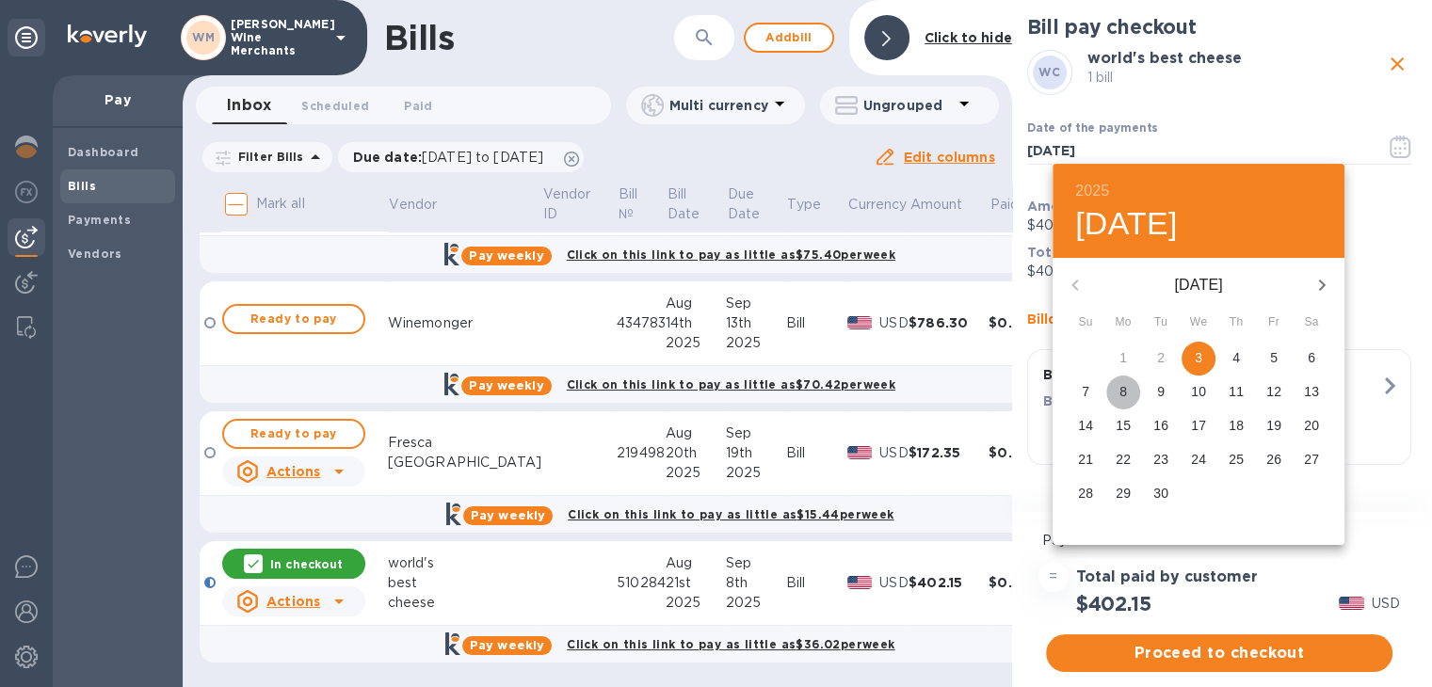
click at [1128, 386] on span "8" at bounding box center [1123, 391] width 34 height 19
type input "[DATE]"
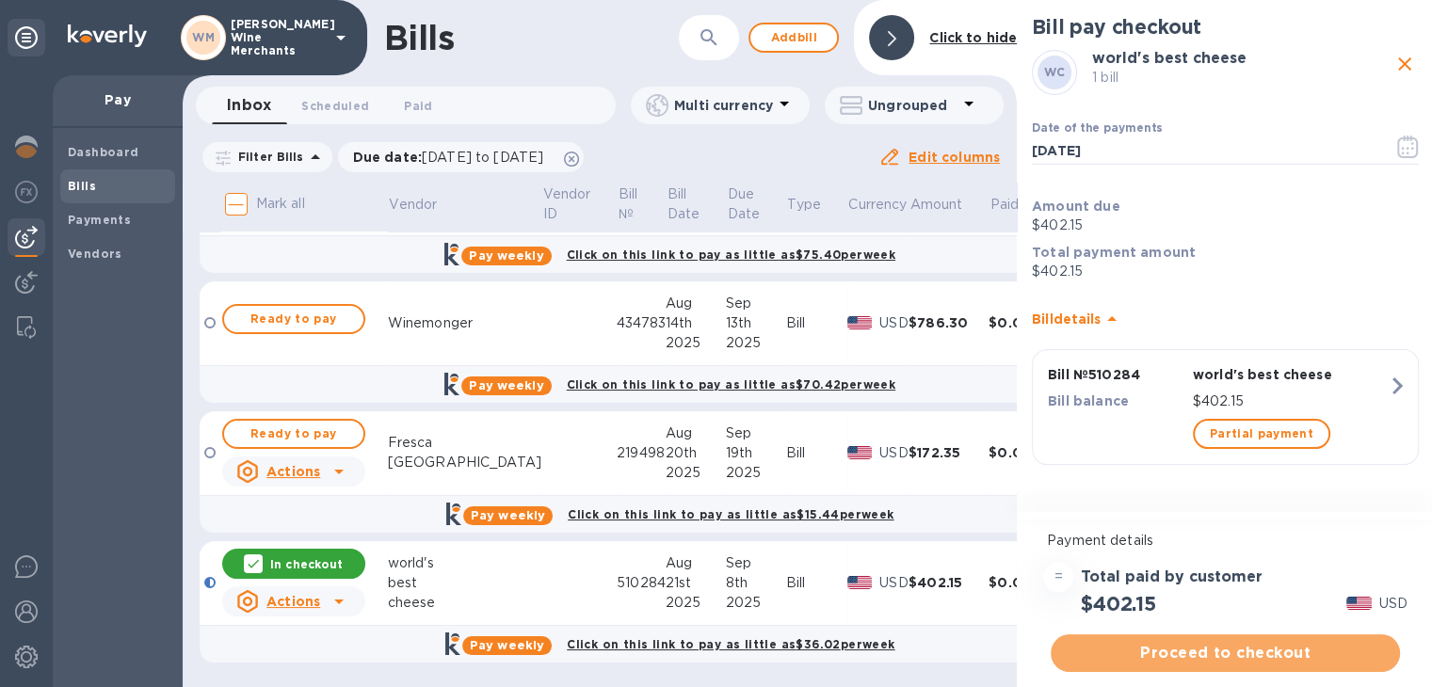
click at [1190, 657] on span "Proceed to checkout" at bounding box center [1225, 653] width 319 height 23
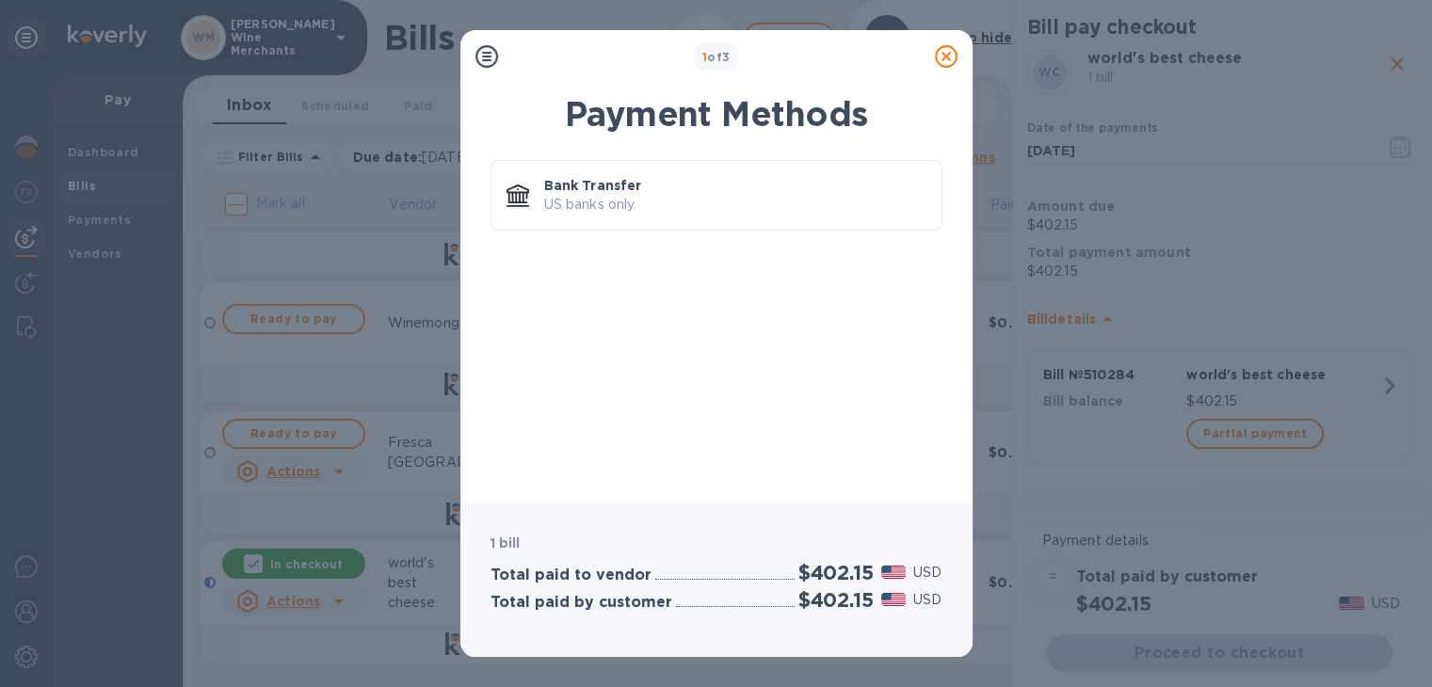
click at [749, 231] on div "Bank Transfer US banks only." at bounding box center [717, 199] width 452 height 78
click at [742, 218] on div "Bank Transfer US banks only." at bounding box center [735, 196] width 397 height 54
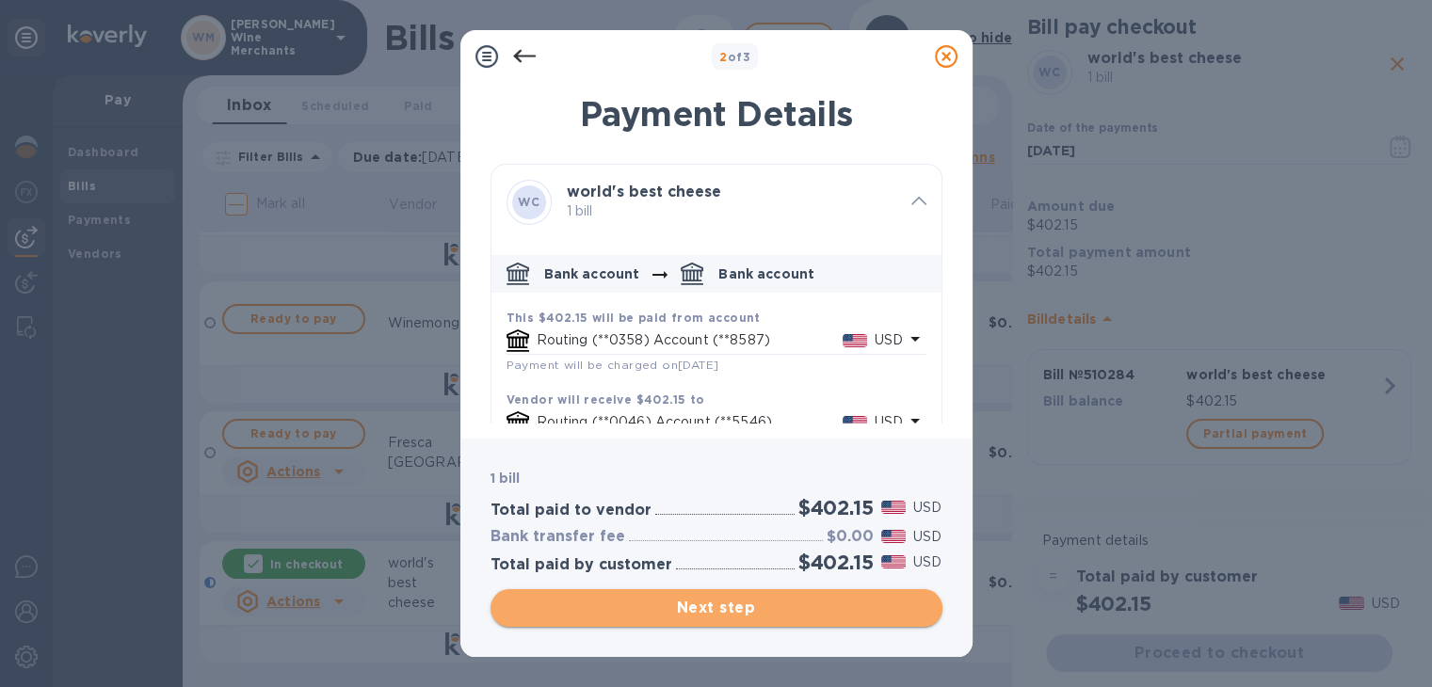
click at [769, 621] on button "Next step" at bounding box center [717, 608] width 452 height 38
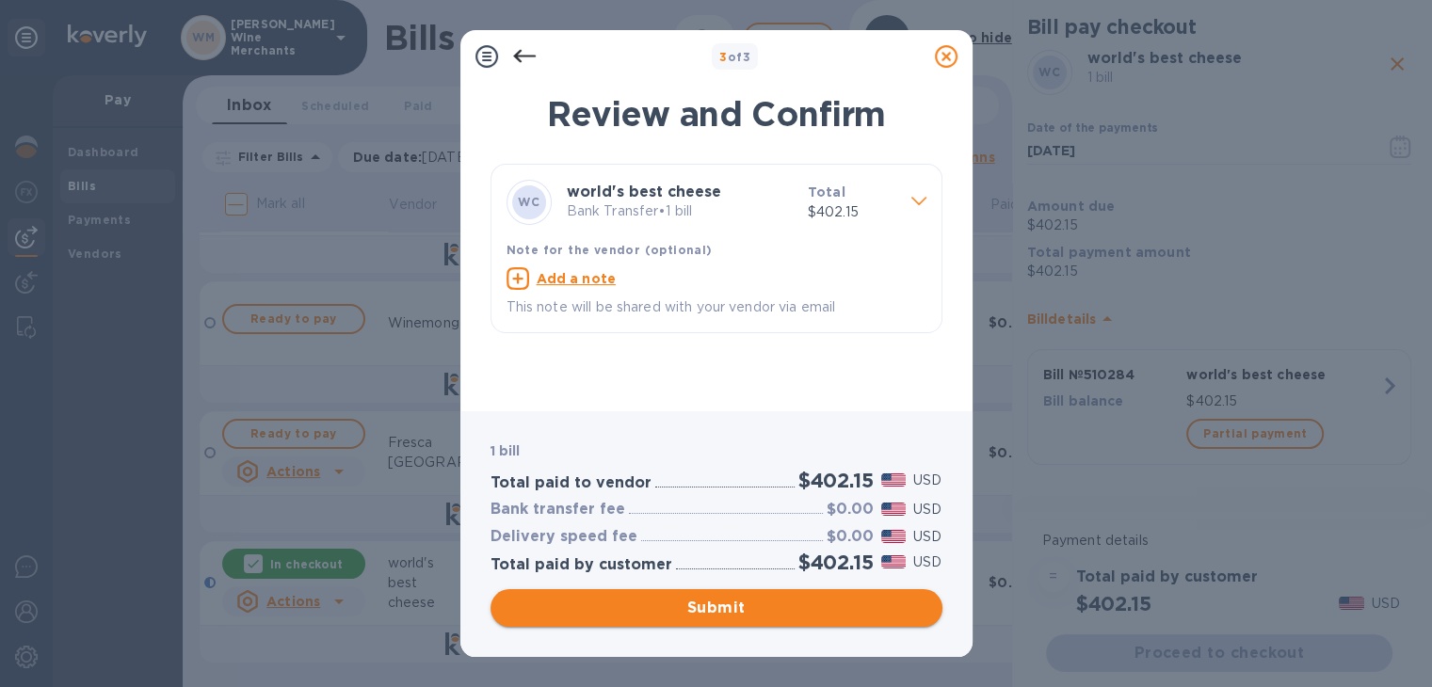
click at [766, 613] on span "Submit" at bounding box center [717, 608] width 422 height 23
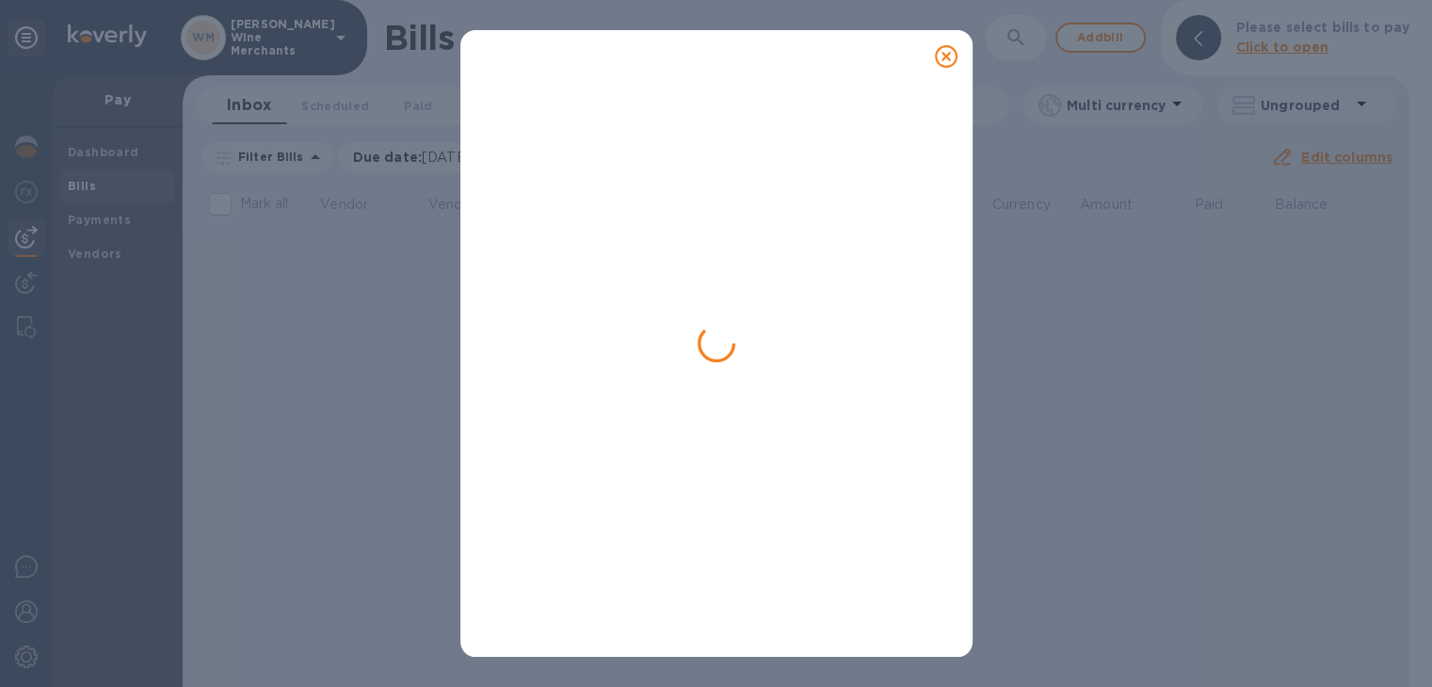
scroll to position [0, 0]
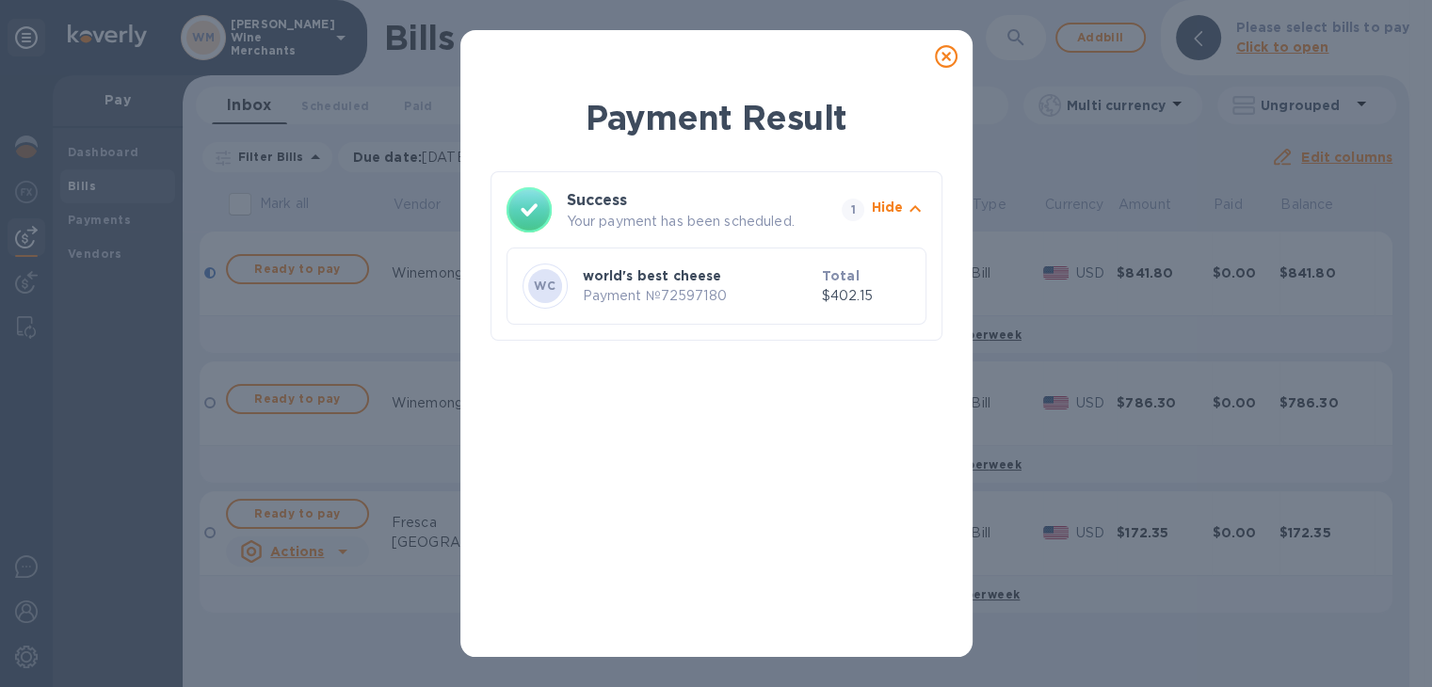
click at [951, 57] on icon at bounding box center [946, 56] width 23 height 23
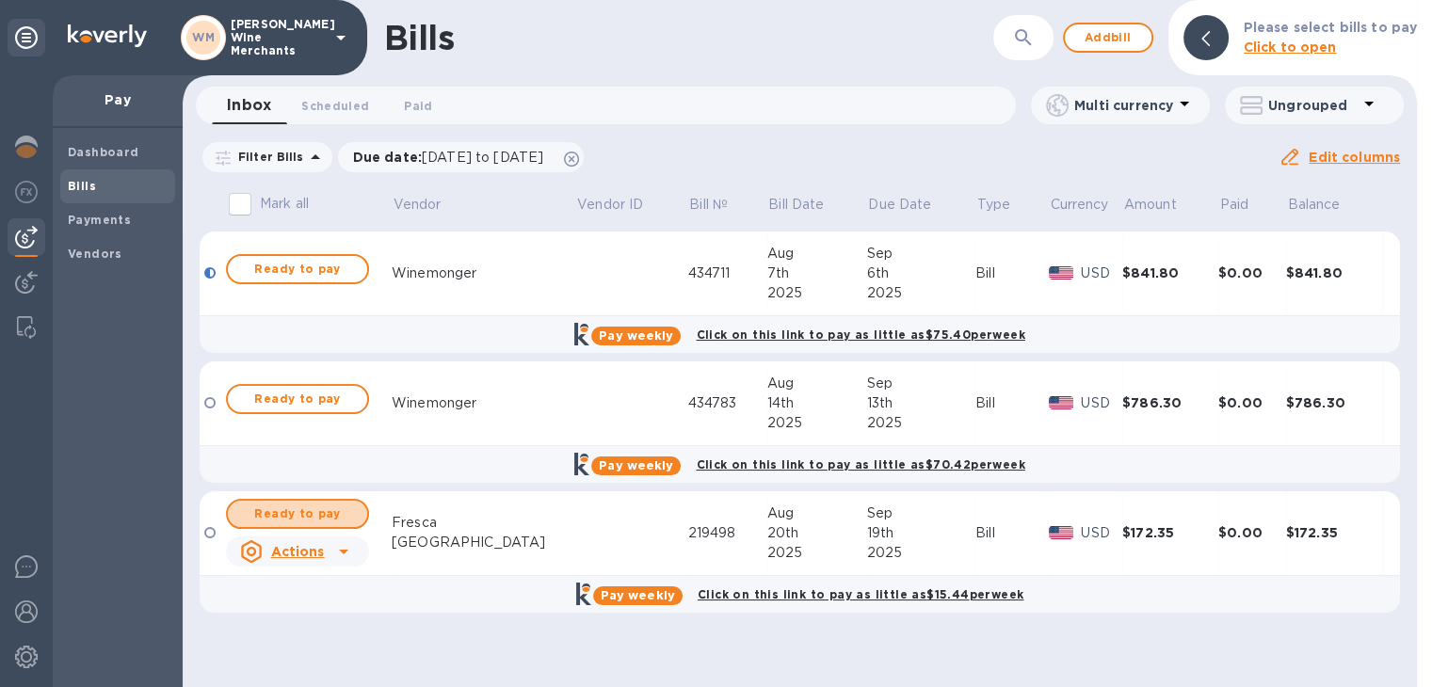
click at [339, 503] on span "Ready to pay" at bounding box center [297, 514] width 109 height 23
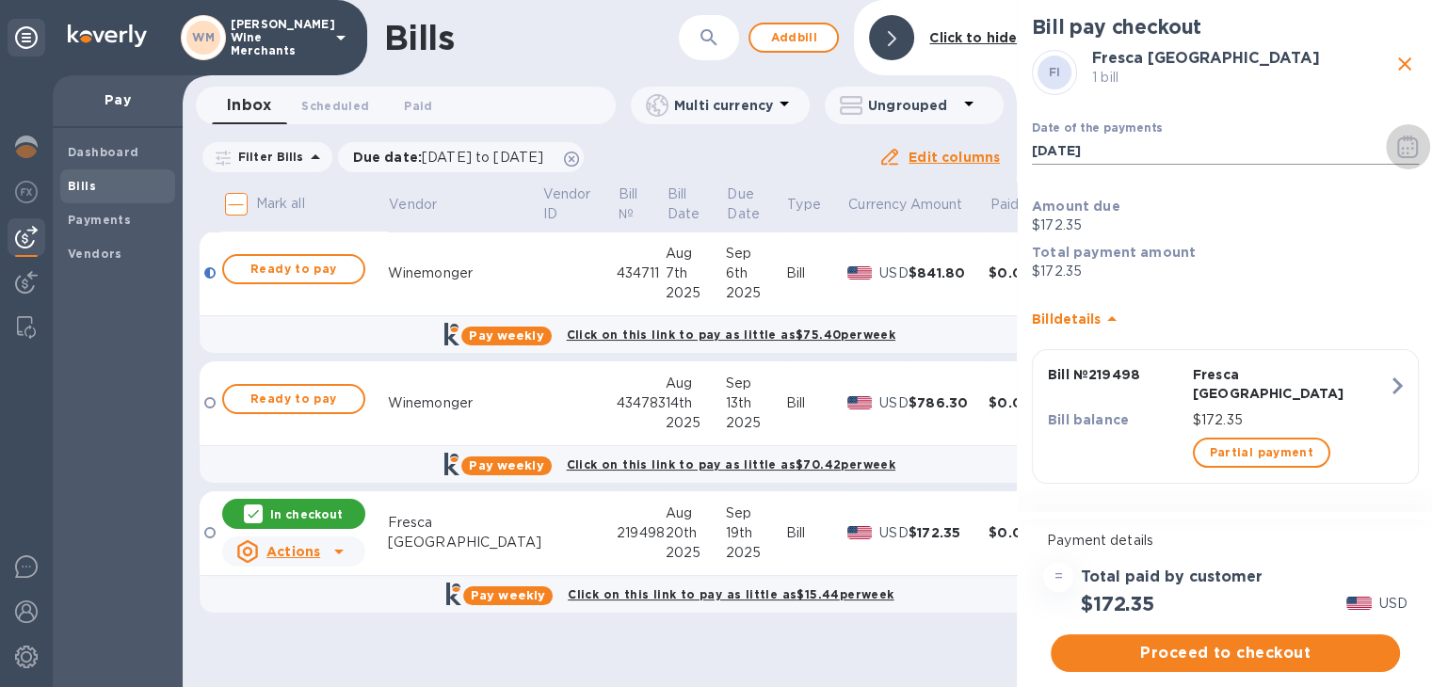
click at [1410, 146] on icon "button" at bounding box center [1408, 147] width 22 height 23
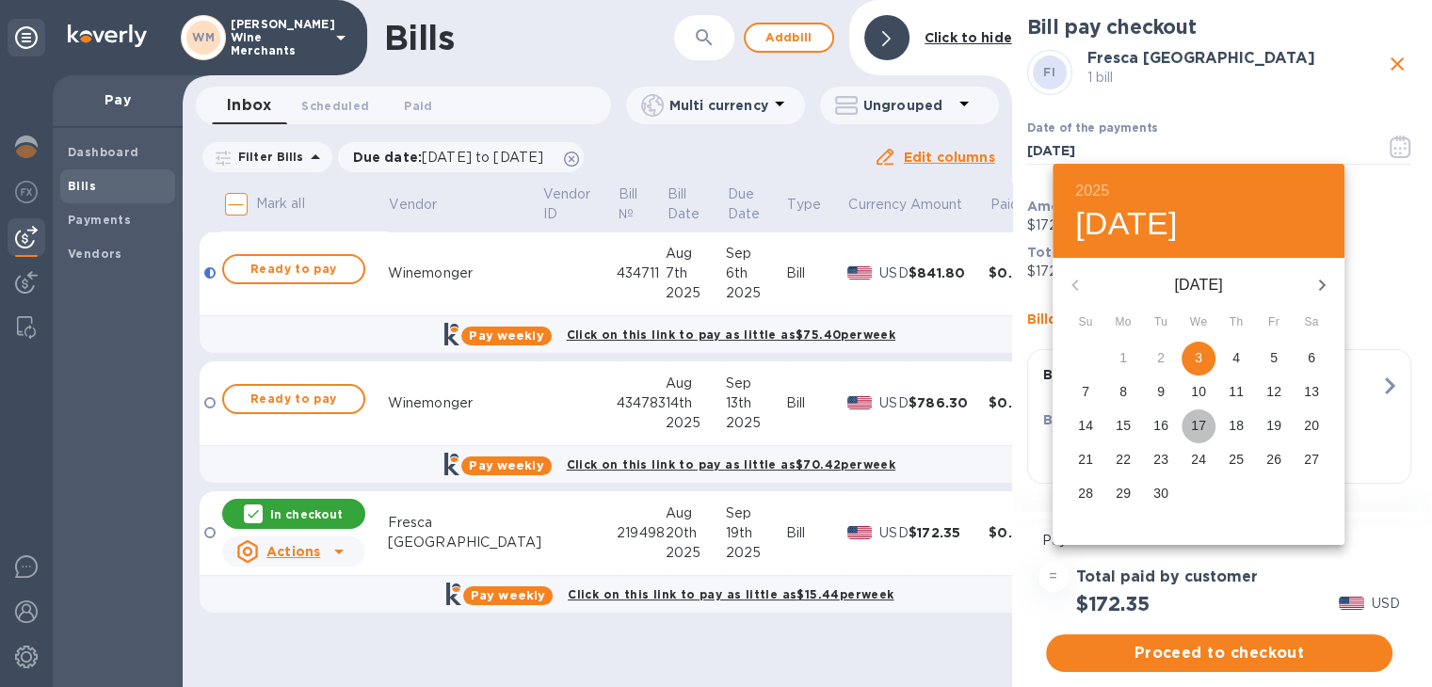
click at [1206, 423] on span "17" at bounding box center [1199, 425] width 34 height 19
type input "[DATE]"
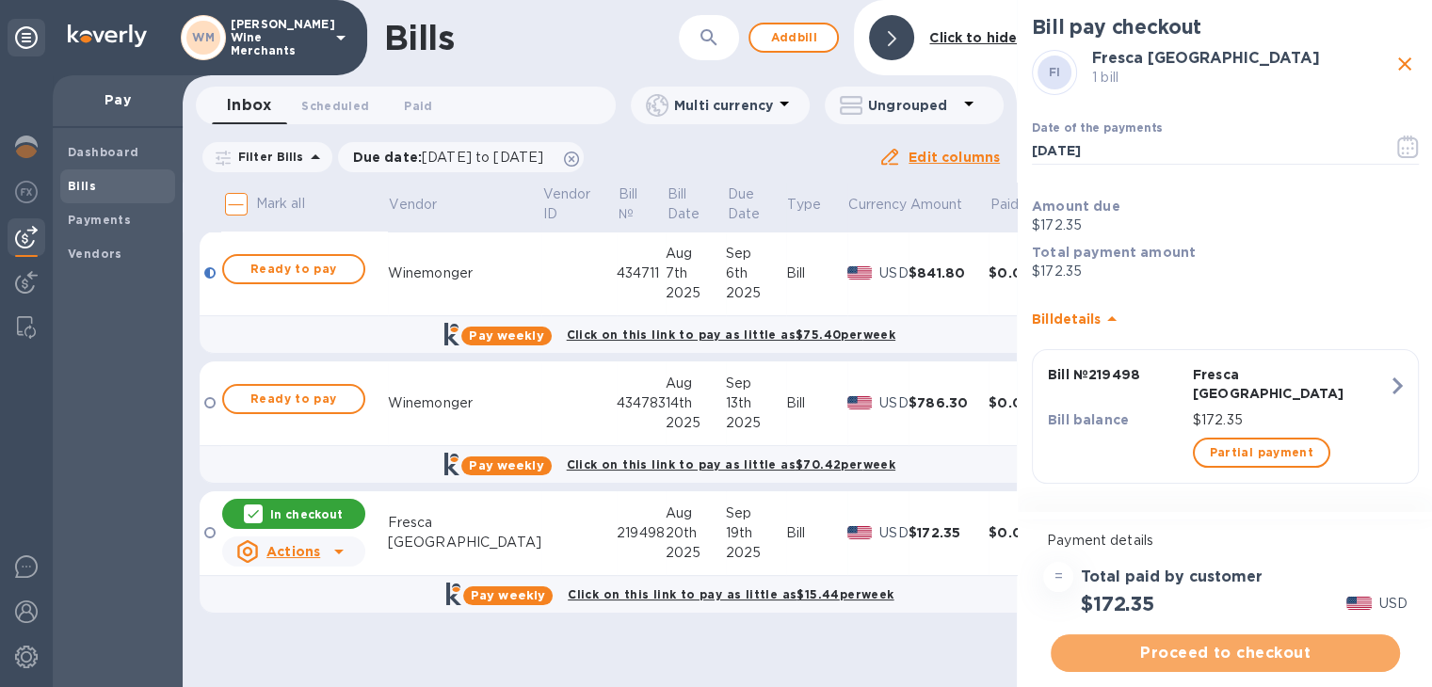
click at [1211, 650] on span "Proceed to checkout" at bounding box center [1225, 653] width 319 height 23
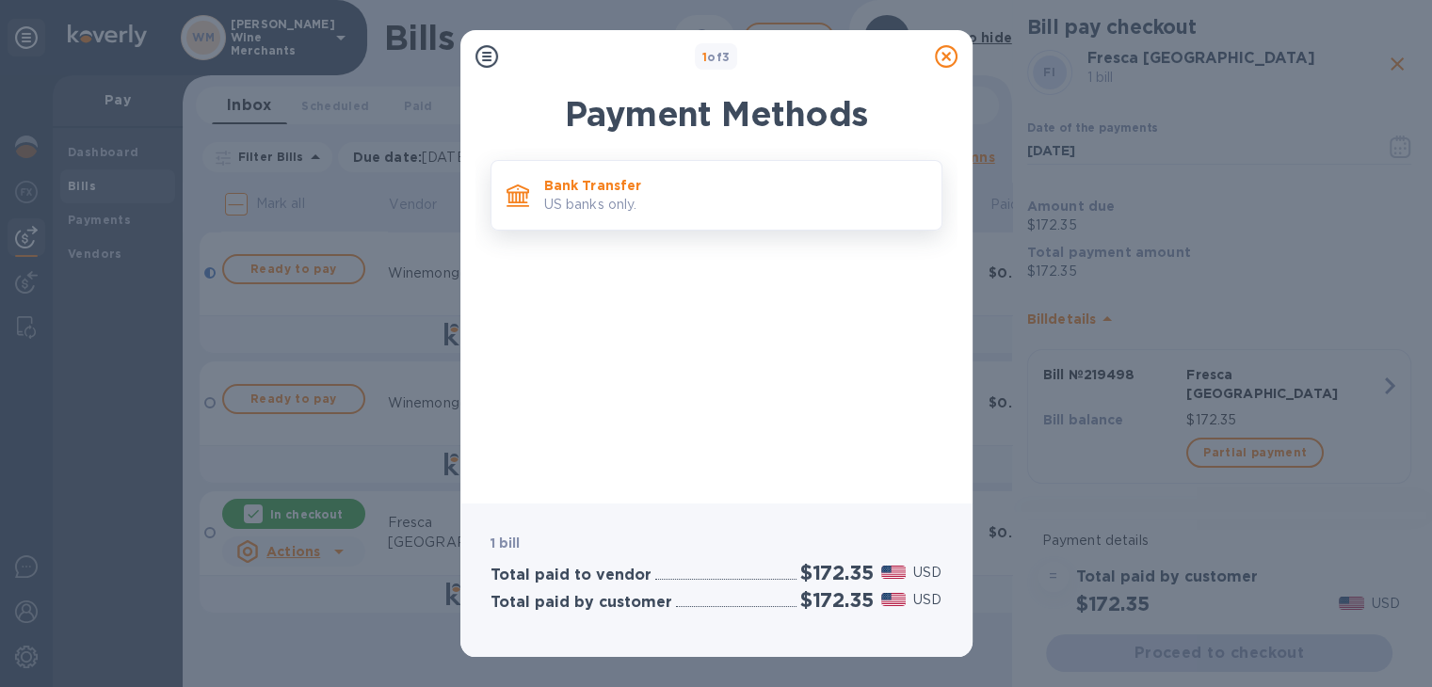
click at [692, 217] on div "Bank Transfer US banks only." at bounding box center [735, 196] width 397 height 54
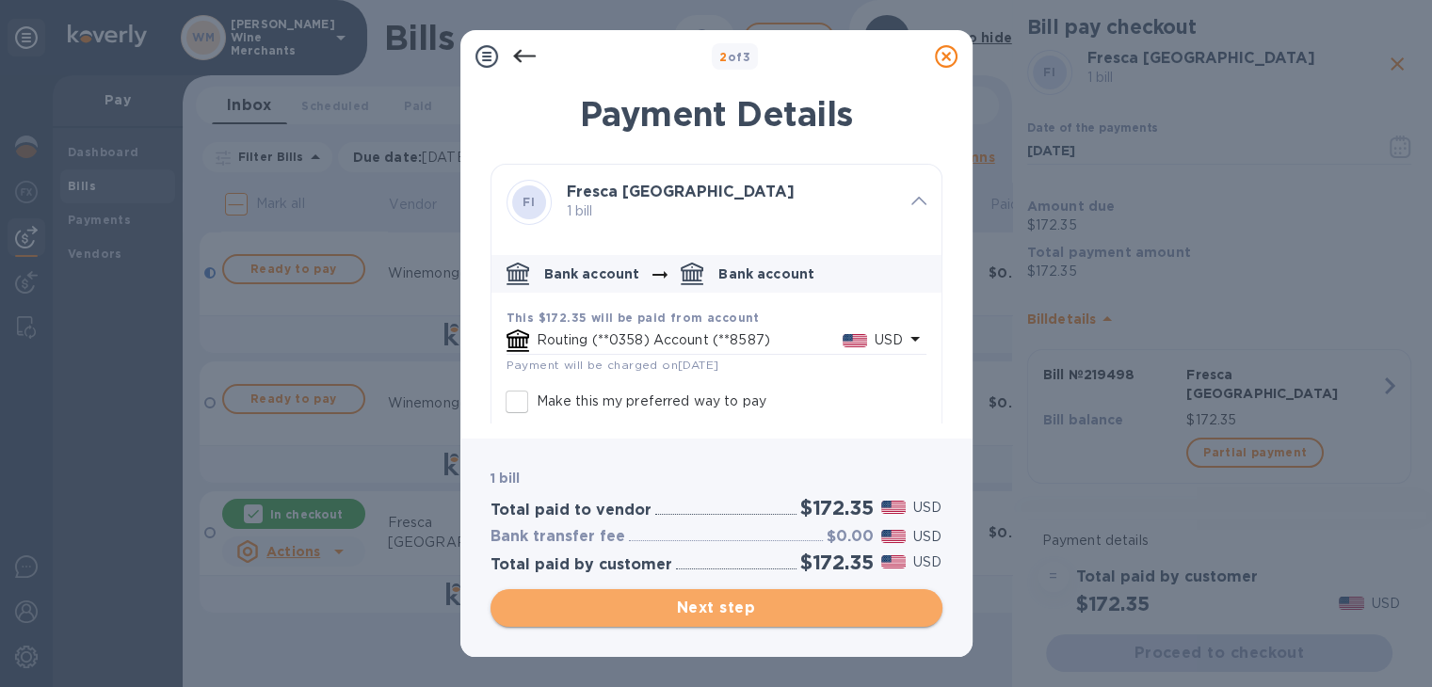
click at [732, 607] on span "Next step" at bounding box center [717, 608] width 422 height 23
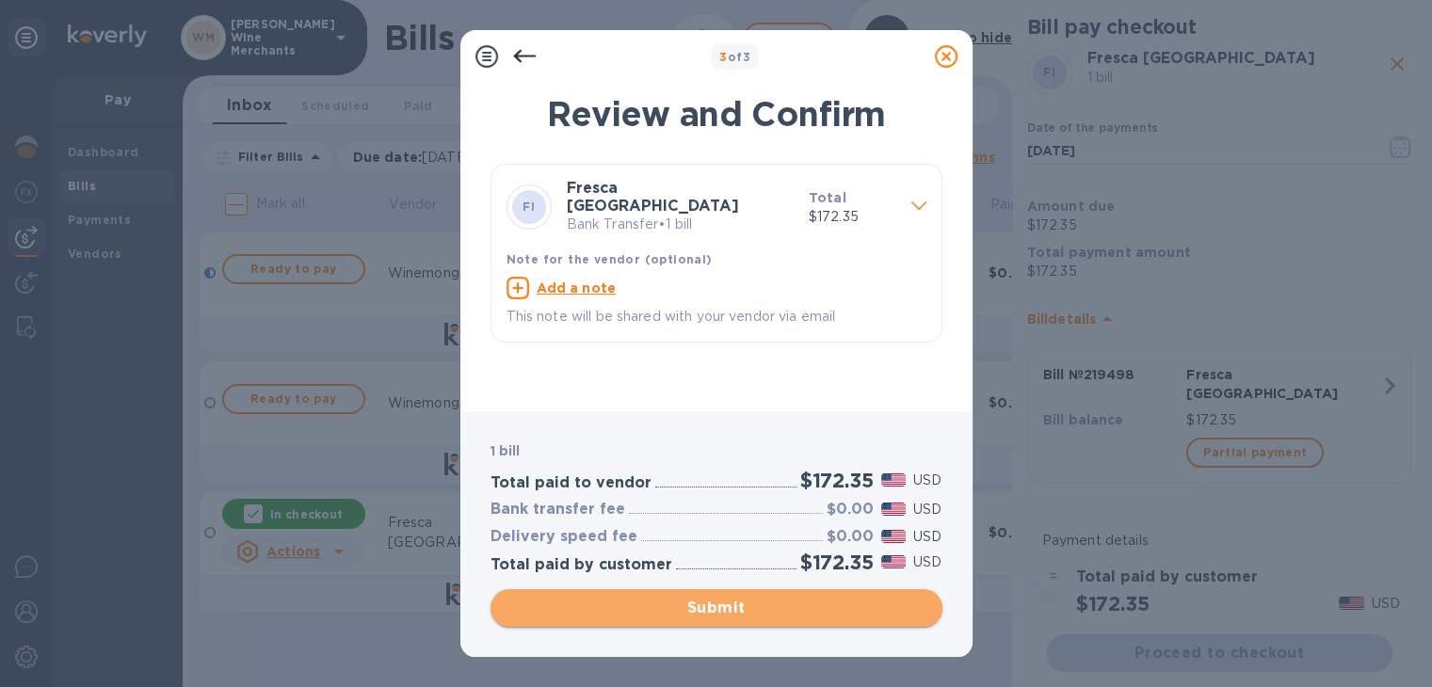
click at [732, 607] on span "Submit" at bounding box center [717, 608] width 422 height 23
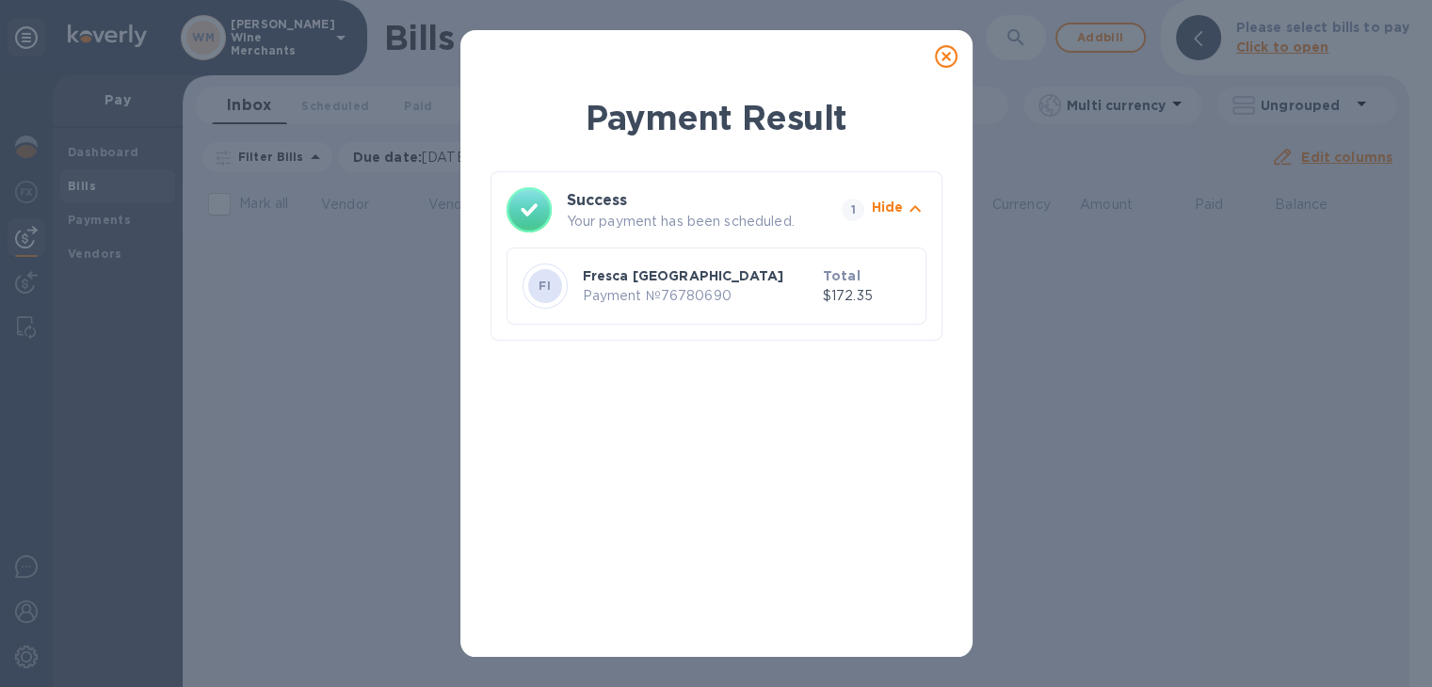
click at [945, 54] on icon at bounding box center [946, 56] width 23 height 23
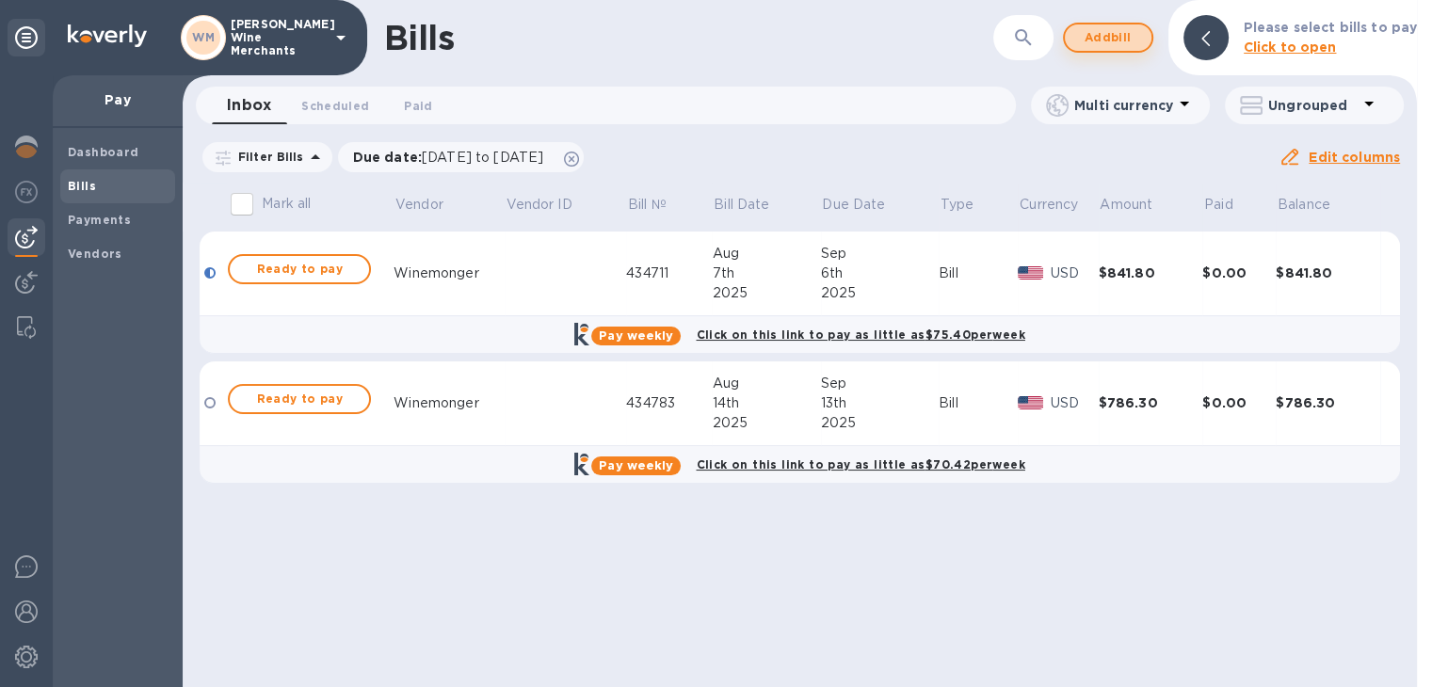
click at [1102, 38] on span "Add bill" at bounding box center [1108, 37] width 56 height 23
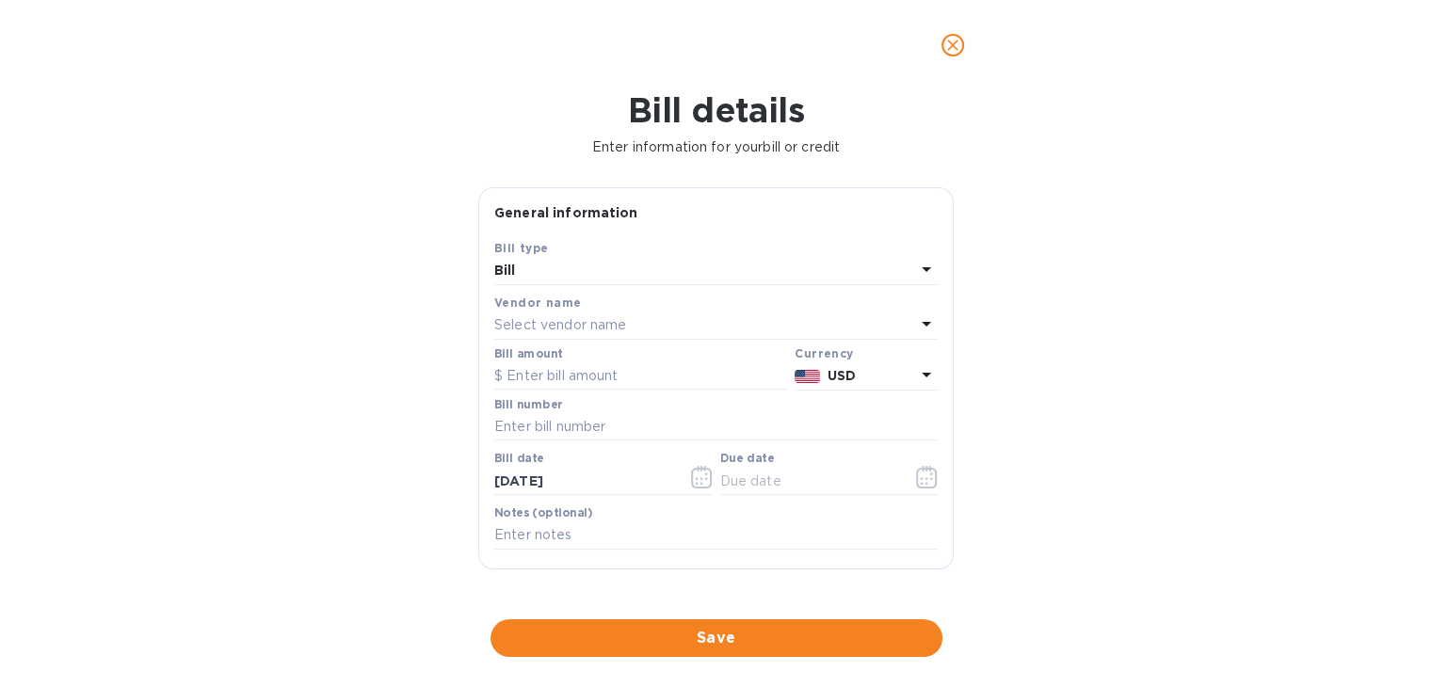
click at [531, 321] on p "Select vendor name" at bounding box center [560, 325] width 132 height 20
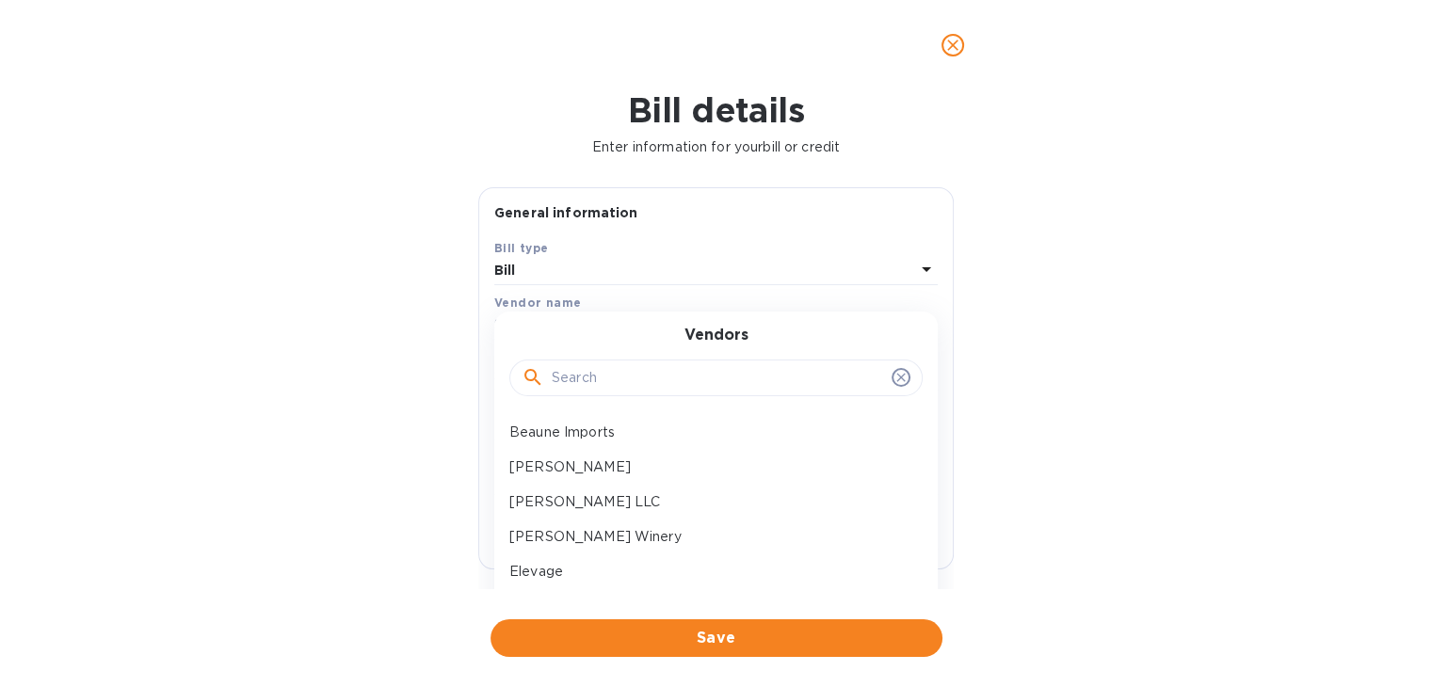
click at [602, 384] on input "text" at bounding box center [718, 378] width 332 height 28
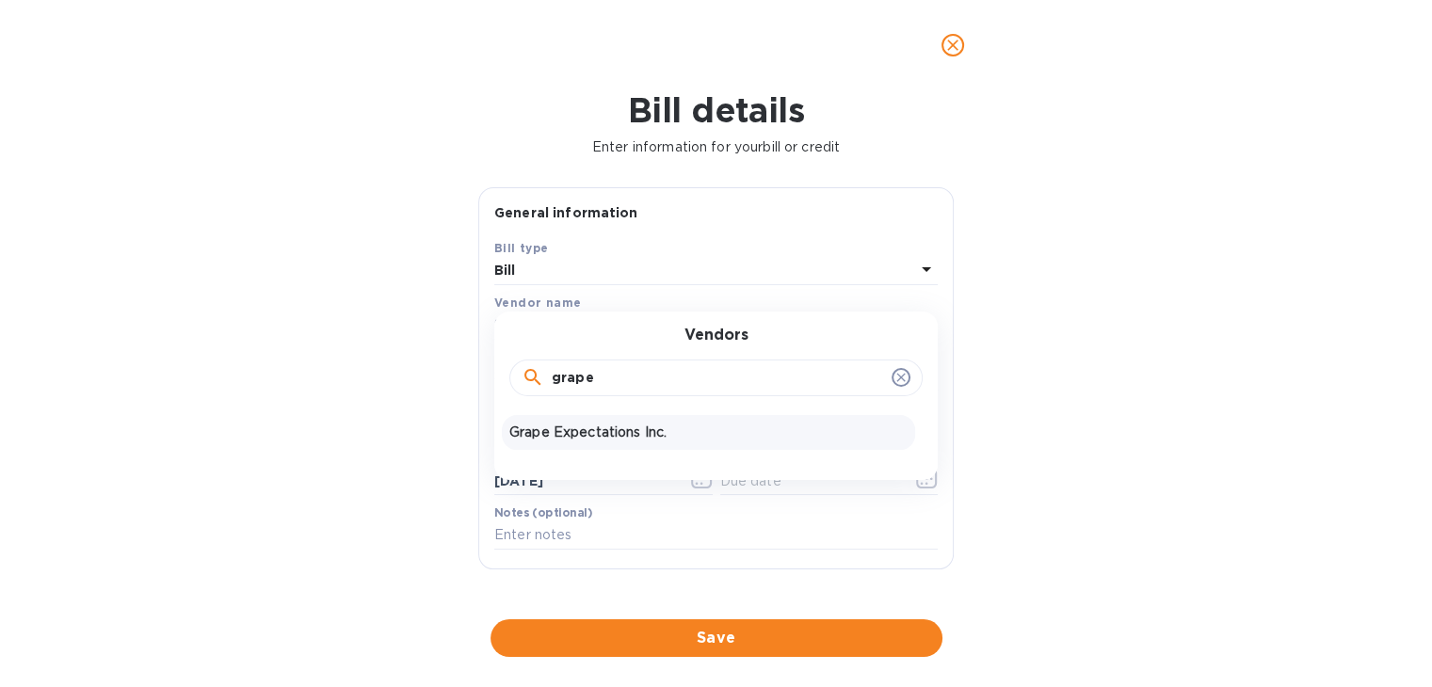
type input "grape"
click at [588, 442] on p "Grape Expectations Inc." at bounding box center [708, 433] width 398 height 20
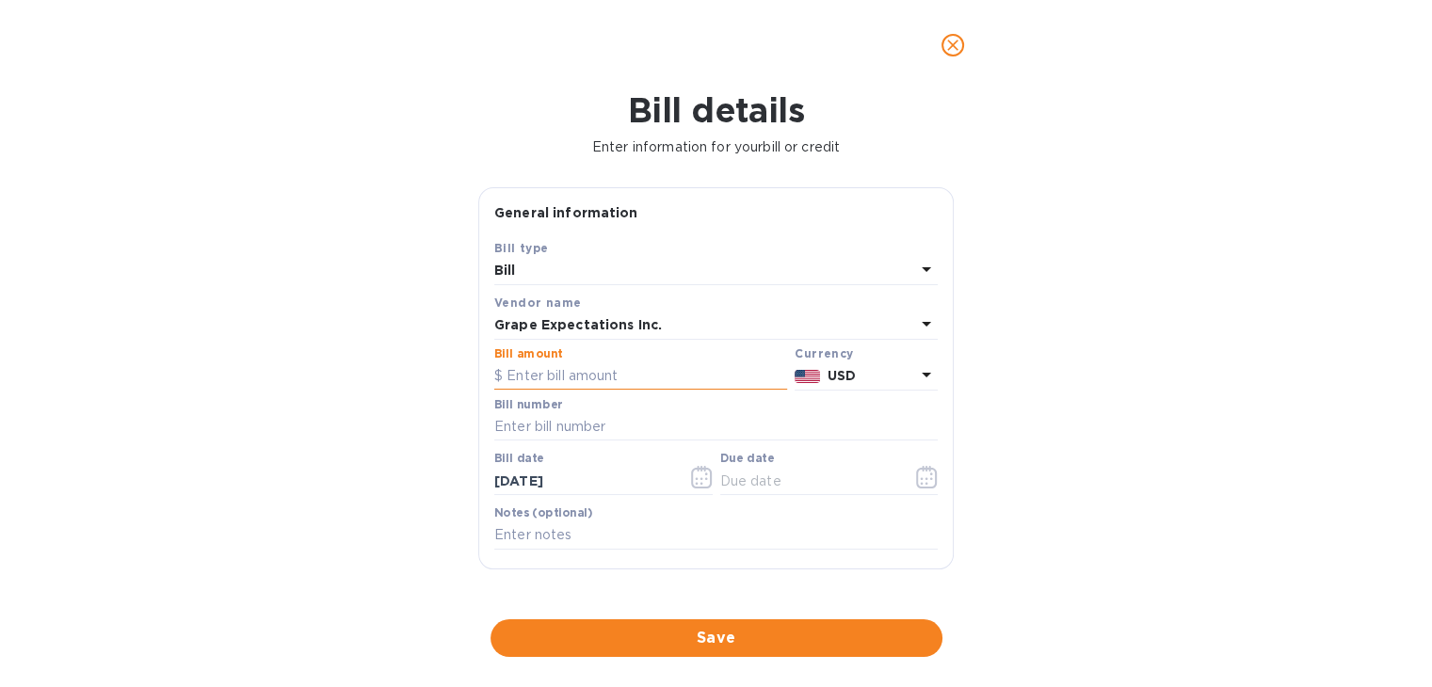
click at [585, 366] on input "text" at bounding box center [640, 376] width 293 height 28
